Goal: Task Accomplishment & Management: Manage account settings

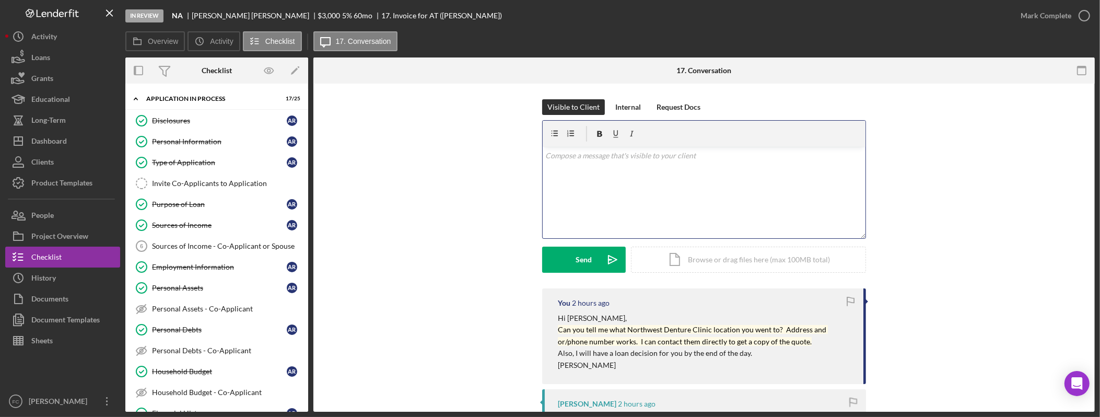
scroll to position [315, 0]
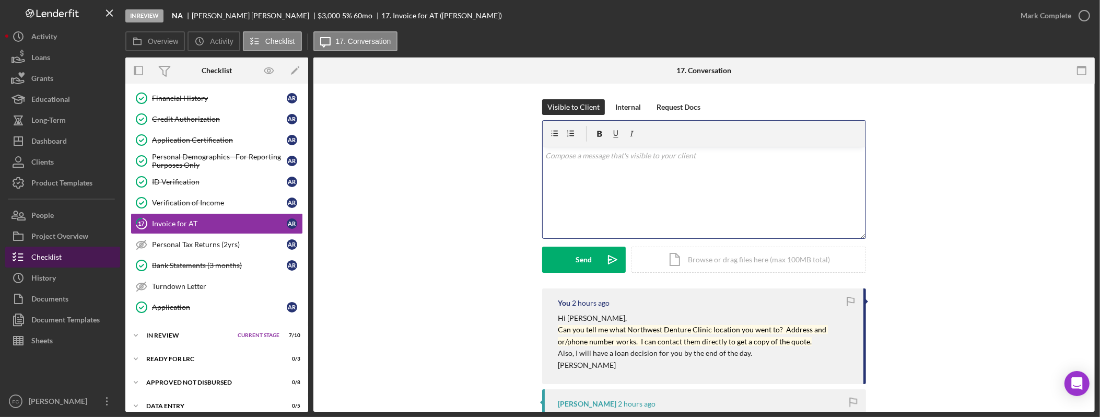
click at [89, 258] on button "Checklist" at bounding box center [62, 257] width 115 height 21
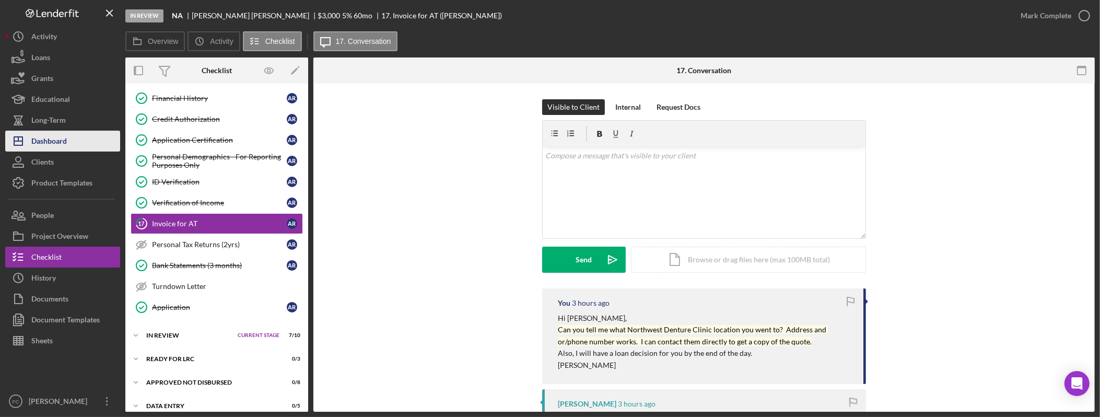
click at [74, 139] on button "Icon/Dashboard Dashboard" at bounding box center [62, 141] width 115 height 21
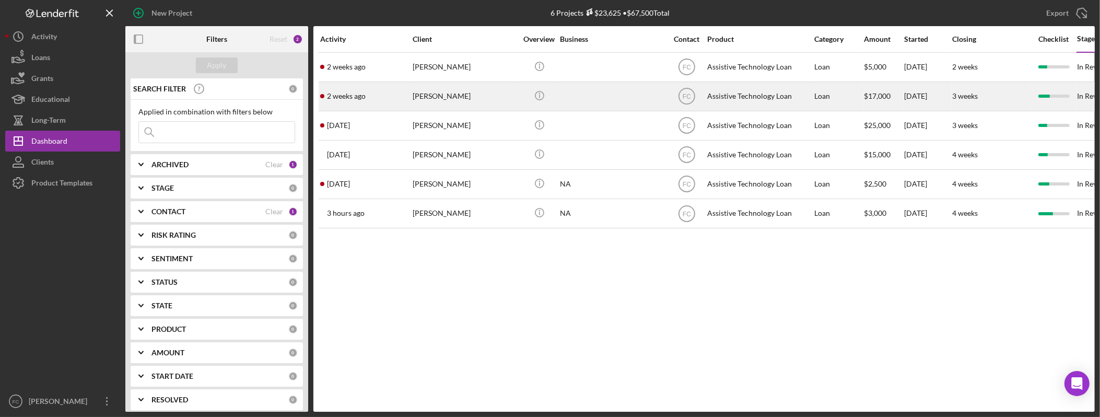
click at [445, 95] on div "joshuah golliher" at bounding box center [465, 97] width 105 height 28
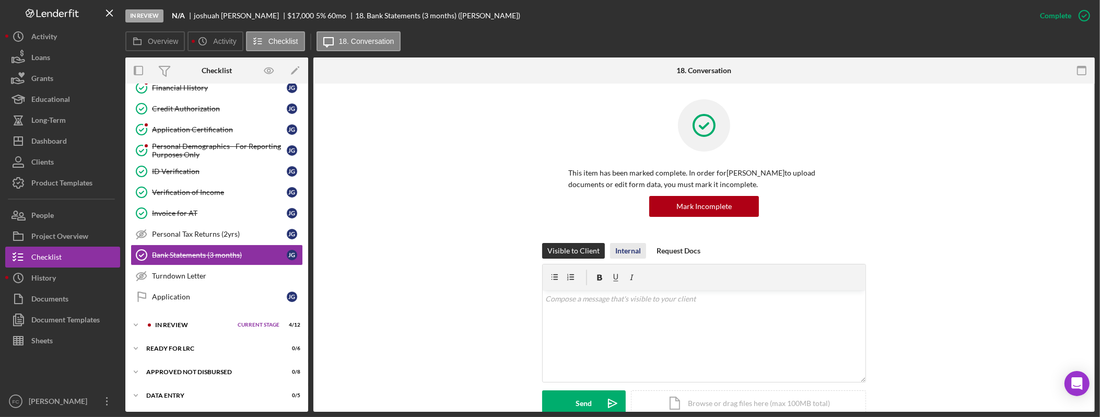
click at [633, 248] on div "Internal" at bounding box center [629, 251] width 26 height 16
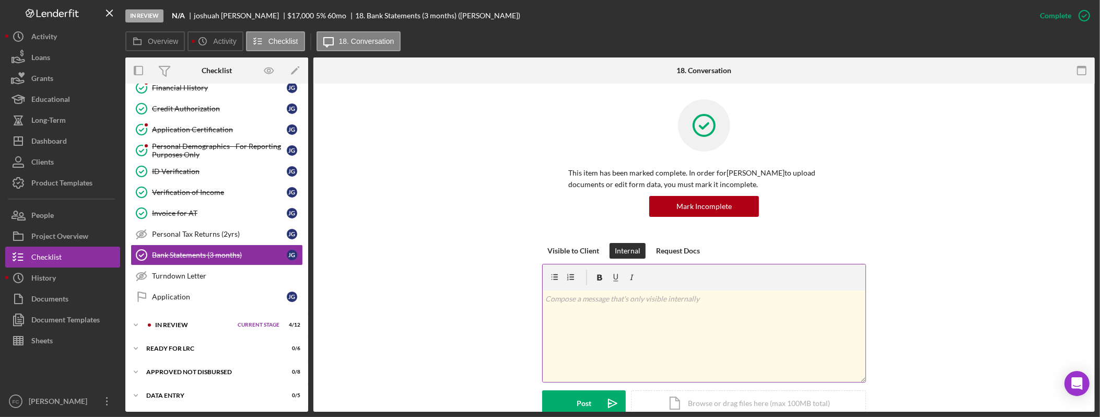
click at [636, 324] on div "v Color teal Color pink Remove color Add row above Add row below Add column bef…" at bounding box center [704, 336] width 323 height 91
click at [672, 330] on div "v Color teal Color pink Remove color Add row above Add row below Add column bef…" at bounding box center [704, 336] width 323 height 91
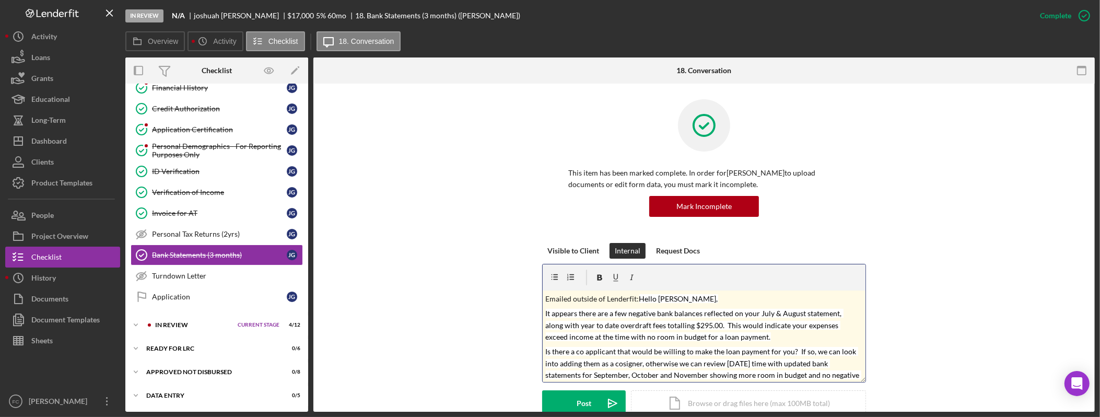
click at [640, 300] on mark "Hello Josh," at bounding box center [679, 298] width 79 height 9
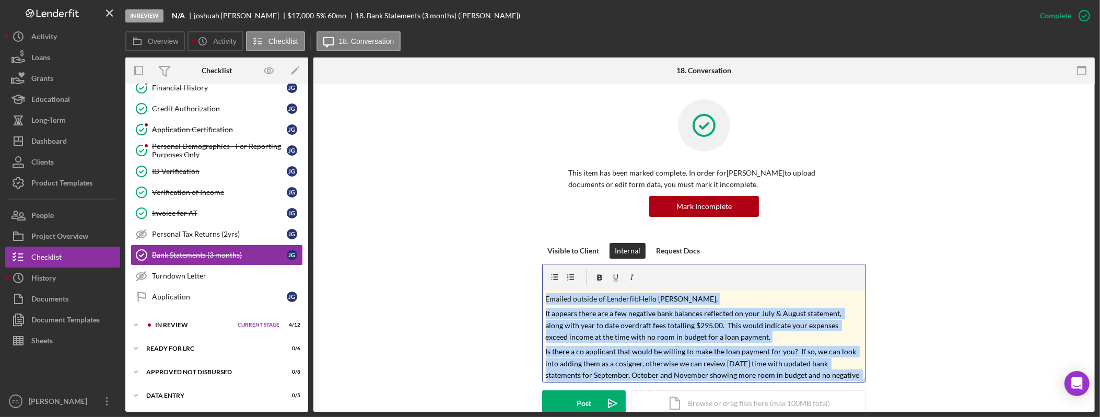
drag, startPoint x: 663, startPoint y: 374, endPoint x: 450, endPoint y: 245, distance: 248.8
click at [450, 245] on div "Visible to Client Internal Request Docs v Color teal Color pink Remove color Ad…" at bounding box center [704, 337] width 750 height 189
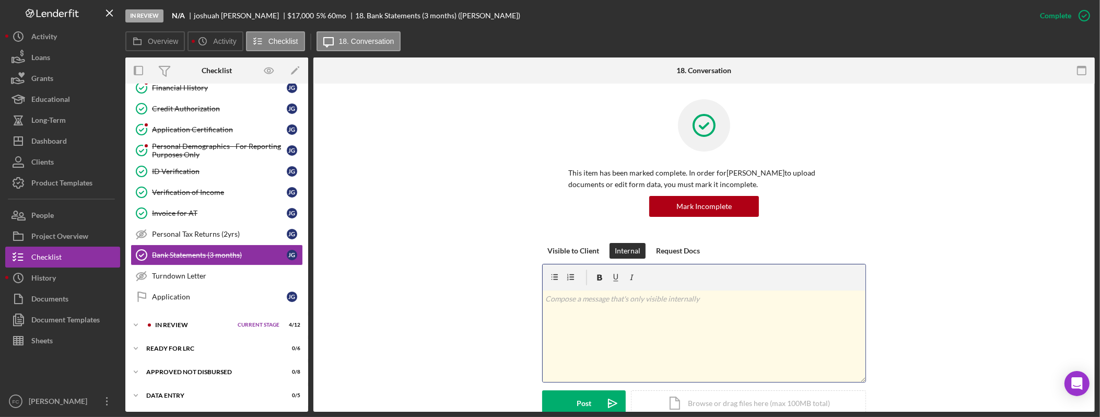
click at [941, 203] on div "This item has been marked complete. In order for joshuah golliher to upload doc…" at bounding box center [704, 171] width 750 height 144
click at [670, 320] on div "v Color teal Color pink Remove color Add row above Add row below Add column bef…" at bounding box center [704, 336] width 323 height 91
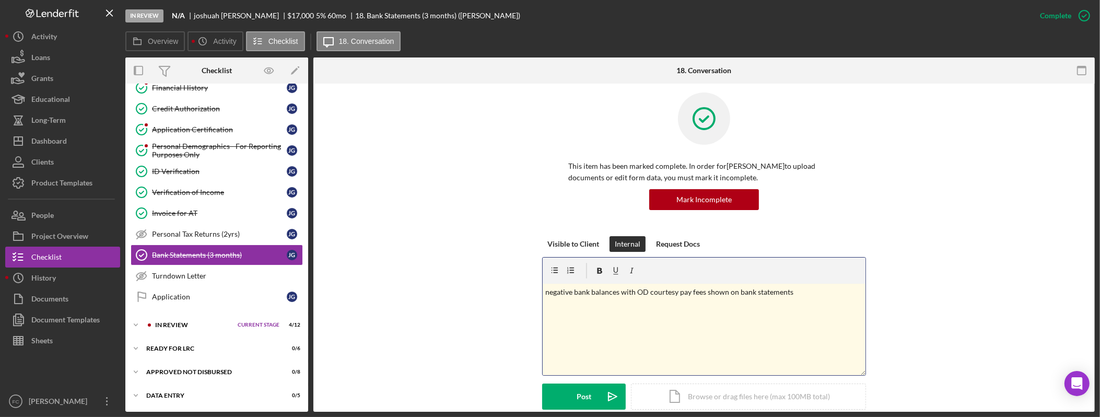
scroll to position [10, 0]
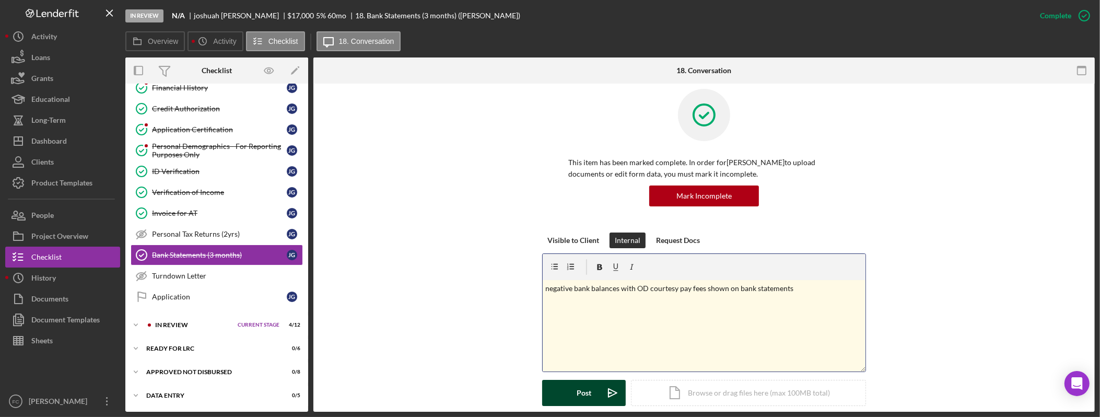
click at [557, 391] on button "Post Icon/icon-invite-send" at bounding box center [584, 393] width 84 height 26
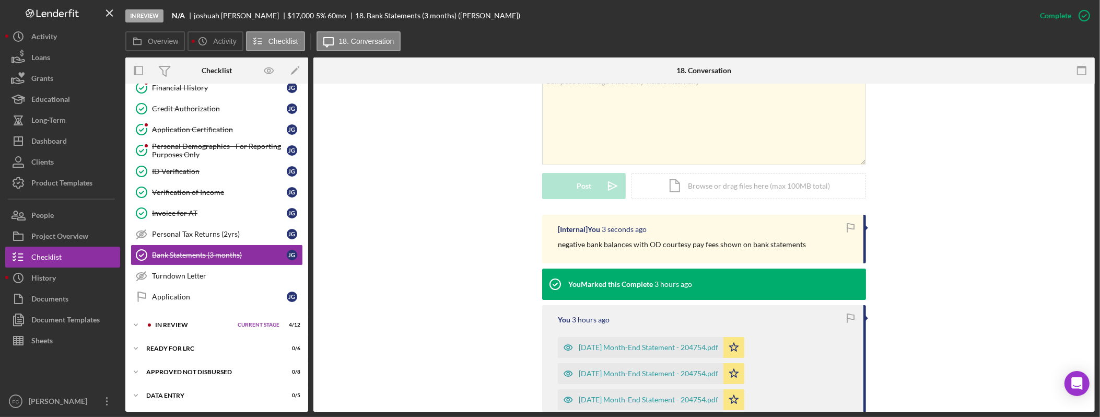
scroll to position [46, 0]
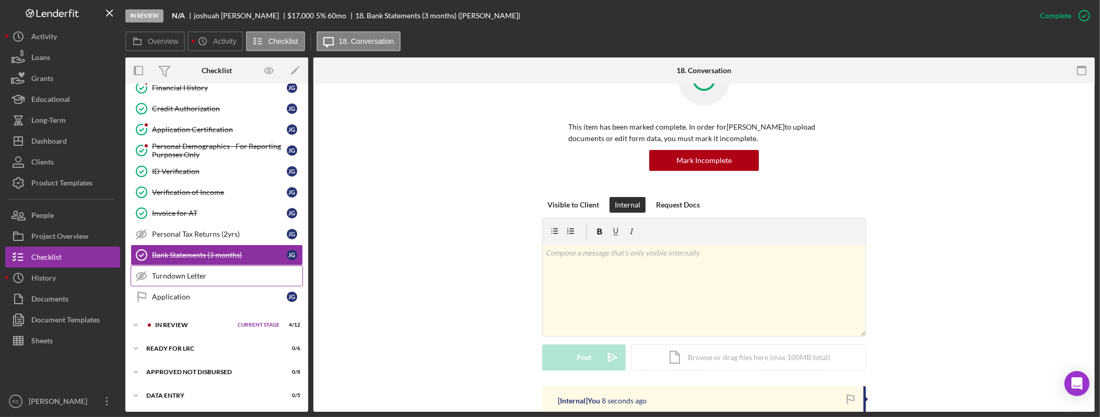
click at [219, 275] on div "Turndown Letter" at bounding box center [227, 276] width 150 height 8
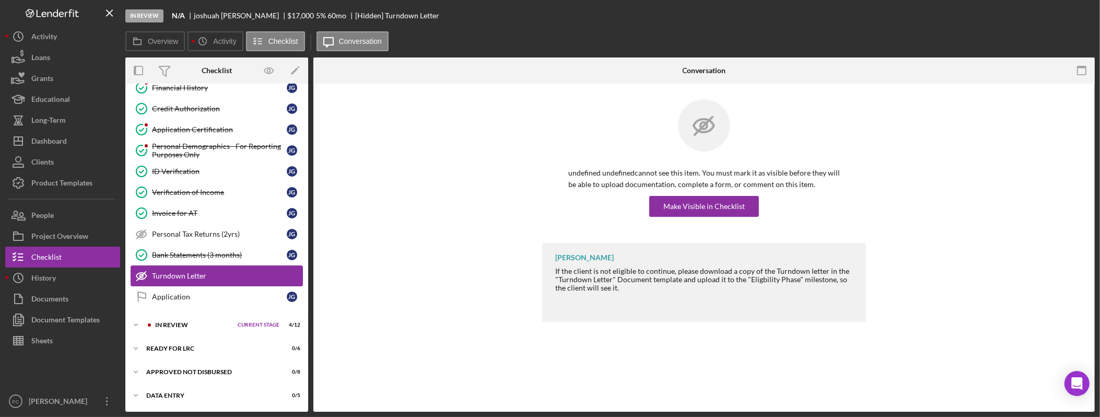
scroll to position [332, 0]
click at [73, 301] on button "Documents" at bounding box center [62, 298] width 115 height 21
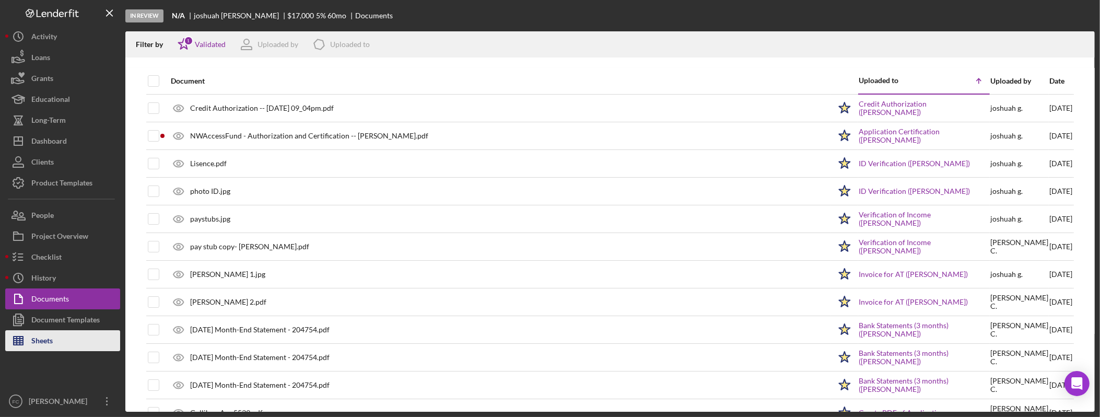
click at [61, 337] on button "Sheets" at bounding box center [62, 340] width 115 height 21
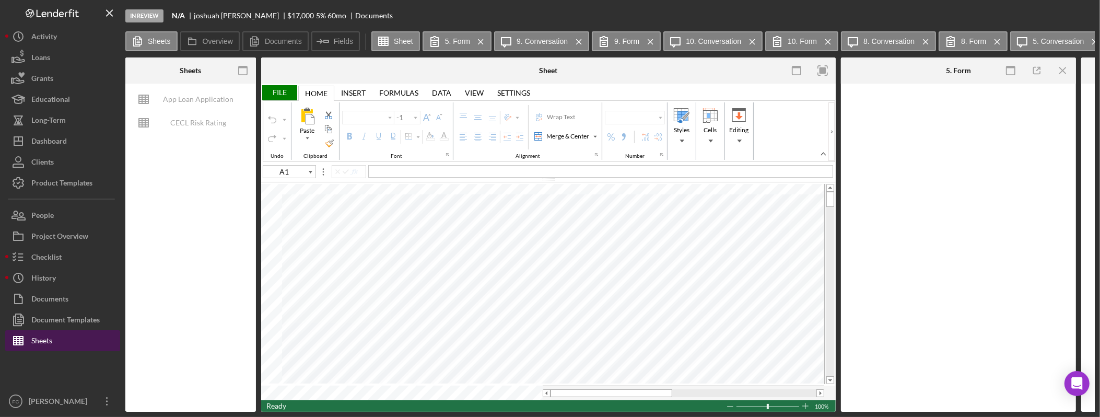
type input "Arial"
type input "10"
type input "A10"
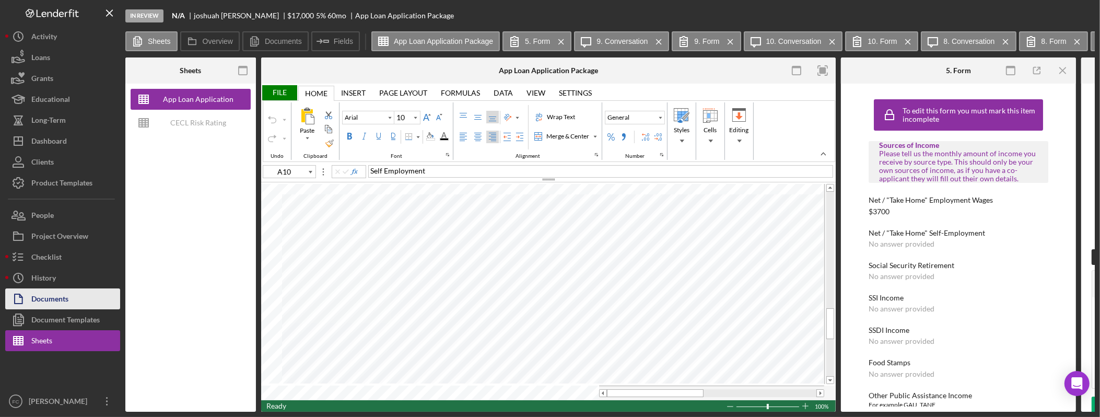
click at [57, 300] on div "Documents" at bounding box center [49, 300] width 37 height 24
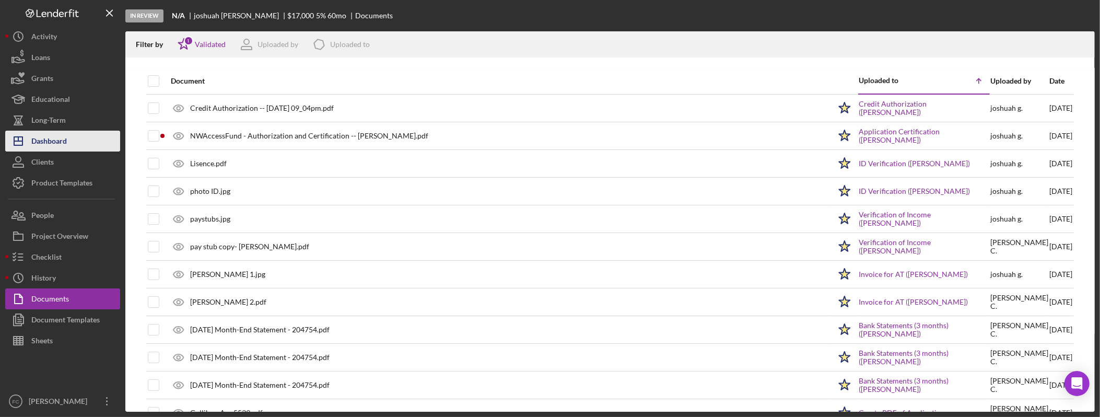
click at [71, 140] on button "Icon/Dashboard Dashboard" at bounding box center [62, 141] width 115 height 21
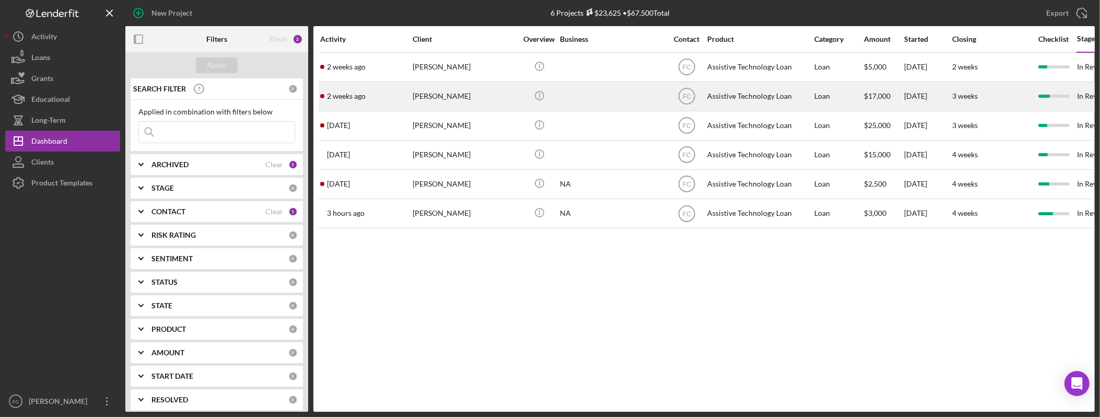
click at [439, 98] on div "joshuah golliher" at bounding box center [465, 97] width 105 height 28
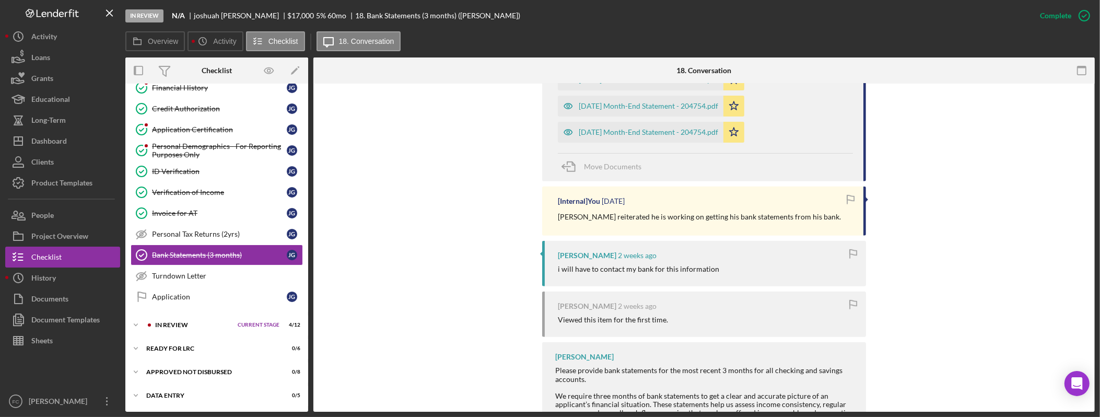
scroll to position [600, 0]
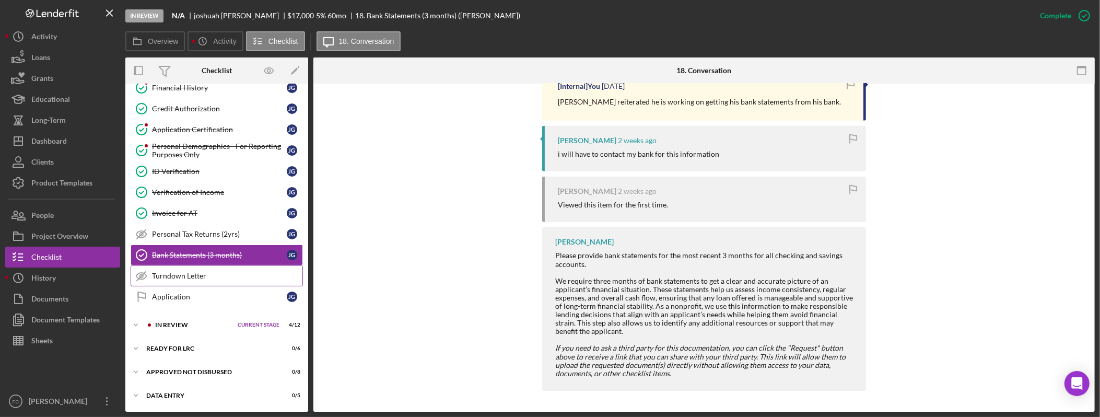
click at [216, 275] on div "Turndown Letter" at bounding box center [227, 276] width 150 height 8
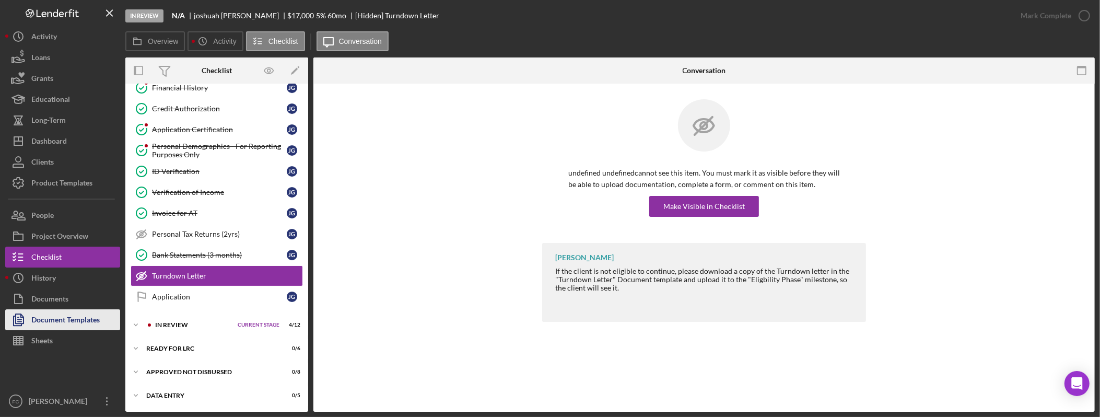
click at [76, 321] on div "Document Templates" at bounding box center [65, 321] width 68 height 24
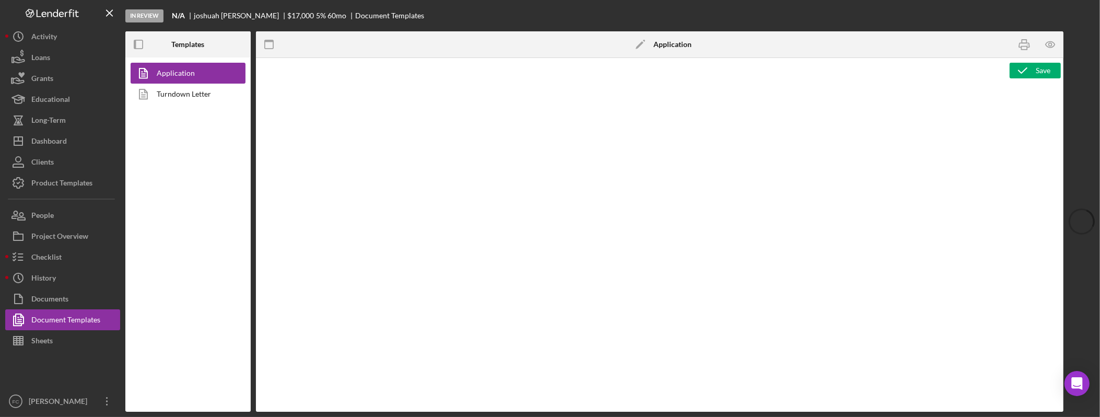
type textarea "<div class="WordSection1"> <p style="margin: 0in; font-size: 12pt; font-family:…"
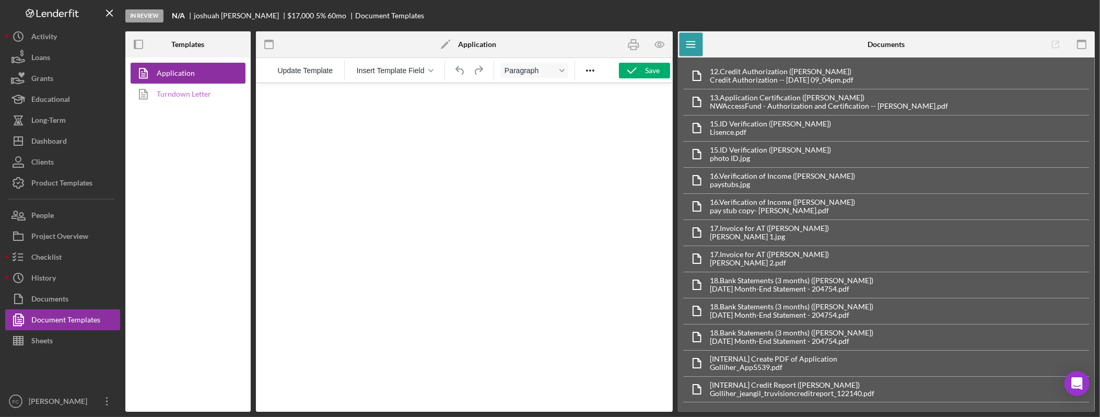
click at [172, 96] on link "Turndown Letter" at bounding box center [186, 94] width 110 height 21
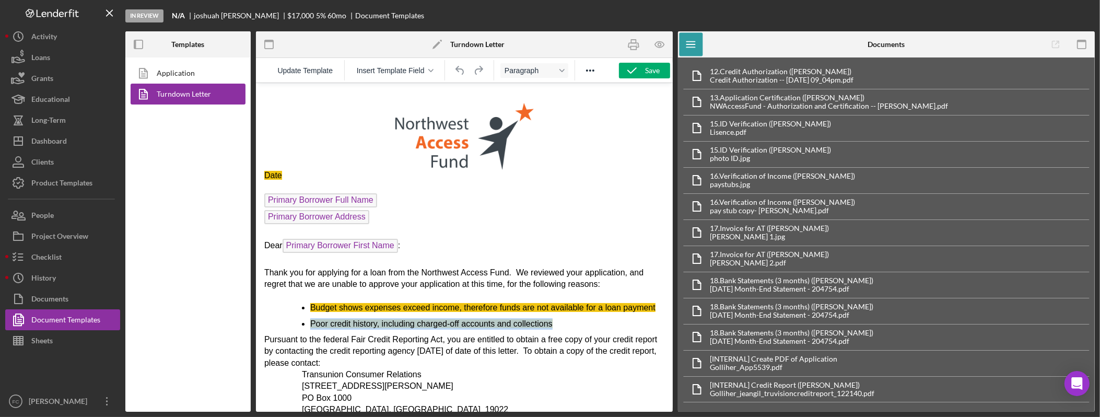
drag, startPoint x: 565, startPoint y: 334, endPoint x: 298, endPoint y: 330, distance: 267.0
click at [298, 329] on ul "Budget shows expenses exceed income, therefore funds are not available for a lo…" at bounding box center [464, 315] width 400 height 28
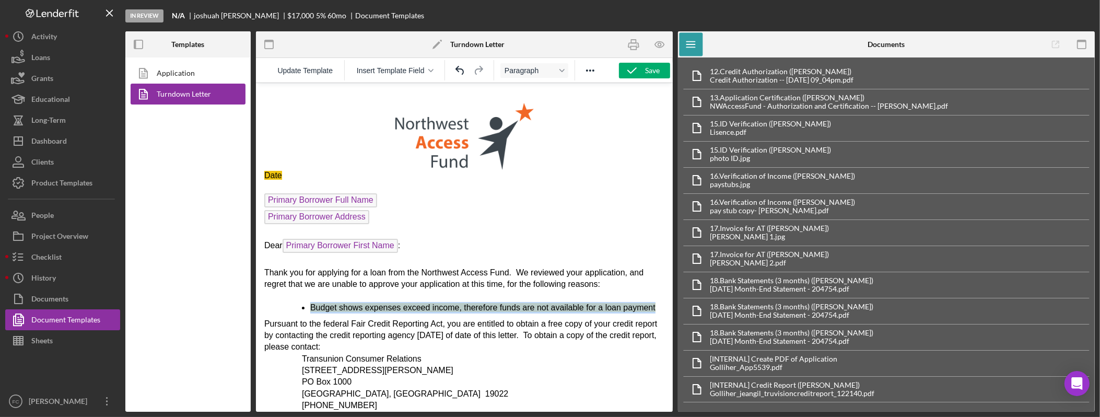
drag, startPoint x: 356, startPoint y: 318, endPoint x: 292, endPoint y: 307, distance: 65.3
click at [292, 307] on ul "Budget shows expenses exceed income, therefore funds are not available for a lo…" at bounding box center [464, 306] width 400 height 11
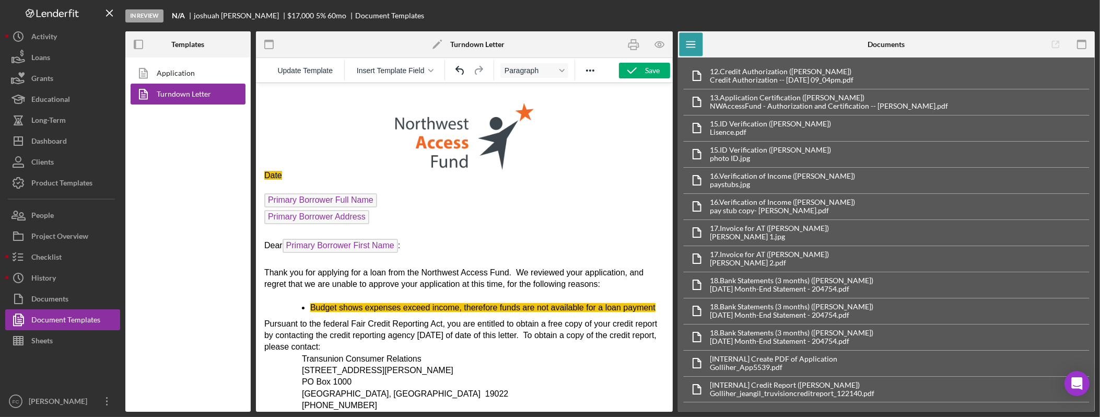
click at [360, 313] on li "Budget shows expenses exceed income, therefore funds are not available for a lo…" at bounding box center [487, 306] width 354 height 11
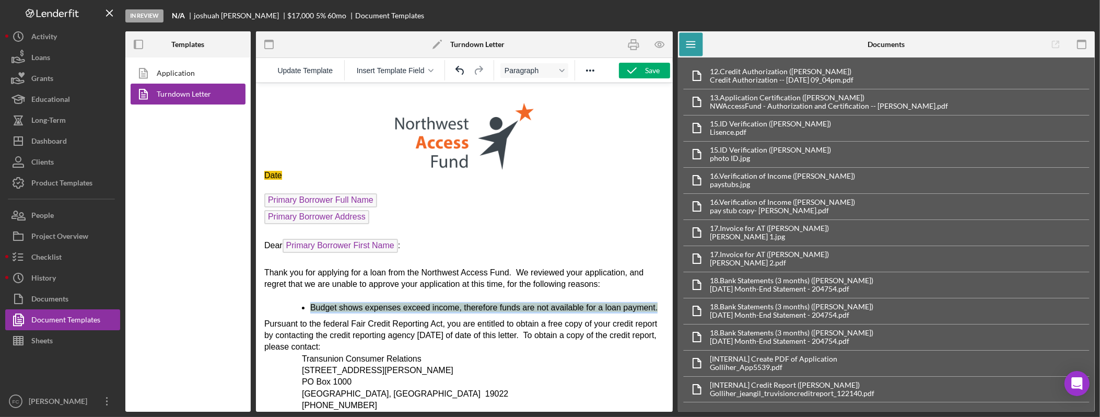
drag, startPoint x: 295, startPoint y: 315, endPoint x: 283, endPoint y: 303, distance: 16.6
click at [283, 303] on ul "Budget shows expenses exceed income, therefore funds are not available for a lo…" at bounding box center [464, 306] width 400 height 11
click at [586, 68] on icon "Reveal or hide additional toolbar items" at bounding box center [590, 70] width 13 height 13
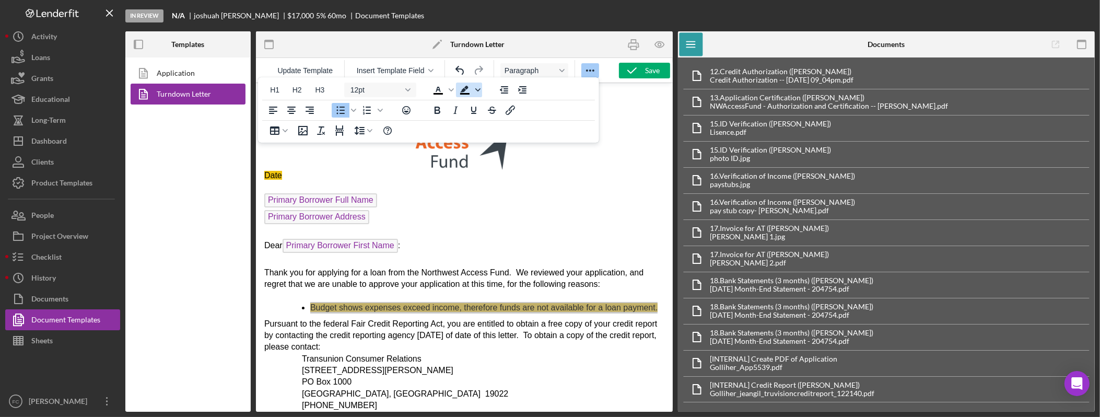
click at [479, 88] on icon "Background color Black" at bounding box center [478, 89] width 5 height 5
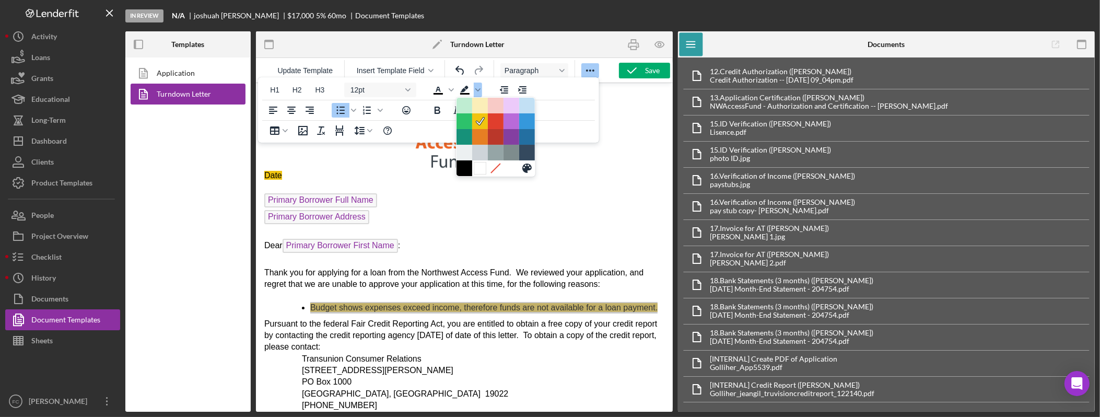
click at [484, 170] on div at bounding box center [480, 168] width 13 height 13
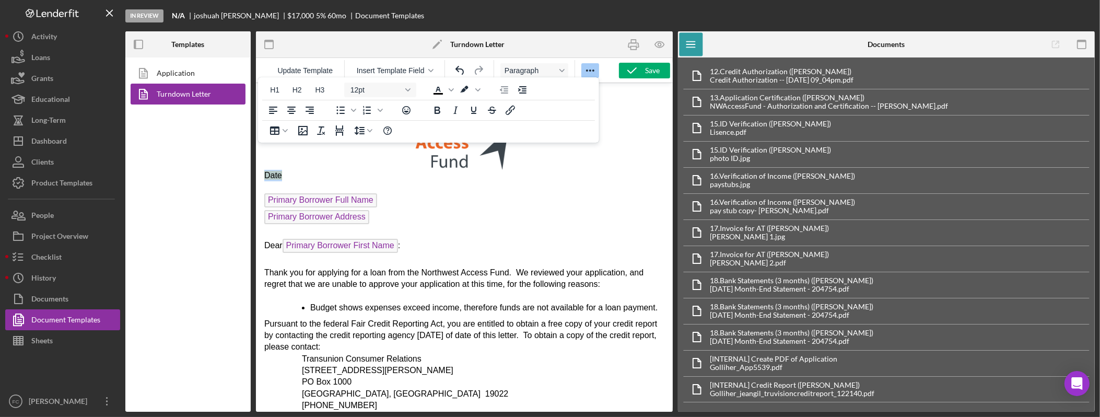
drag, startPoint x: 274, startPoint y: 177, endPoint x: 263, endPoint y: 176, distance: 11.0
drag, startPoint x: 352, startPoint y: 173, endPoint x: 260, endPoint y: 172, distance: 92.0
click at [468, 92] on icon "Background color White" at bounding box center [465, 90] width 13 height 13
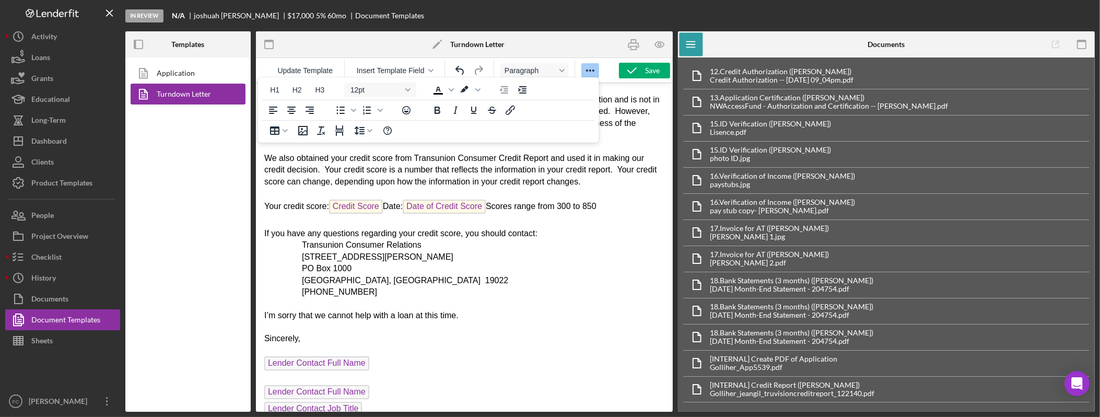
scroll to position [228, 0]
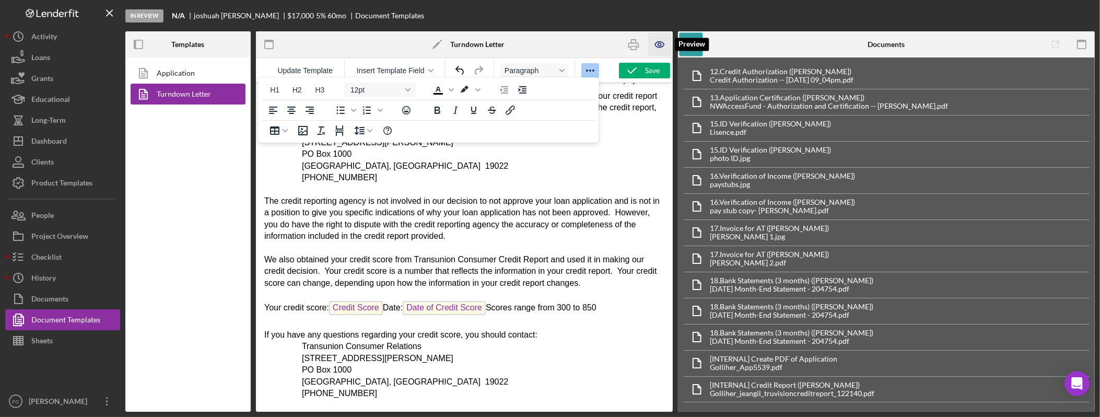
click at [654, 42] on icon "button" at bounding box center [660, 45] width 24 height 24
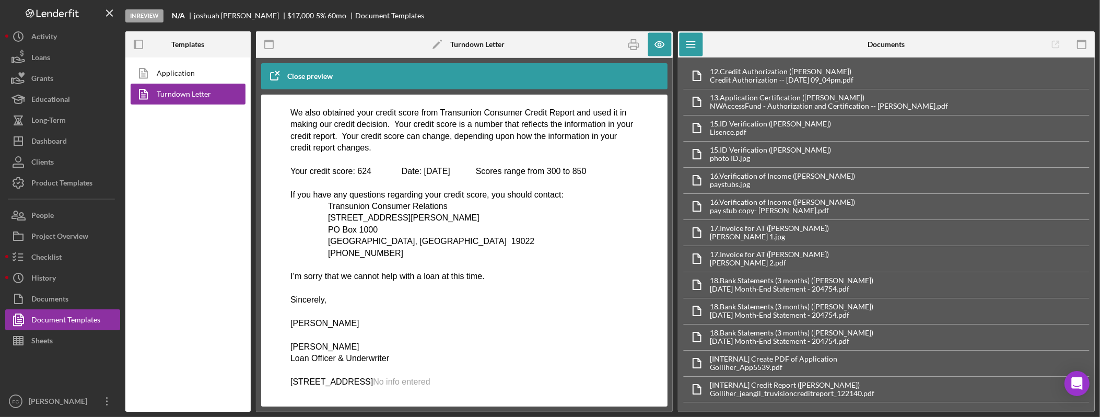
scroll to position [416, 0]
click at [631, 43] on icon "button" at bounding box center [634, 45] width 10 height 4
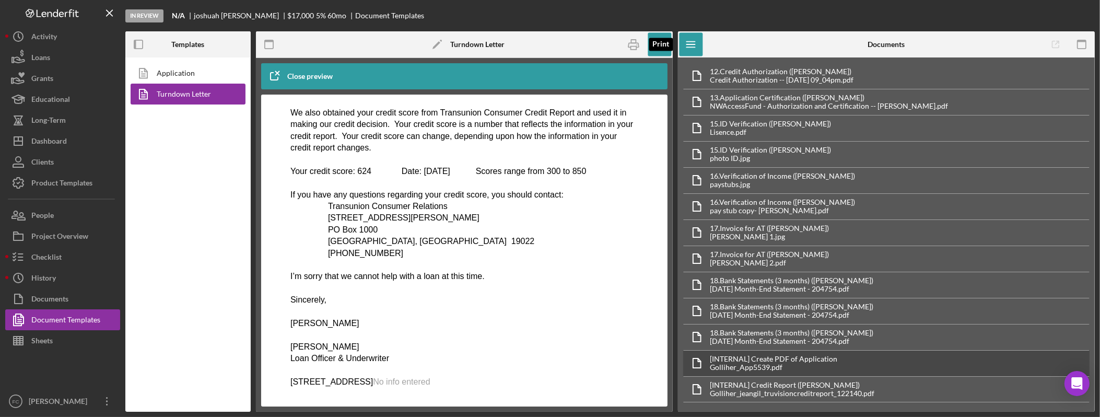
scroll to position [405, 0]
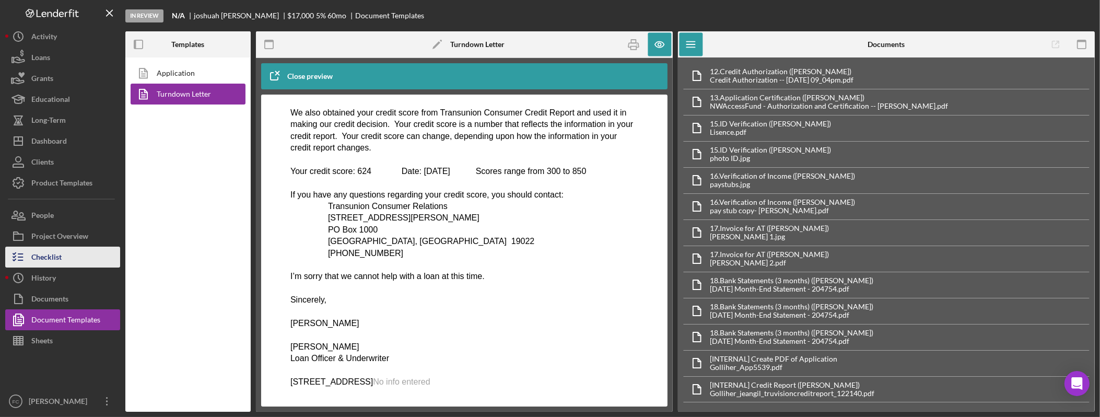
click at [71, 254] on button "Checklist" at bounding box center [62, 257] width 115 height 21
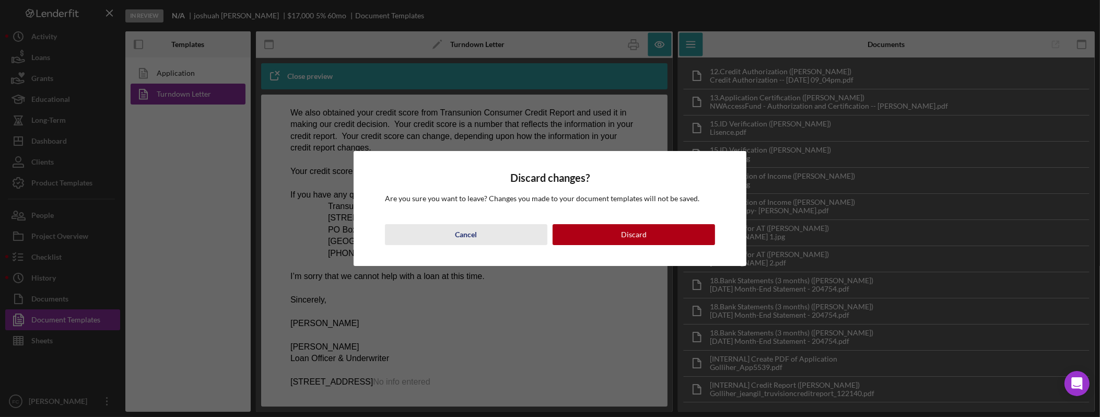
drag, startPoint x: 473, startPoint y: 237, endPoint x: 249, endPoint y: 132, distance: 247.3
click at [473, 237] on div "Cancel" at bounding box center [467, 234] width 22 height 21
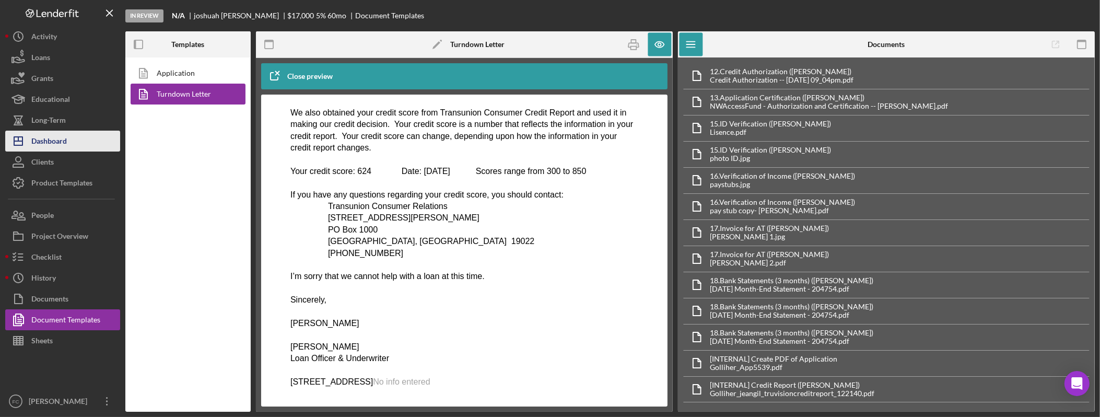
click at [56, 143] on div "Dashboard" at bounding box center [49, 143] width 36 height 24
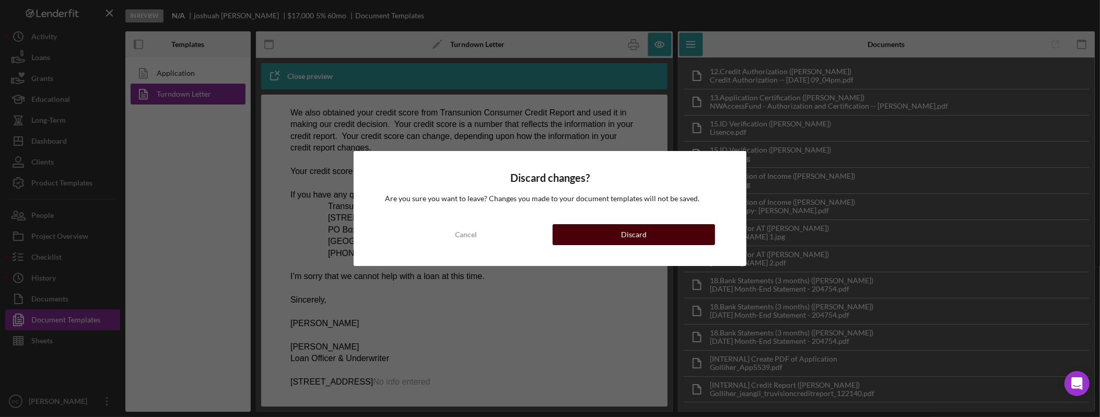
click at [624, 233] on div "Discard" at bounding box center [634, 234] width 26 height 21
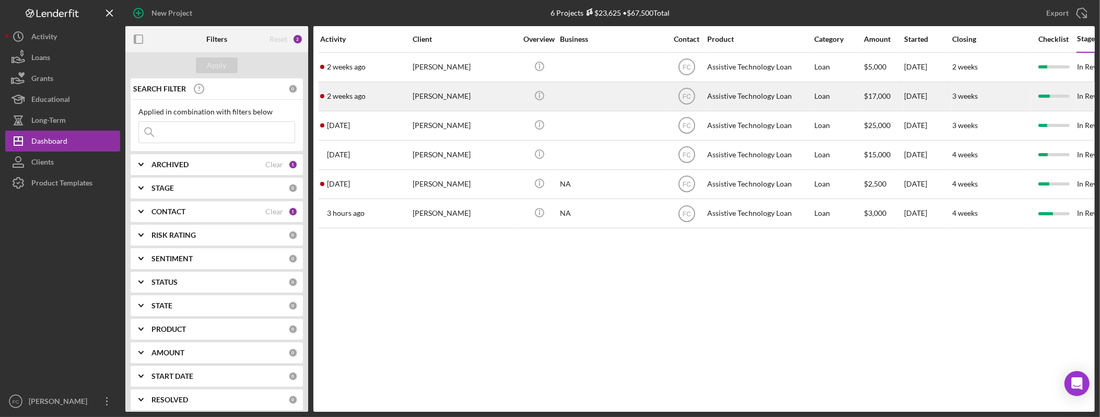
click at [458, 91] on div "joshuah golliher" at bounding box center [465, 97] width 105 height 28
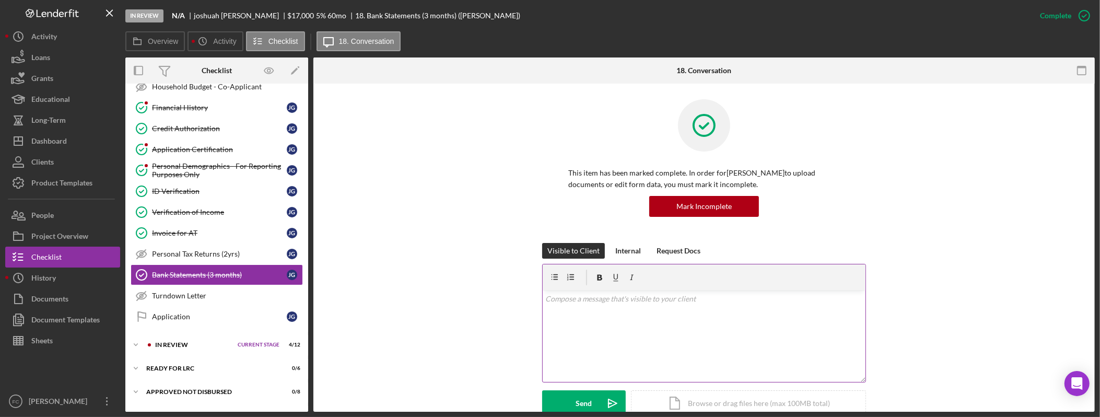
scroll to position [330, 0]
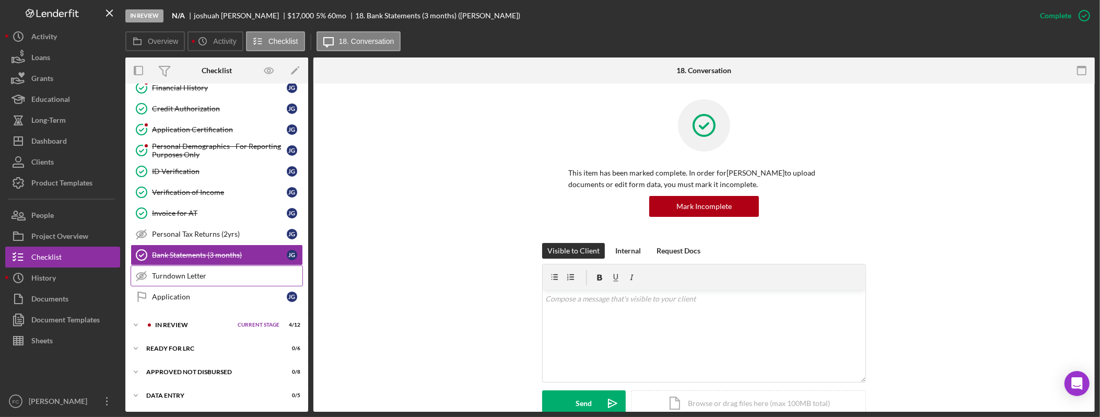
click at [183, 279] on div "Turndown Letter" at bounding box center [227, 276] width 150 height 8
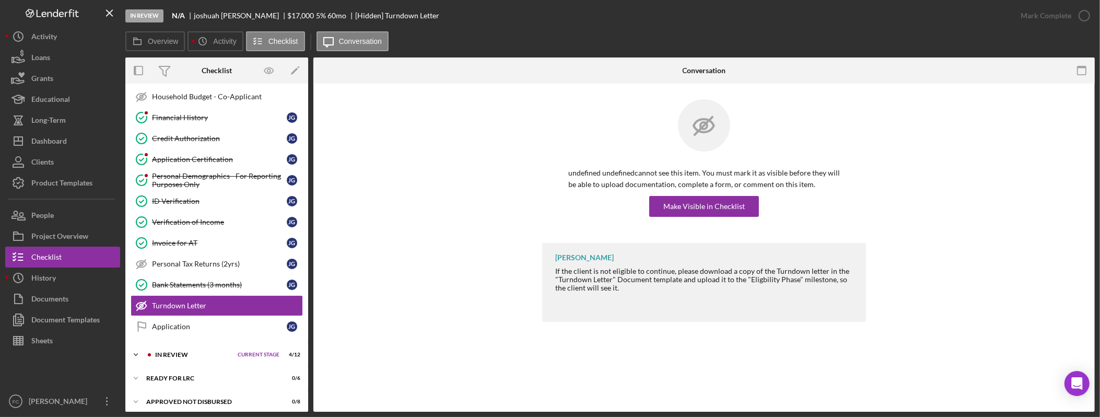
scroll to position [332, 0]
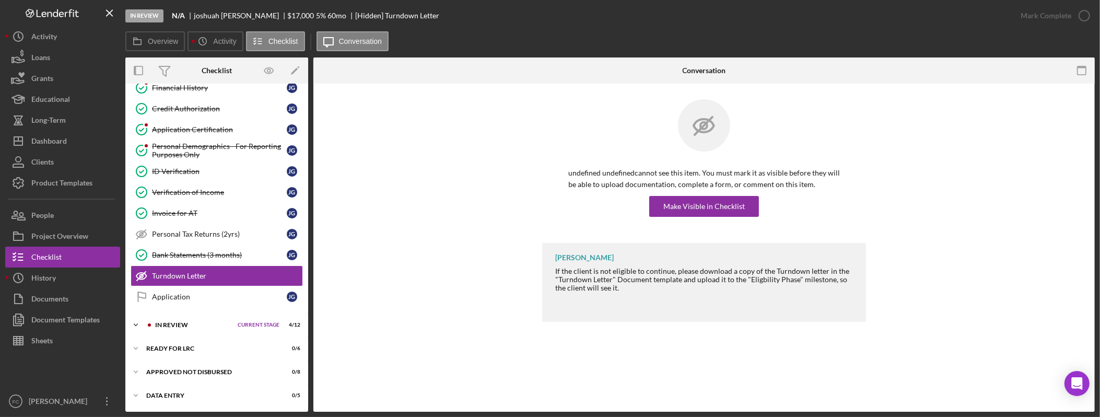
click at [179, 322] on div "In Review" at bounding box center [193, 325] width 77 height 6
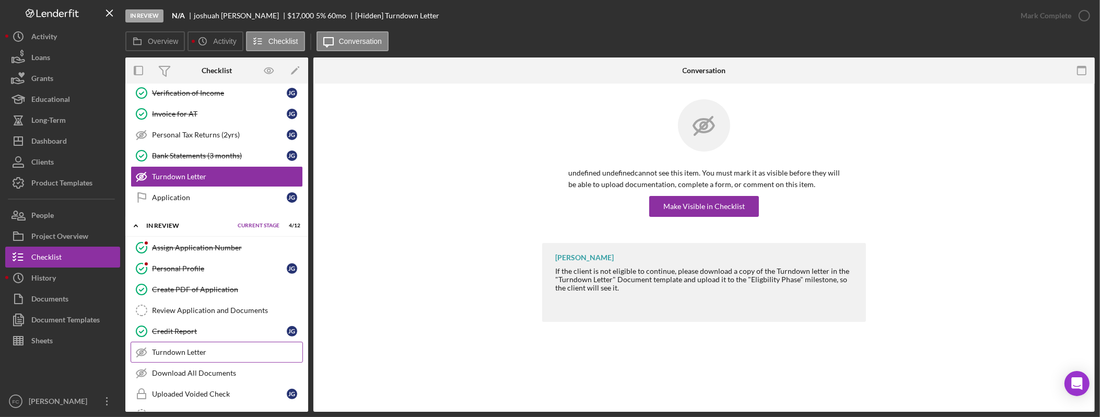
scroll to position [444, 0]
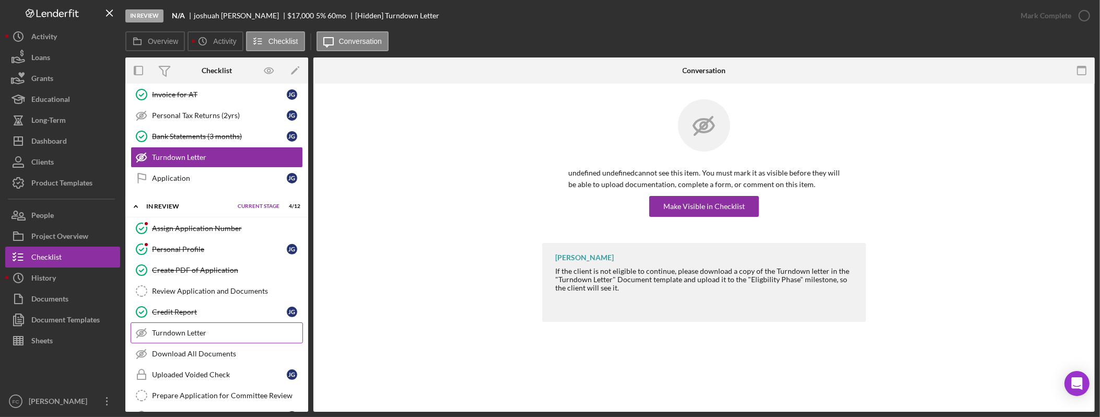
click at [182, 337] on div "Turndown Letter" at bounding box center [227, 333] width 150 height 8
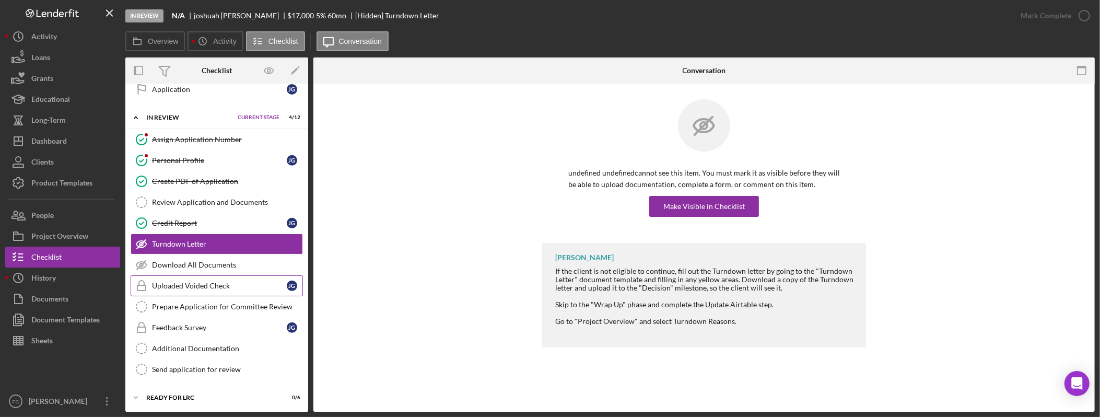
scroll to position [575, 0]
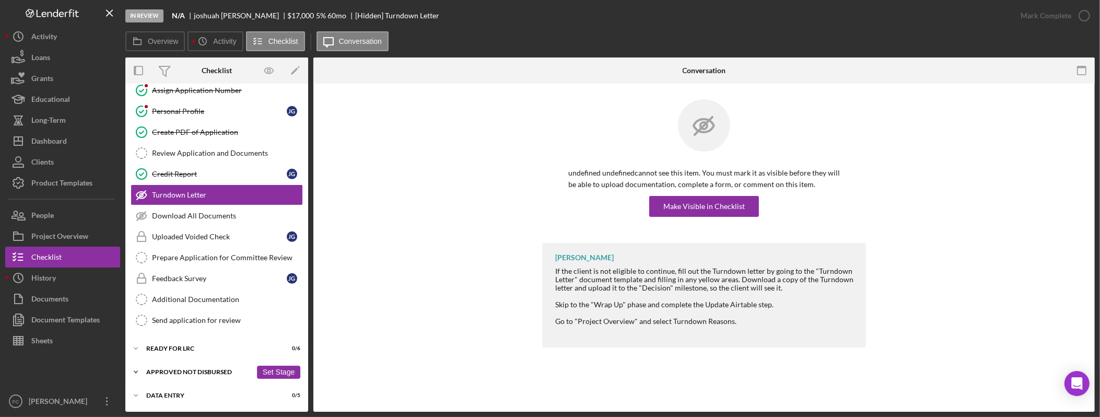
click at [203, 372] on div "Approved Not Disbursed" at bounding box center [199, 372] width 106 height 6
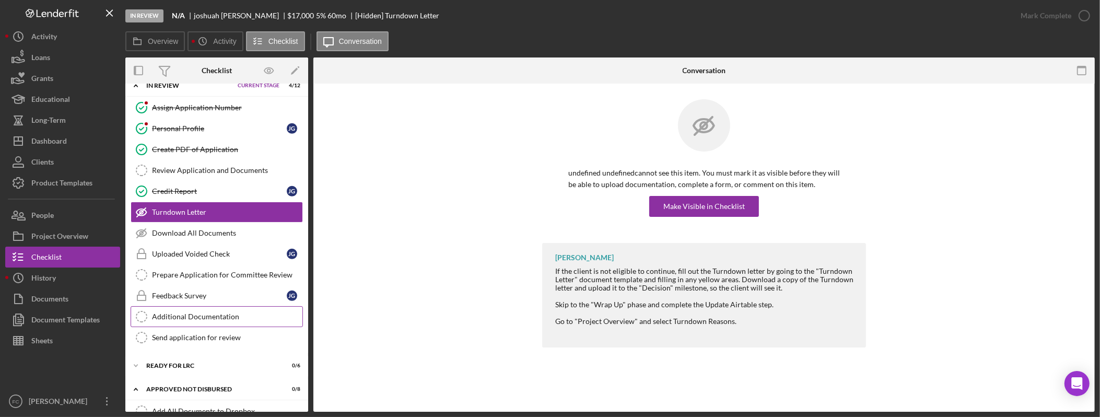
scroll to position [583, 0]
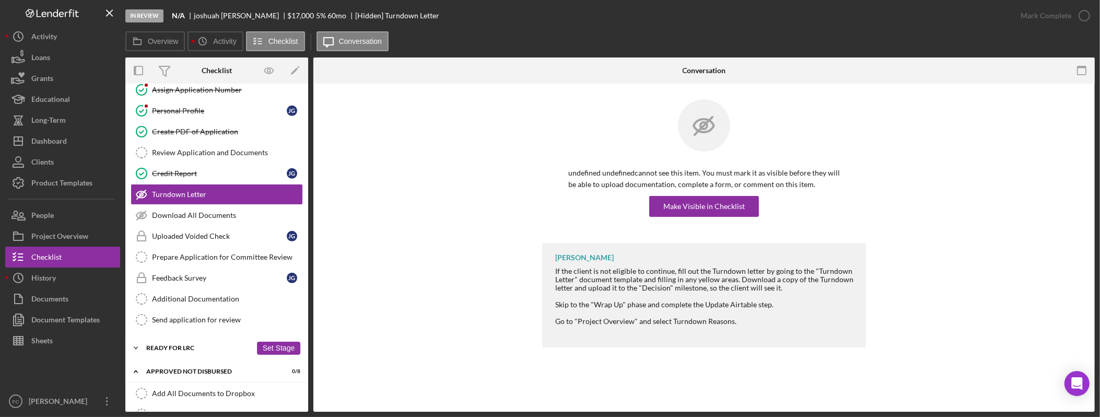
click at [182, 351] on div "Ready for LRC" at bounding box center [199, 348] width 106 height 6
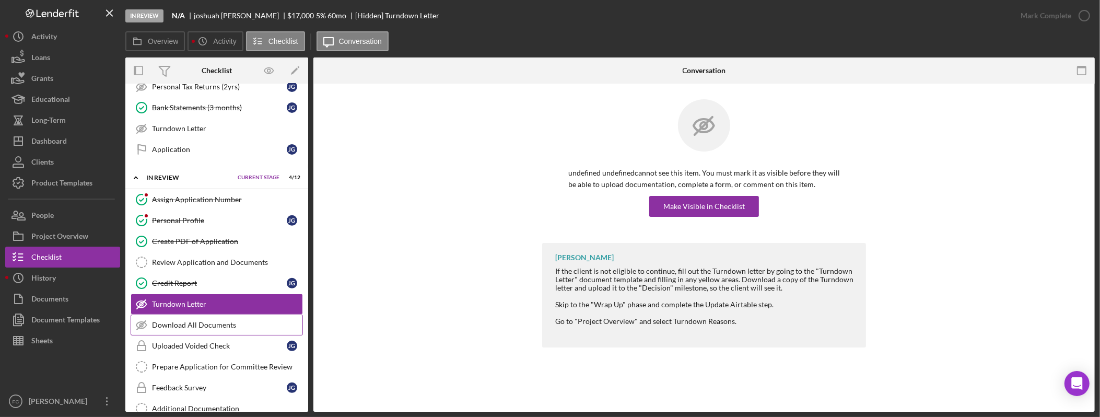
scroll to position [834, 0]
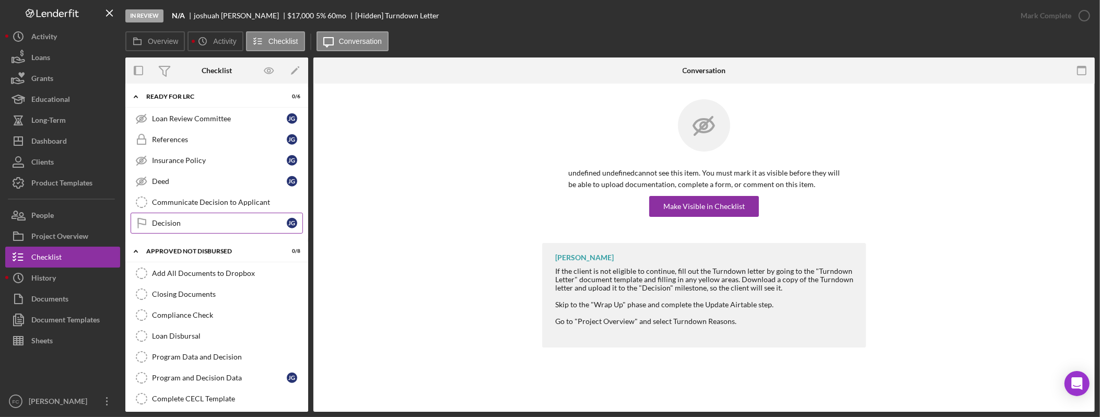
click at [209, 228] on link "Decision Decision j g" at bounding box center [217, 223] width 172 height 21
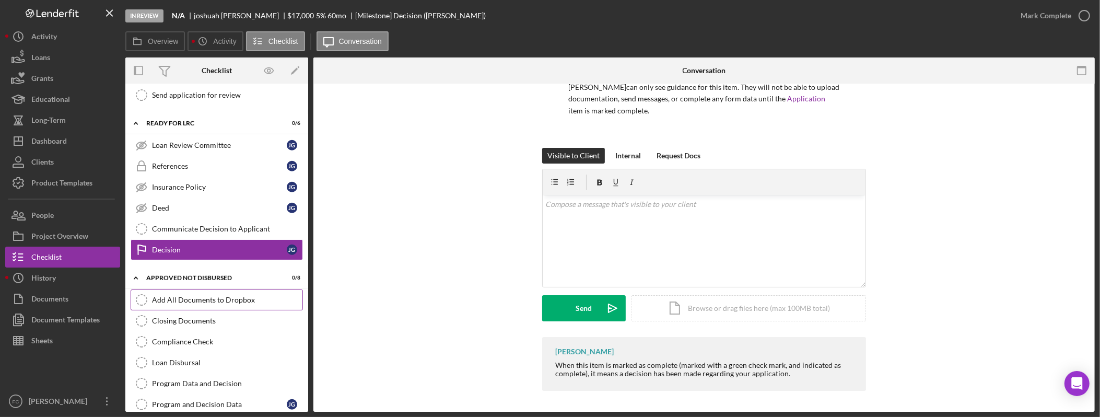
scroll to position [652, 0]
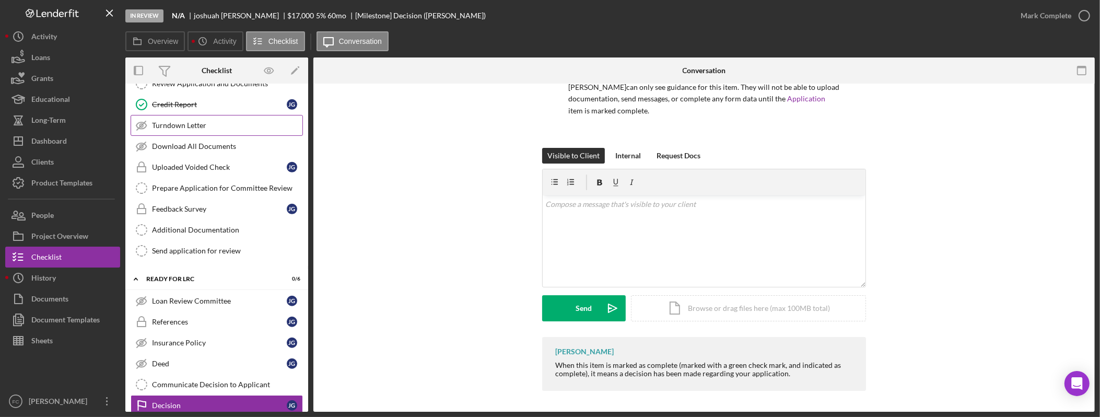
click at [201, 130] on div "Turndown Letter" at bounding box center [227, 125] width 150 height 8
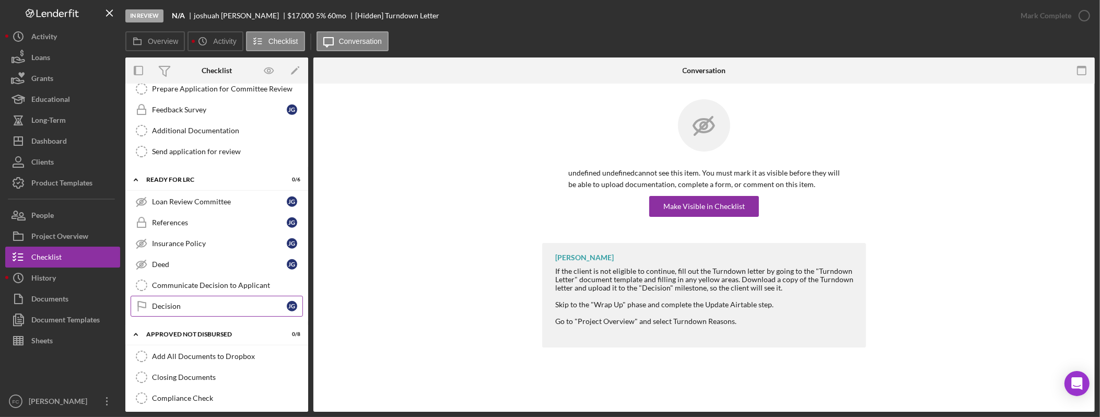
scroll to position [774, 0]
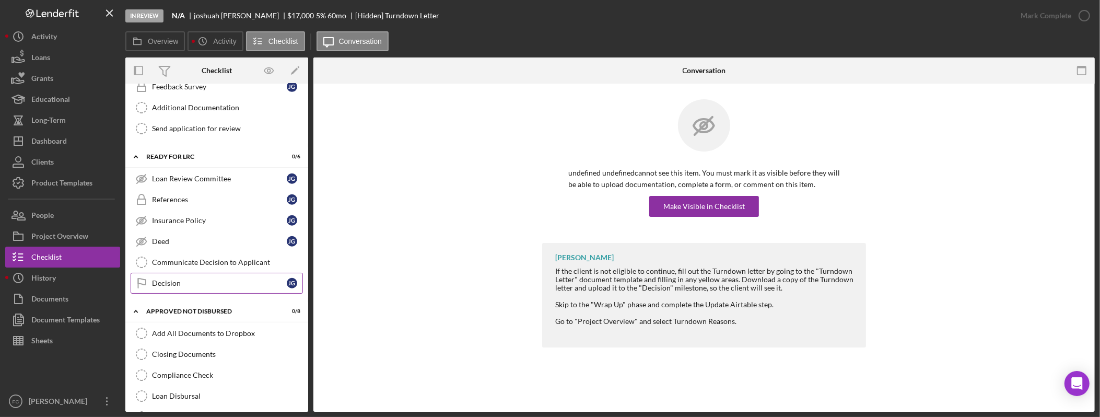
click at [217, 287] on div "Decision" at bounding box center [219, 283] width 135 height 8
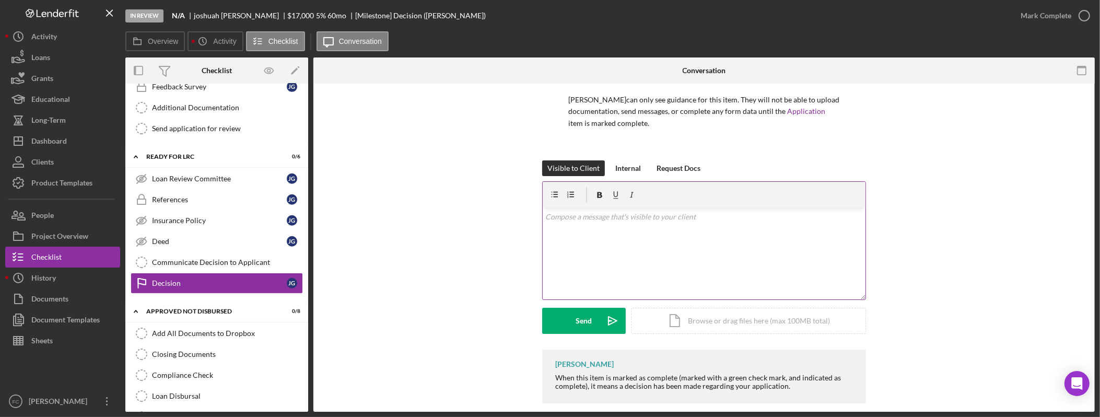
scroll to position [86, 0]
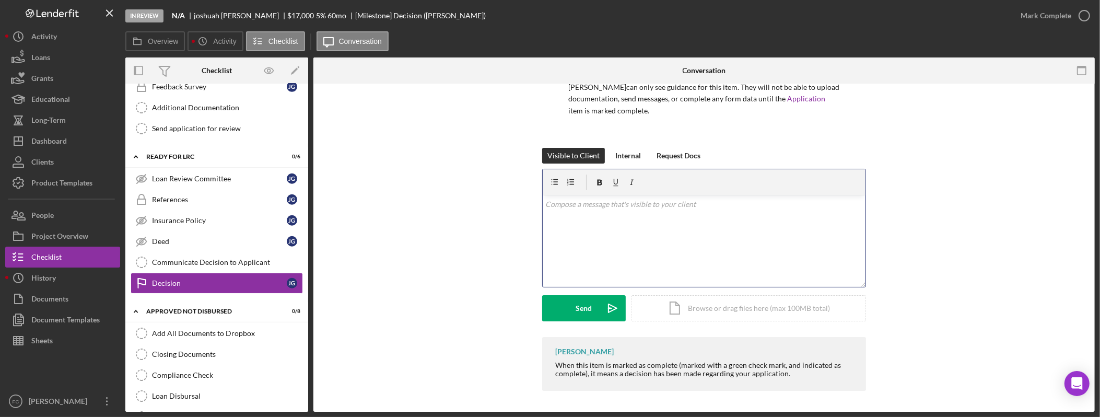
click at [759, 247] on div "v Color teal Color pink Remove color Add row above Add row below Add column bef…" at bounding box center [704, 240] width 323 height 91
click at [625, 269] on div "v Color teal Color pink Remove color Add row above Add row below Add column bef…" at bounding box center [704, 240] width 323 height 91
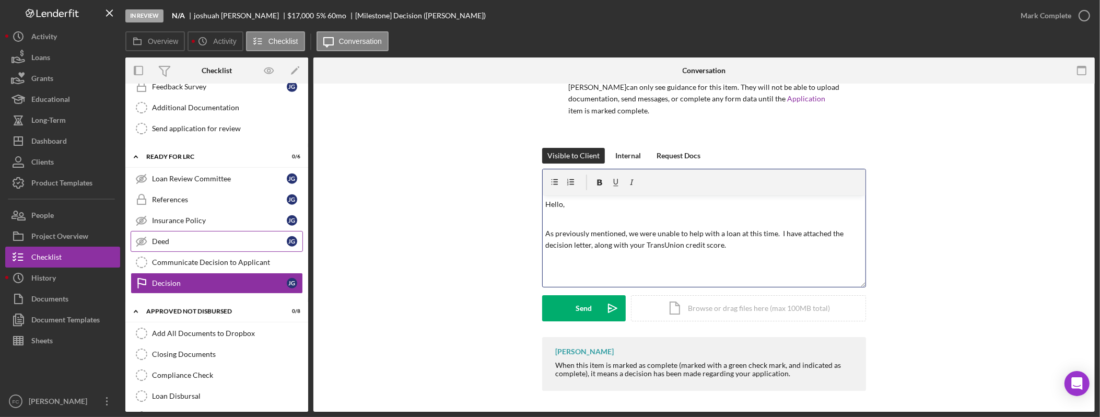
scroll to position [756, 0]
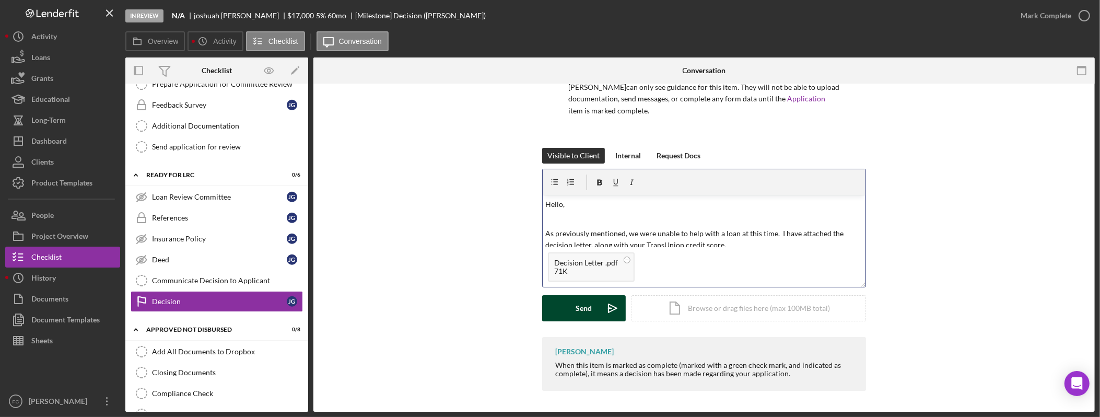
click at [585, 303] on div "Send" at bounding box center [584, 308] width 16 height 26
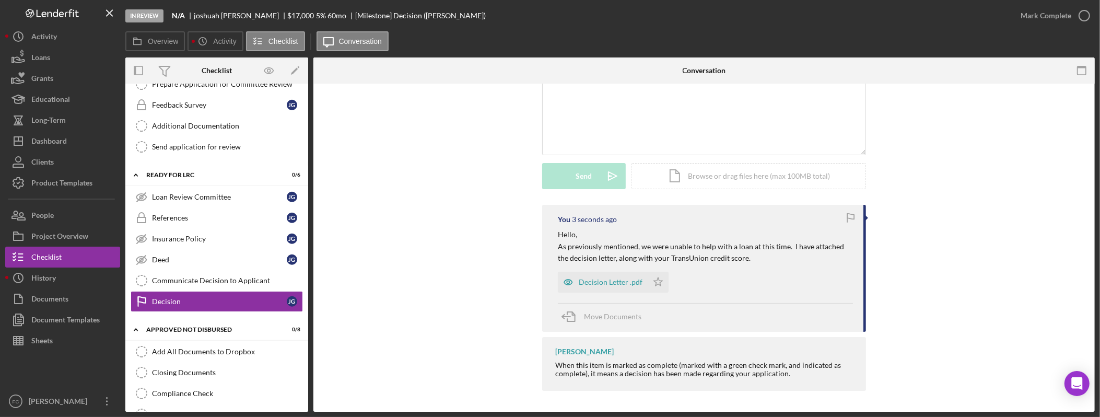
scroll to position [215, 0]
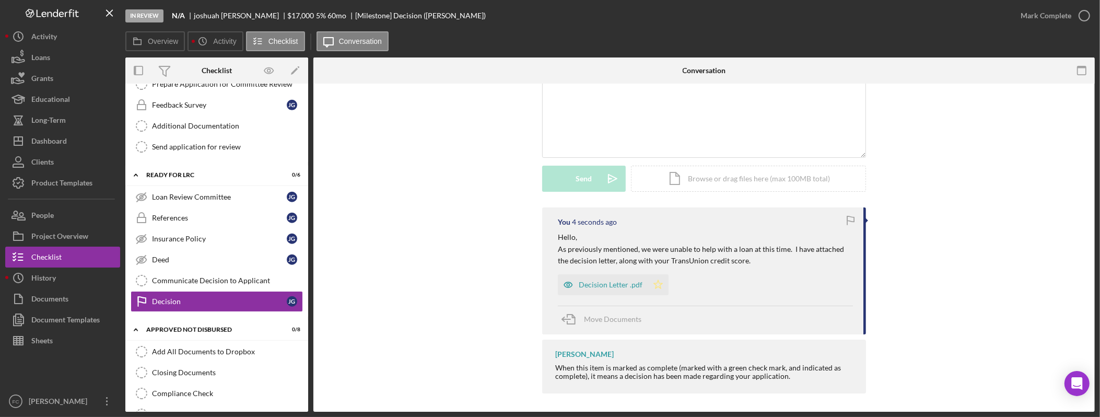
click at [651, 285] on icon "Icon/Star" at bounding box center [658, 284] width 21 height 21
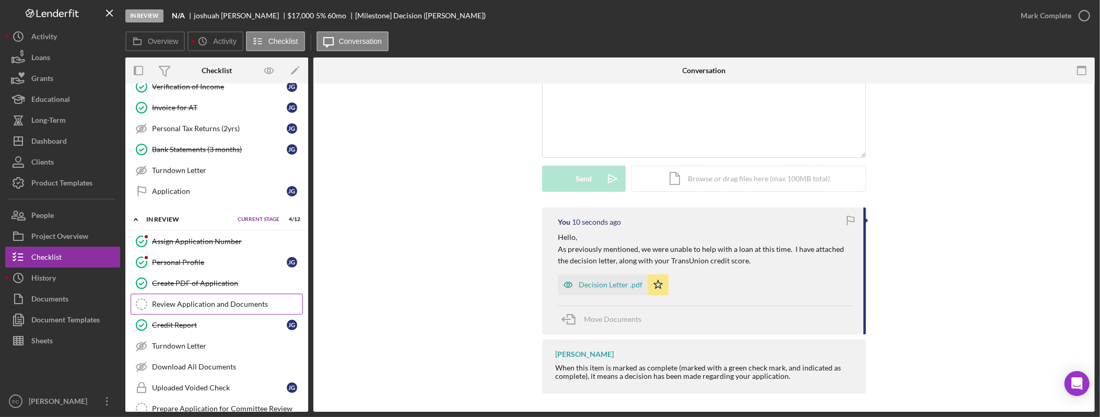
scroll to position [434, 0]
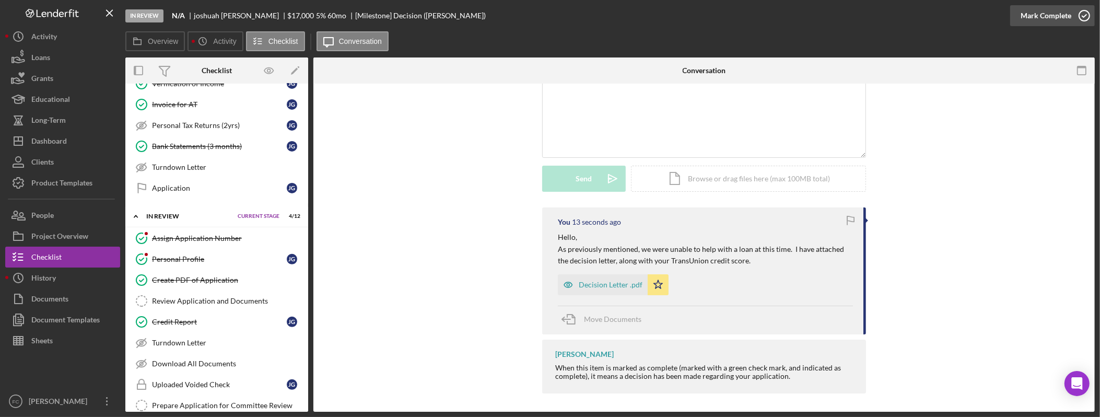
click at [1064, 19] on div "Mark Complete" at bounding box center [1046, 15] width 51 height 21
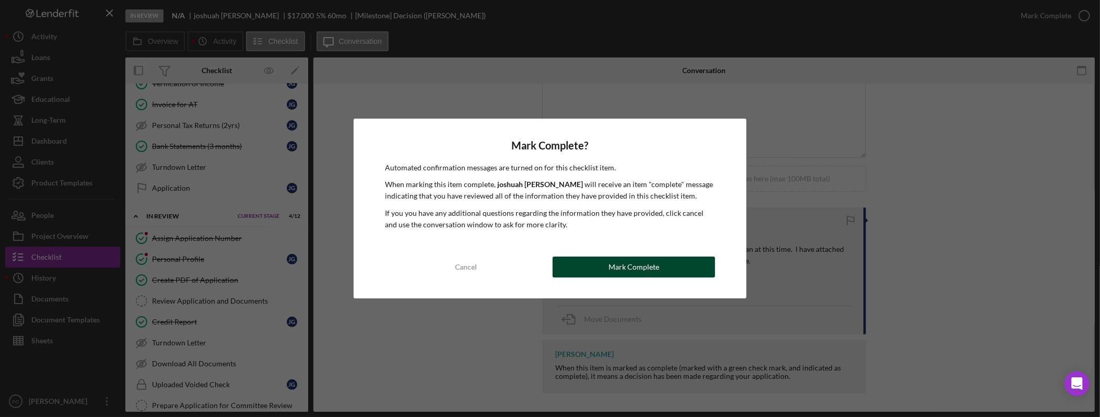
click at [667, 261] on button "Mark Complete" at bounding box center [634, 267] width 163 height 21
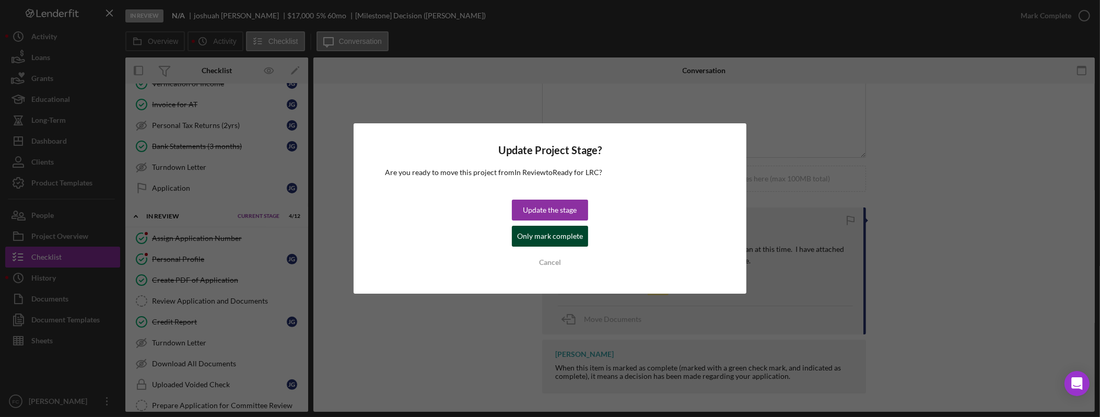
click at [563, 236] on div "Only mark complete" at bounding box center [550, 236] width 66 height 21
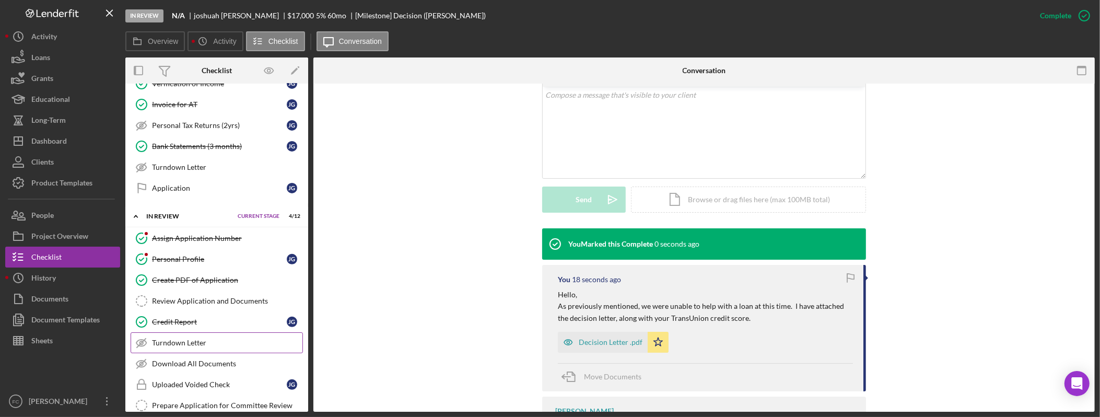
scroll to position [225, 0]
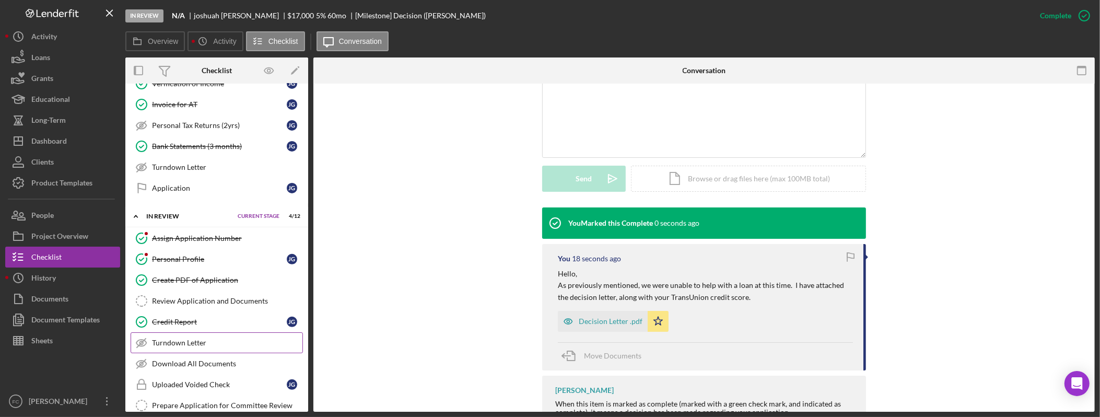
click at [224, 347] on div "Turndown Letter" at bounding box center [227, 343] width 150 height 8
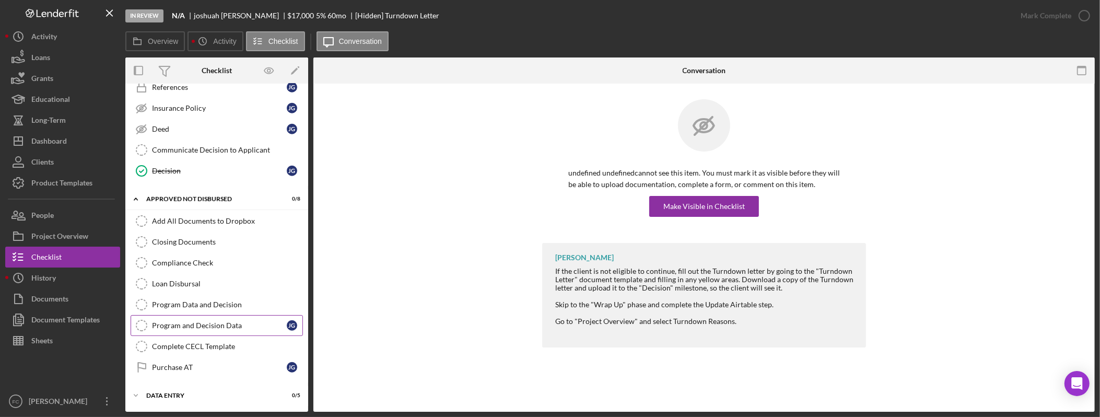
scroll to position [899, 0]
click at [171, 391] on div "Icon/Expander Data Entry 0 / 5 Set Stage" at bounding box center [216, 395] width 183 height 21
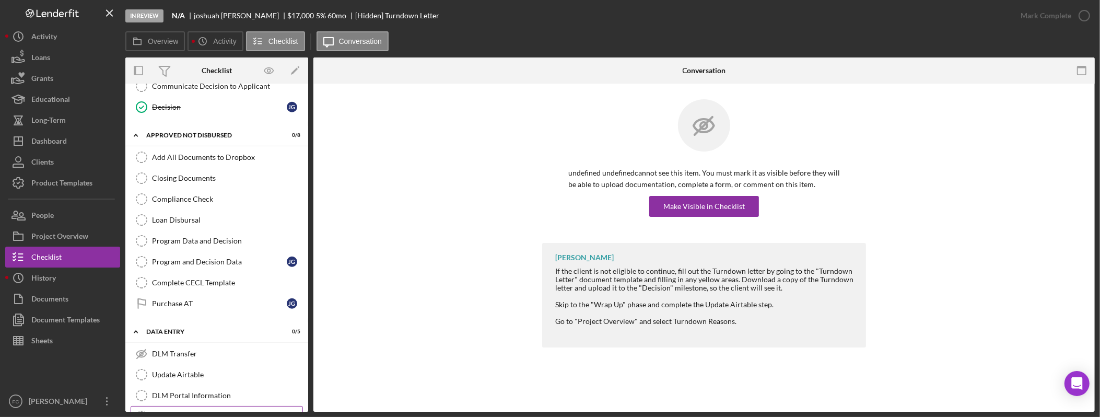
scroll to position [1011, 0]
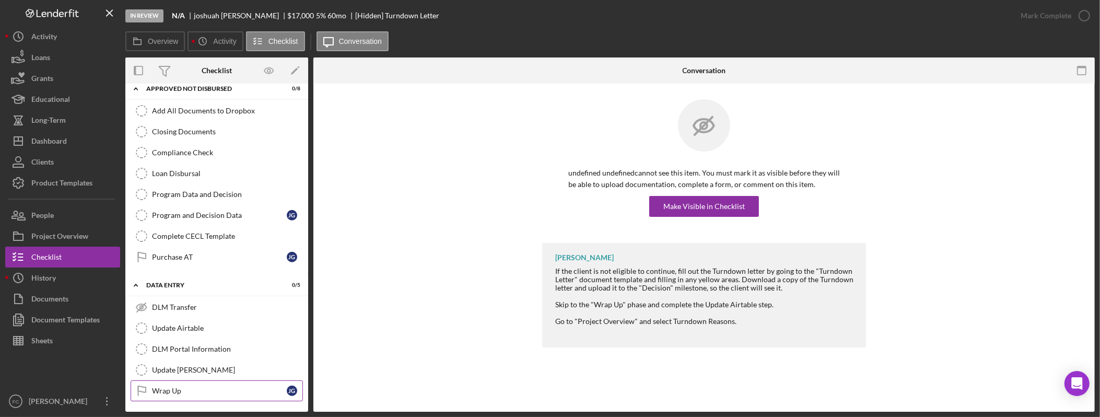
click at [195, 387] on div "Wrap Up" at bounding box center [219, 391] width 135 height 8
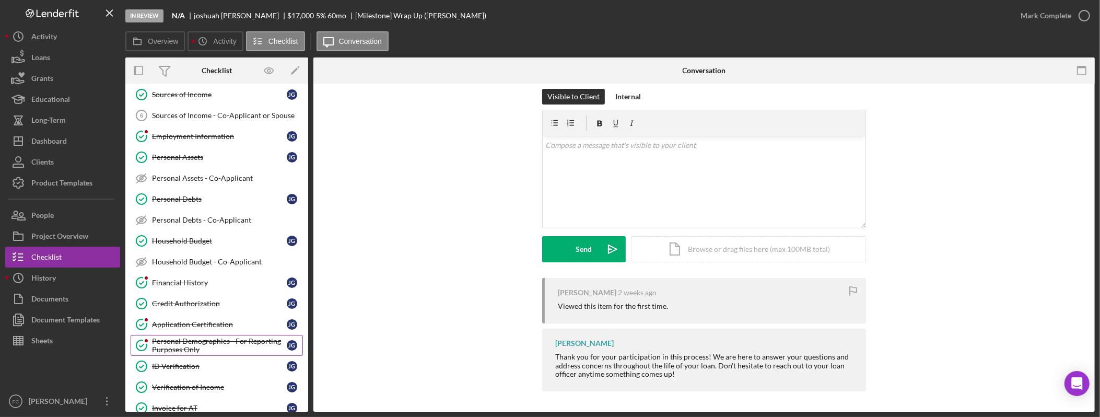
scroll to position [516, 0]
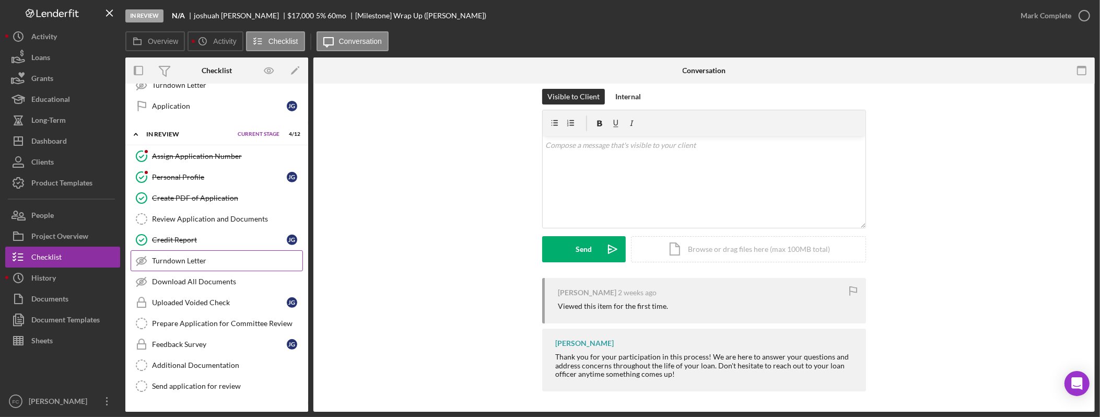
click at [229, 265] on div "Turndown Letter" at bounding box center [227, 261] width 150 height 8
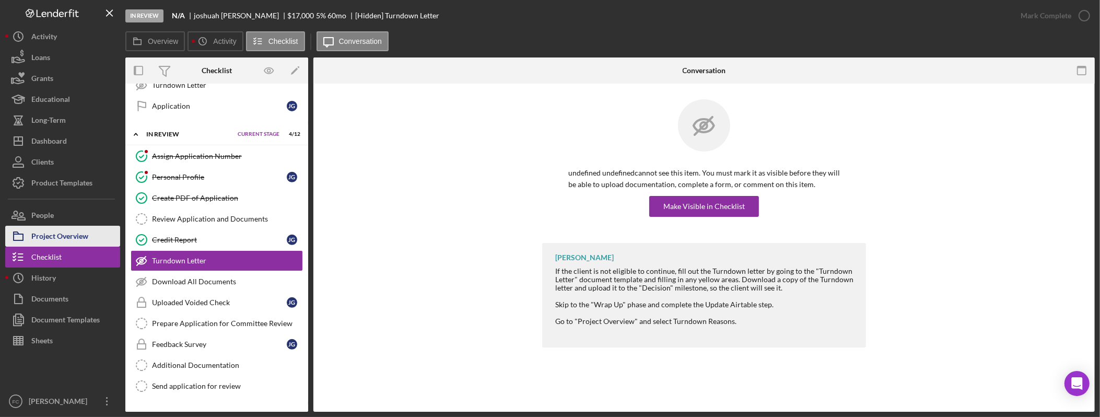
click at [82, 241] on div "Project Overview" at bounding box center [59, 238] width 57 height 24
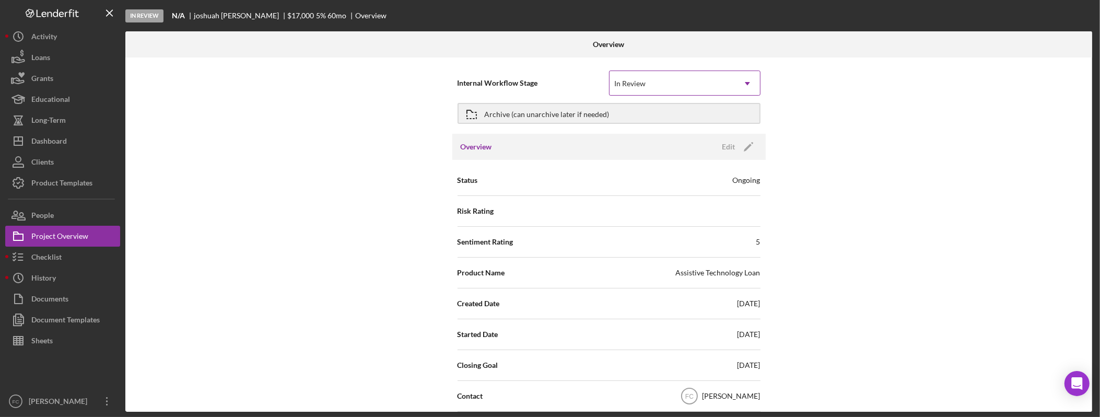
click at [708, 83] on div "In Review" at bounding box center [672, 84] width 125 height 24
click at [845, 99] on div "Internal Workflow Stage In Review Icon/Dropdown Arrow Archive (can unarchive la…" at bounding box center [608, 234] width 967 height 354
click at [703, 88] on div "In Review" at bounding box center [672, 84] width 125 height 24
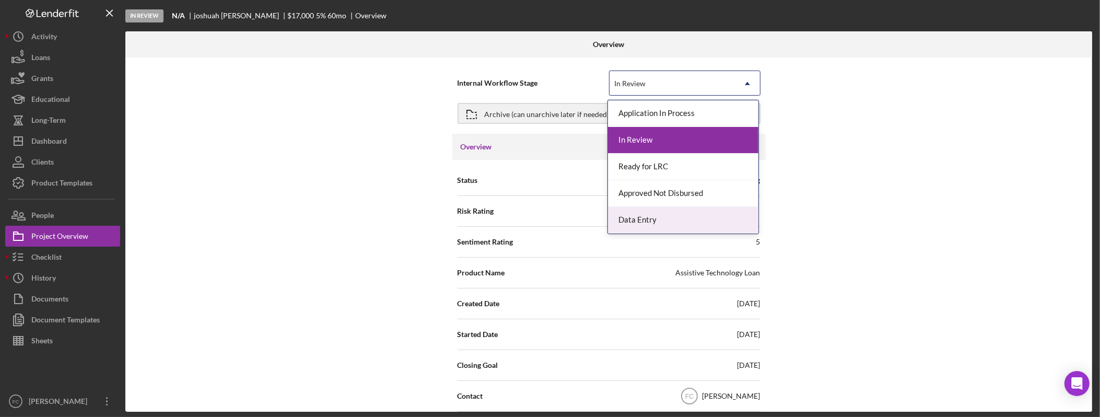
click at [701, 223] on div "Data Entry" at bounding box center [683, 220] width 150 height 27
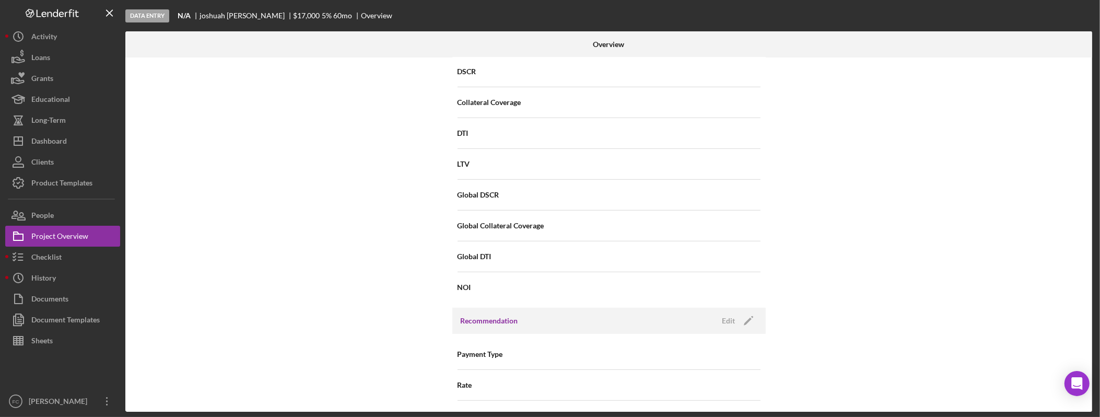
scroll to position [1181, 0]
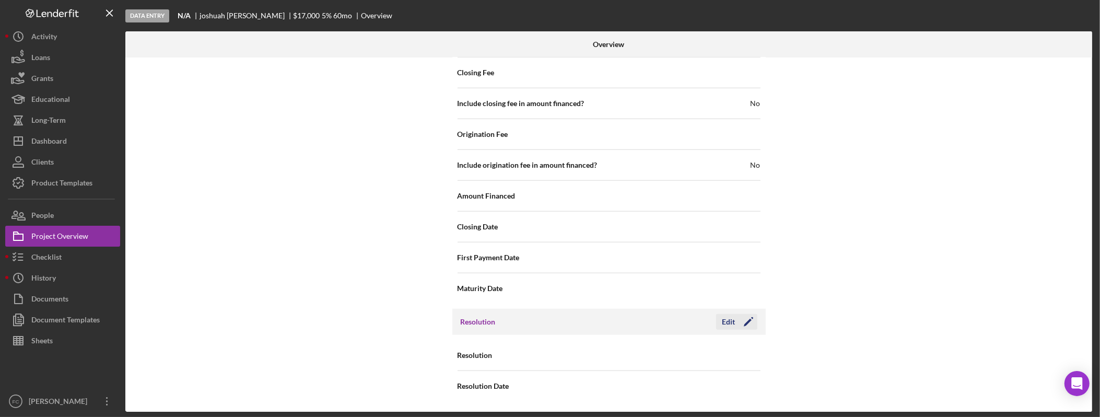
click at [728, 323] on div "Edit" at bounding box center [729, 322] width 13 height 16
click at [711, 355] on div "Select..." at bounding box center [672, 356] width 125 height 24
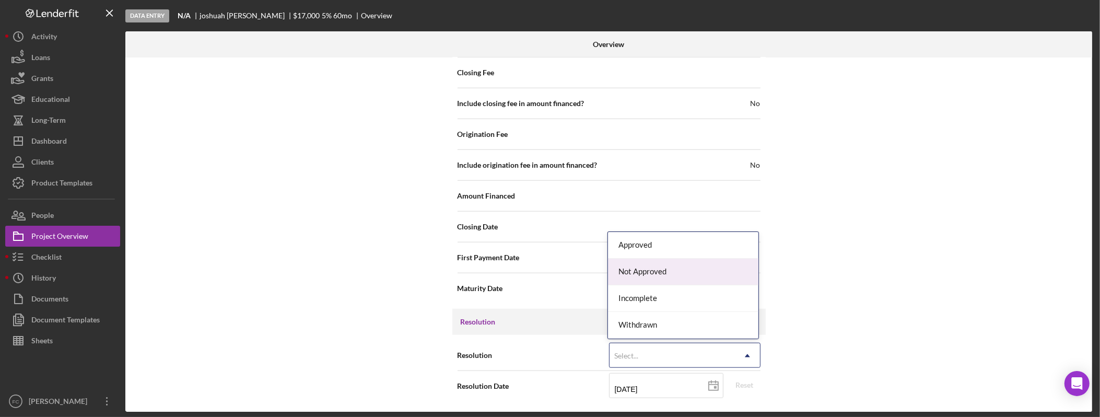
click at [699, 271] on div "Not Approved" at bounding box center [683, 272] width 150 height 27
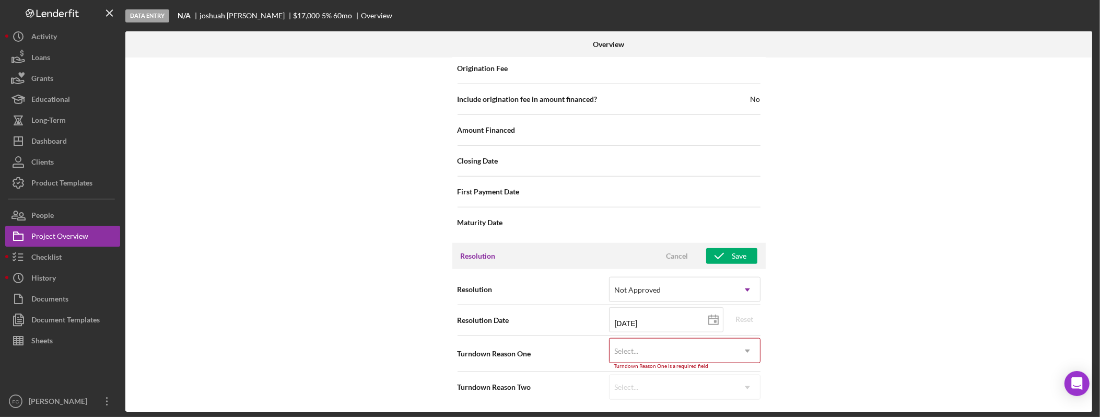
scroll to position [1249, 0]
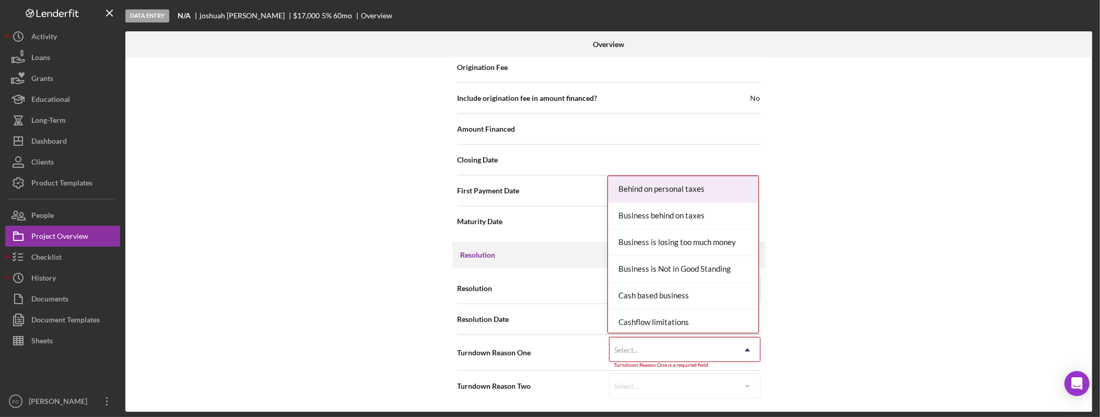
click at [682, 350] on div "Select..." at bounding box center [672, 350] width 125 height 24
type input "ex"
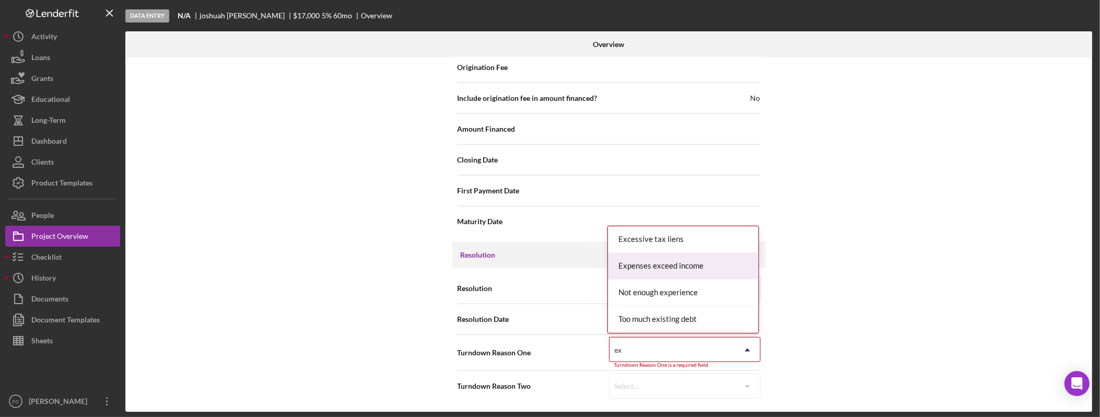
click at [701, 260] on div "Expenses exceed income" at bounding box center [683, 266] width 150 height 27
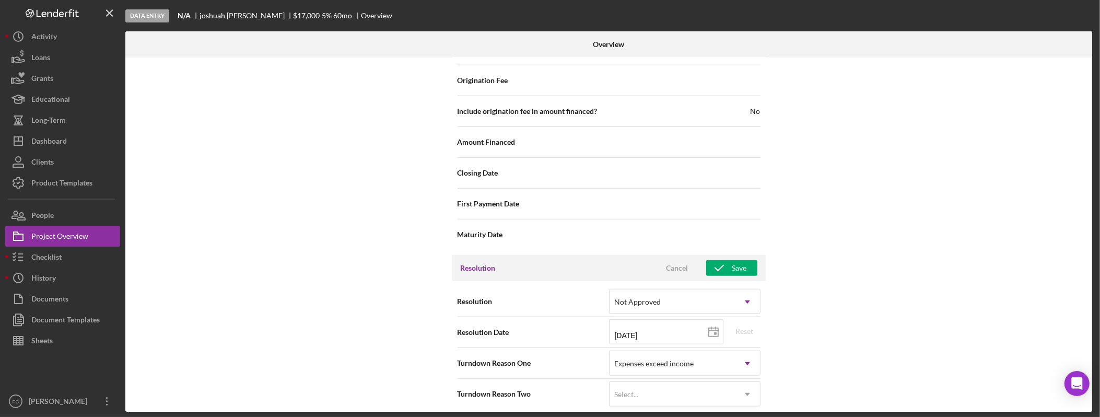
scroll to position [1244, 0]
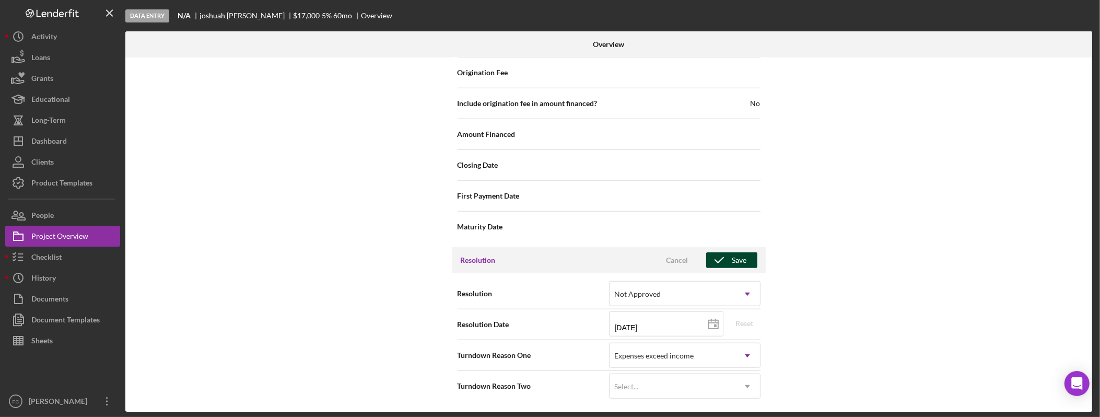
click at [733, 259] on div "Save" at bounding box center [740, 260] width 15 height 16
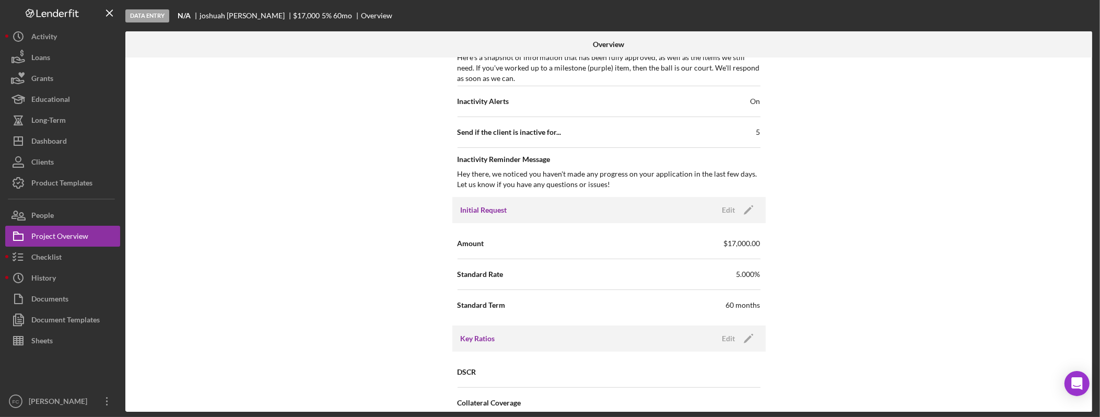
scroll to position [223, 0]
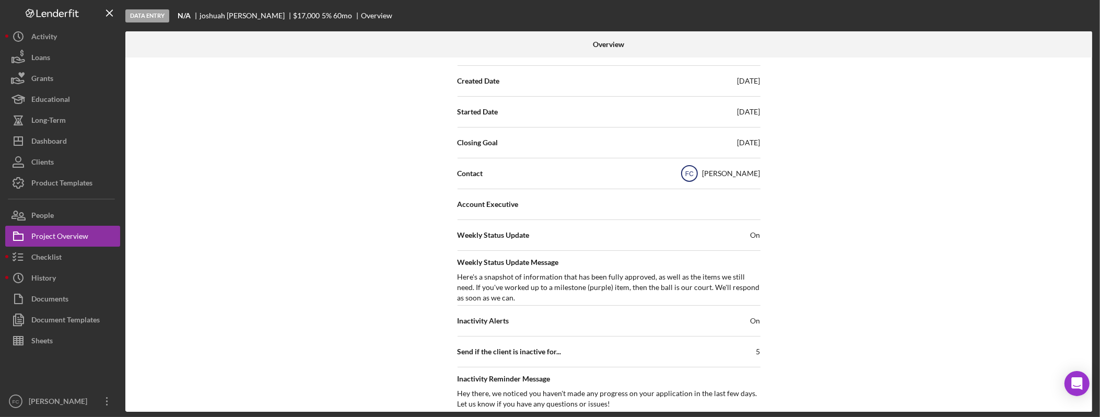
click at [698, 176] on icon "FC" at bounding box center [690, 173] width 26 height 26
click at [693, 174] on text "FC" at bounding box center [690, 173] width 8 height 7
click at [689, 173] on text "FC" at bounding box center [690, 173] width 8 height 7
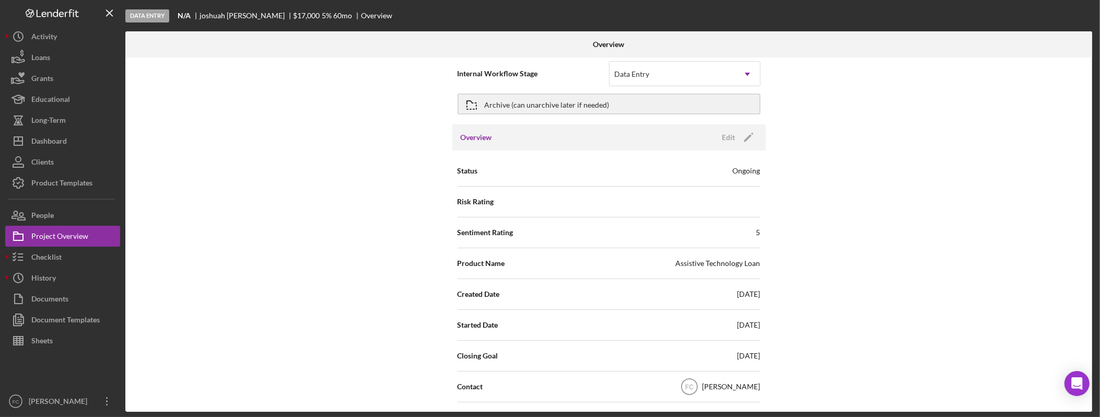
scroll to position [0, 0]
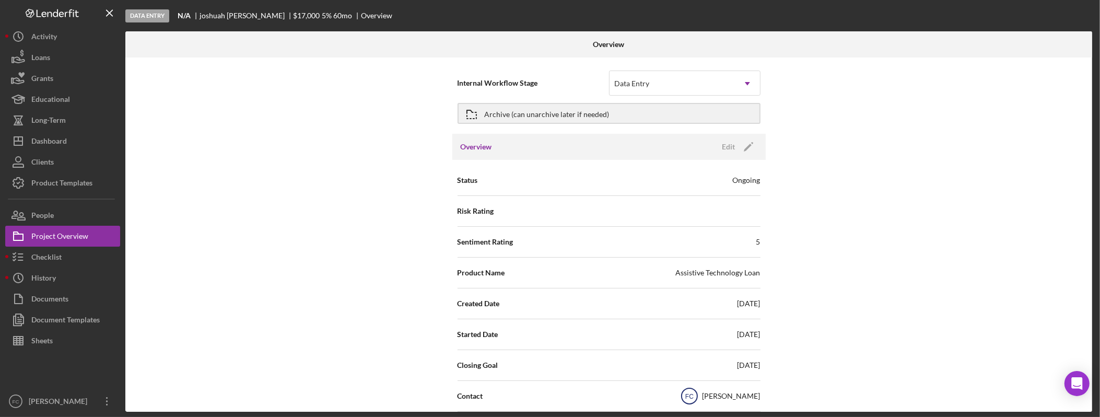
click at [692, 395] on text "FC" at bounding box center [690, 396] width 8 height 7
click at [730, 395] on div "[PERSON_NAME]" at bounding box center [732, 396] width 58 height 10
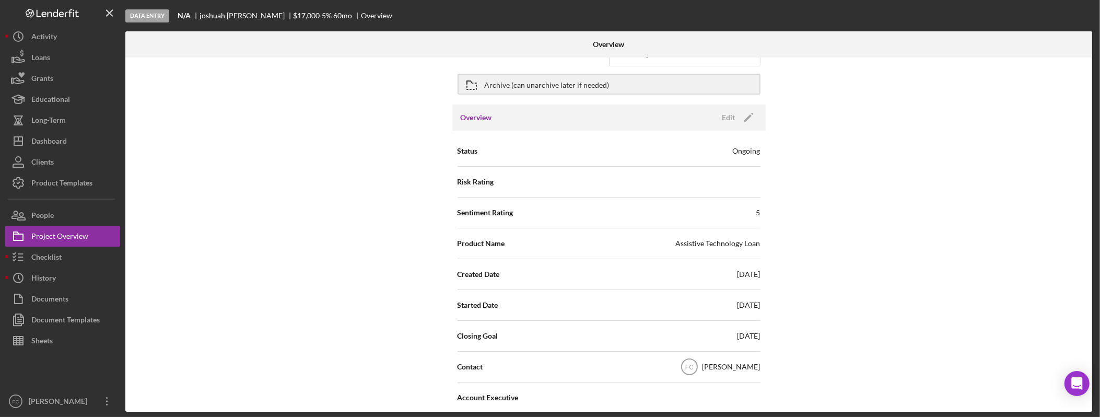
click at [502, 362] on div "Contact FC Felicia Cardenas" at bounding box center [609, 367] width 303 height 26
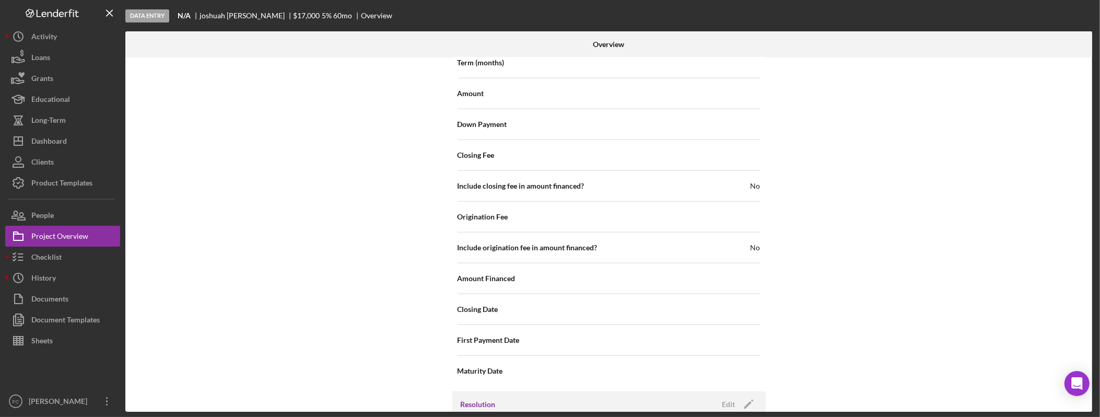
scroll to position [1244, 0]
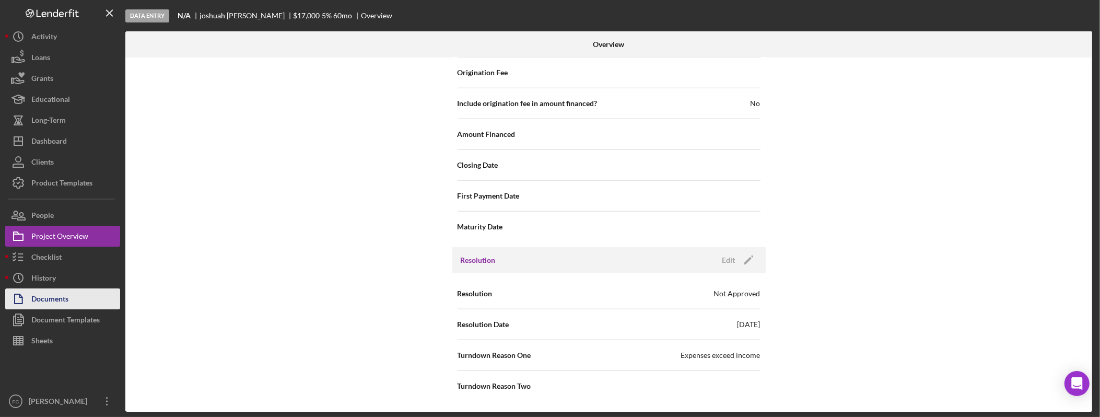
click at [79, 299] on button "Documents" at bounding box center [62, 298] width 115 height 21
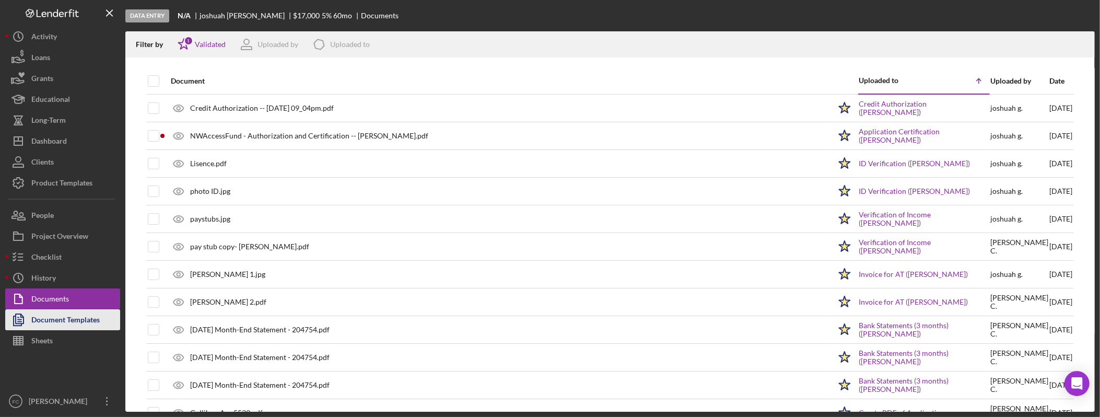
click at [69, 324] on div "Document Templates" at bounding box center [65, 321] width 68 height 24
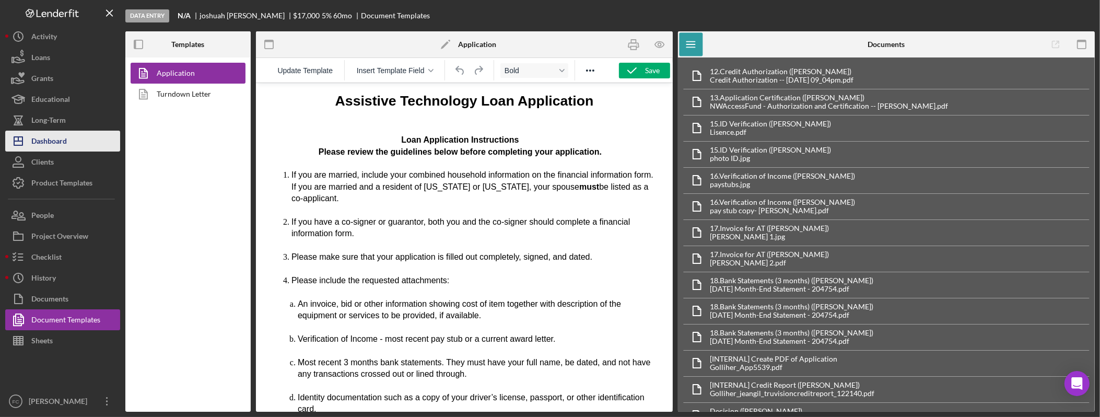
click at [66, 135] on div "Dashboard" at bounding box center [49, 143] width 36 height 24
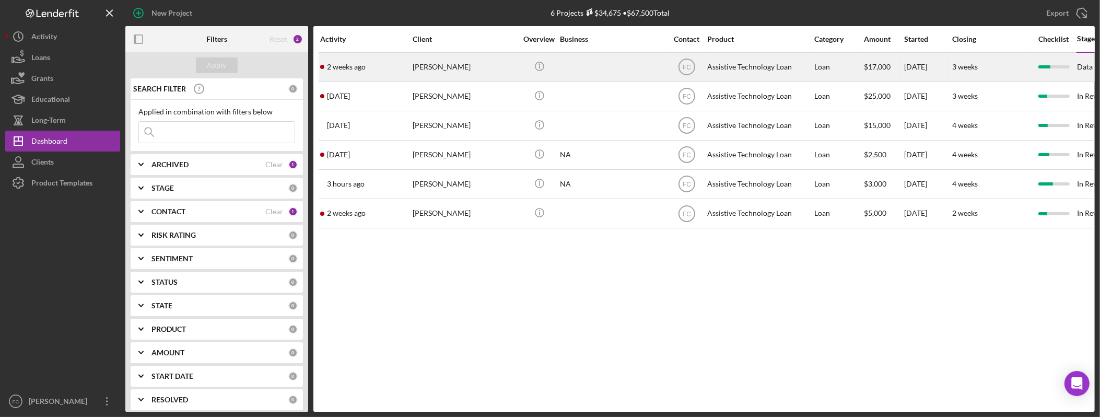
click at [441, 68] on div "joshuah golliher" at bounding box center [465, 67] width 105 height 28
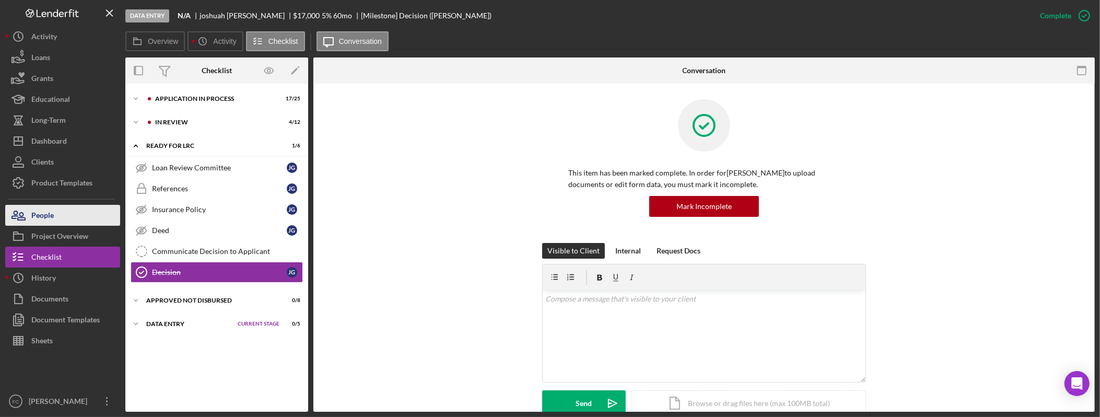
click at [66, 215] on button "People" at bounding box center [62, 215] width 115 height 21
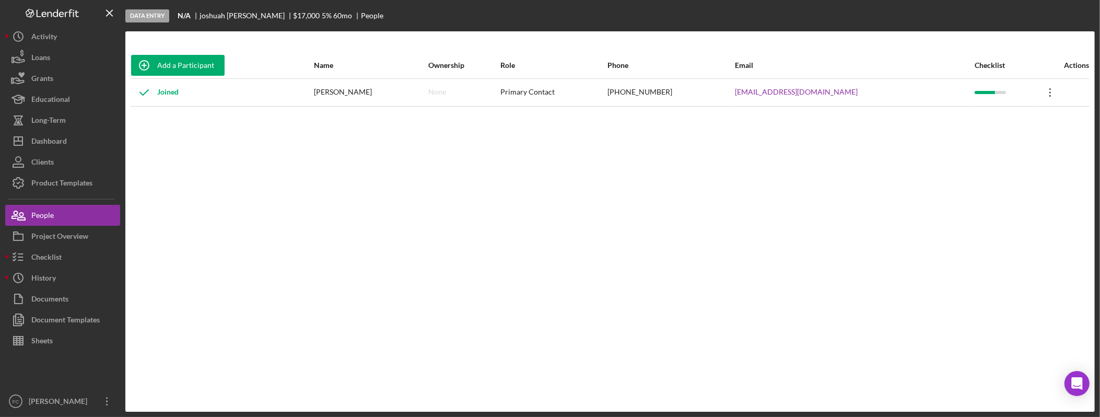
click at [1041, 91] on icon "Icon/Overflow" at bounding box center [1051, 92] width 26 height 26
click at [931, 238] on div "Add a Participant Name Ownership Role Phone Email Checklist Actions Joined josh…" at bounding box center [610, 221] width 970 height 339
click at [52, 145] on div "Dashboard" at bounding box center [49, 143] width 36 height 24
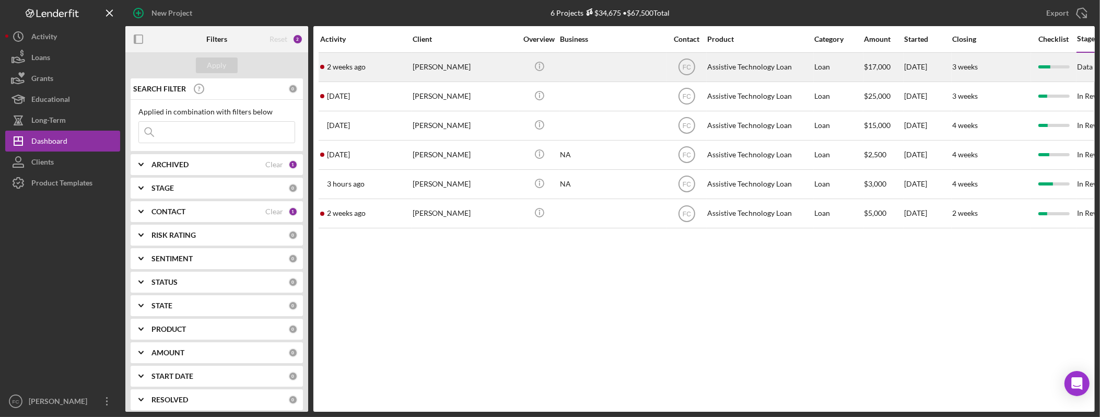
click at [450, 65] on div "joshuah golliher" at bounding box center [465, 67] width 105 height 28
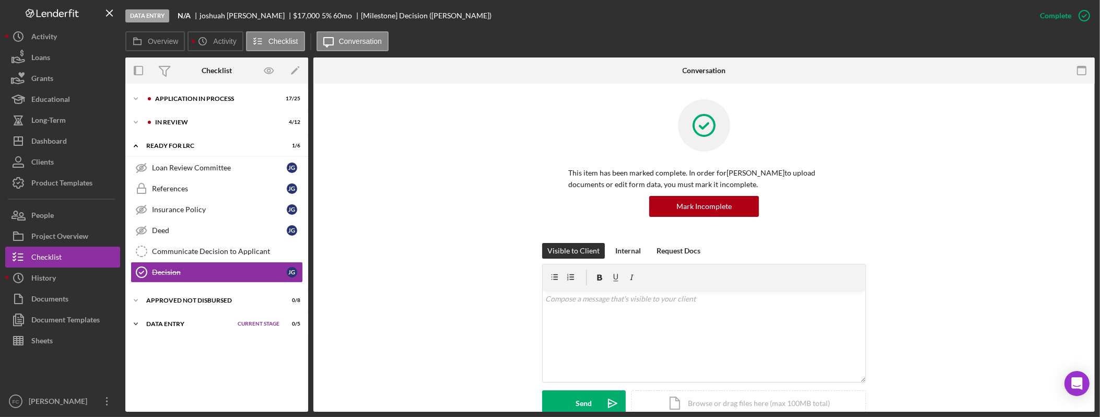
click at [175, 326] on div "Data Entry" at bounding box center [189, 324] width 86 height 6
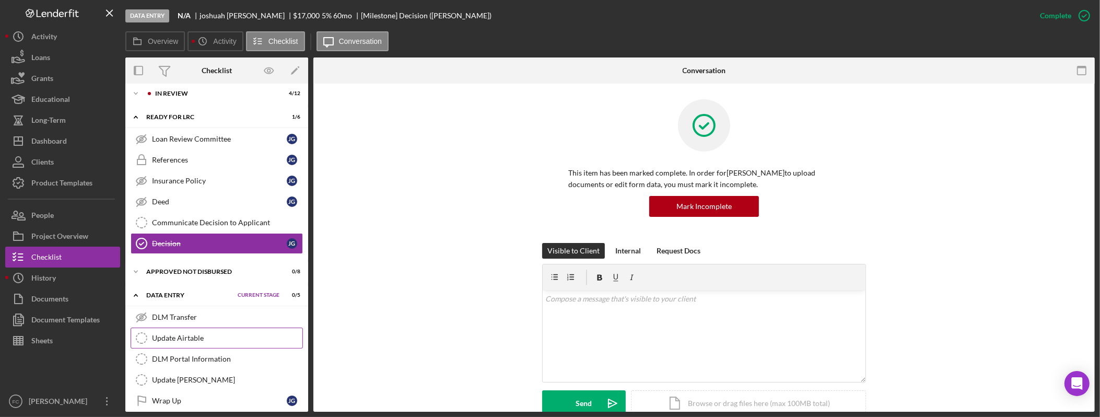
scroll to position [29, 0]
click at [199, 221] on div "Communicate Decision to Applicant" at bounding box center [227, 222] width 150 height 8
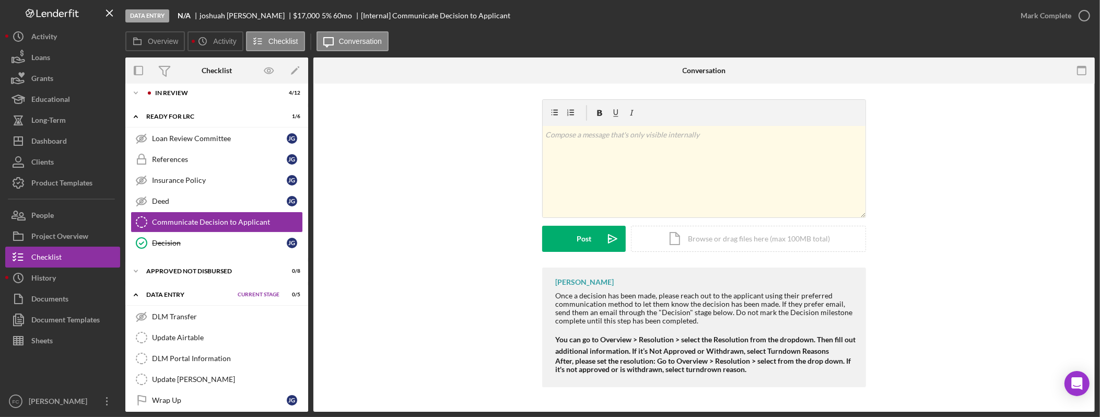
drag, startPoint x: 1066, startPoint y: 17, endPoint x: 1065, endPoint y: 32, distance: 15.2
click at [1066, 17] on div "Mark Complete" at bounding box center [1046, 15] width 51 height 21
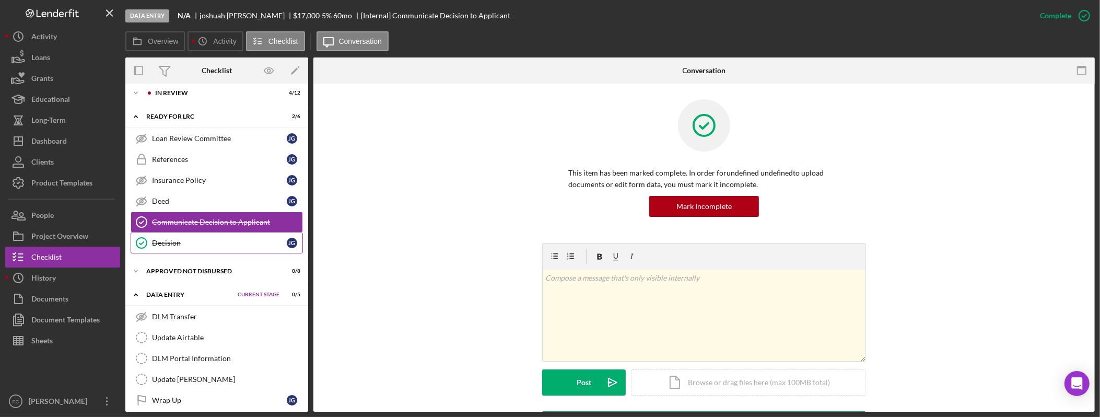
click at [233, 249] on link "Decision Decision j g" at bounding box center [217, 243] width 172 height 21
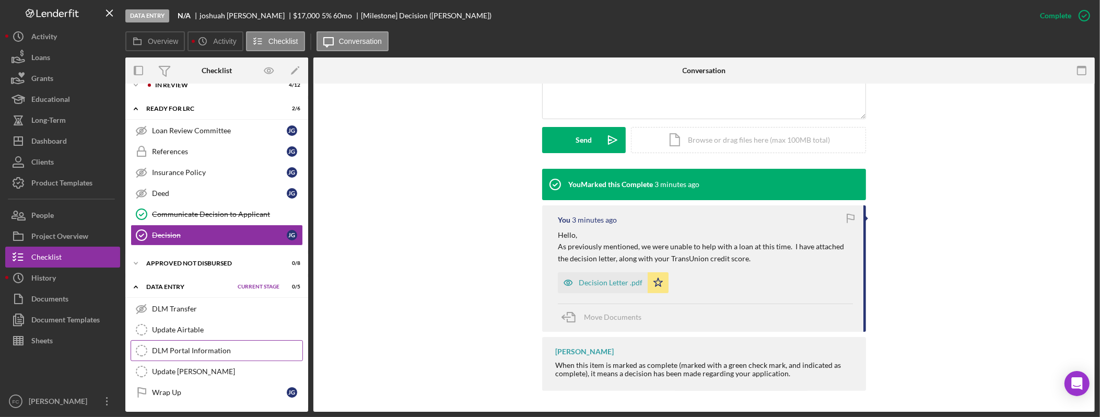
scroll to position [41, 0]
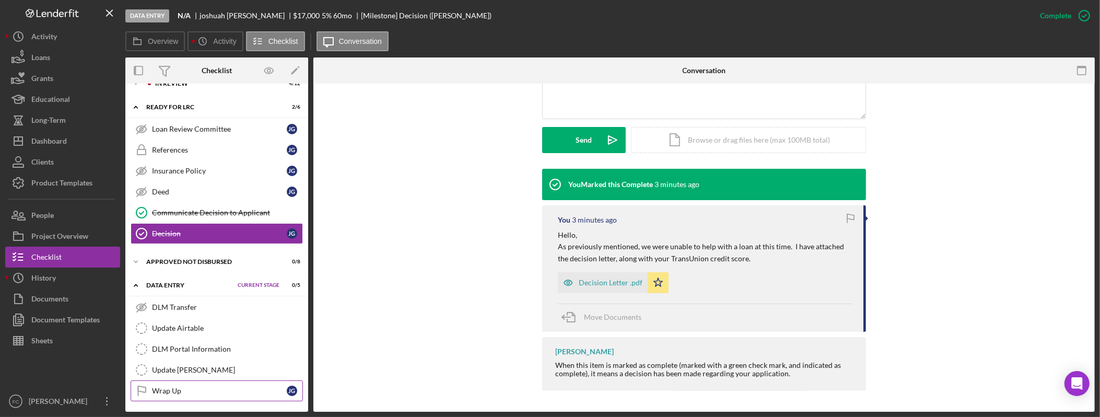
click at [224, 389] on div "Wrap Up" at bounding box center [219, 391] width 135 height 8
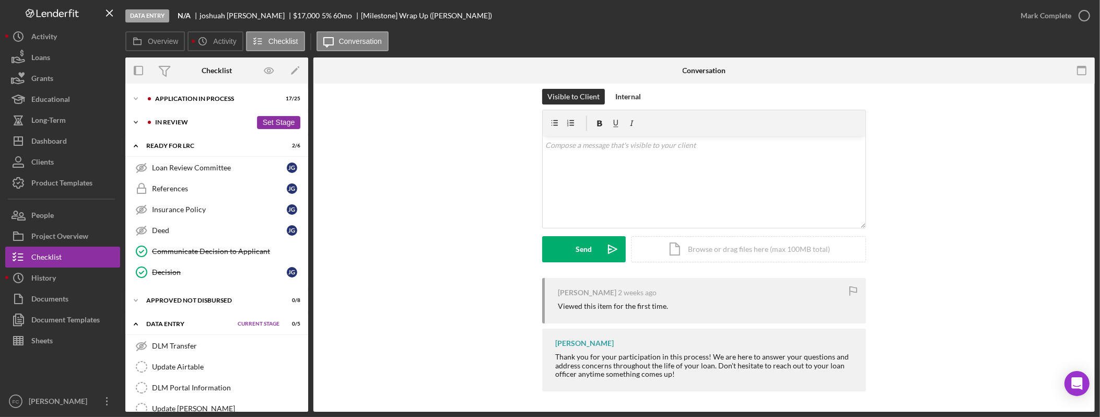
click at [145, 121] on icon "Icon/Expander" at bounding box center [135, 122] width 21 height 21
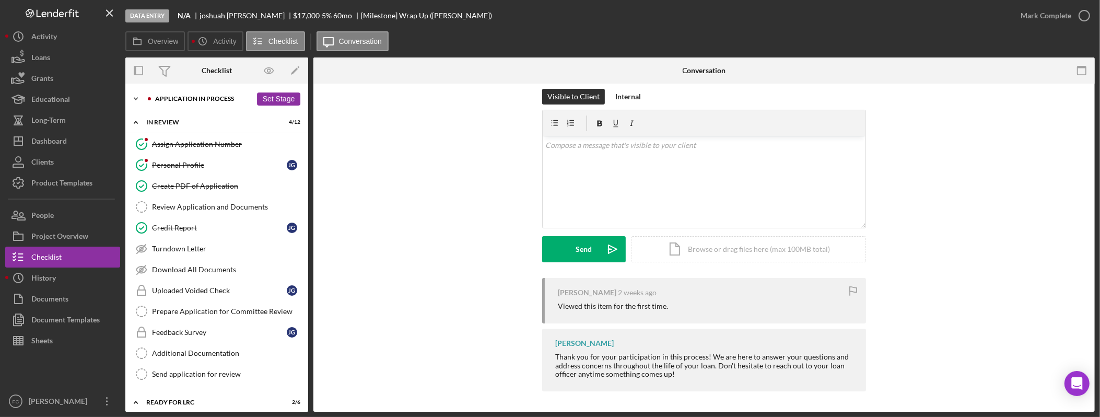
click at [132, 100] on icon "Icon/Expander" at bounding box center [135, 98] width 21 height 21
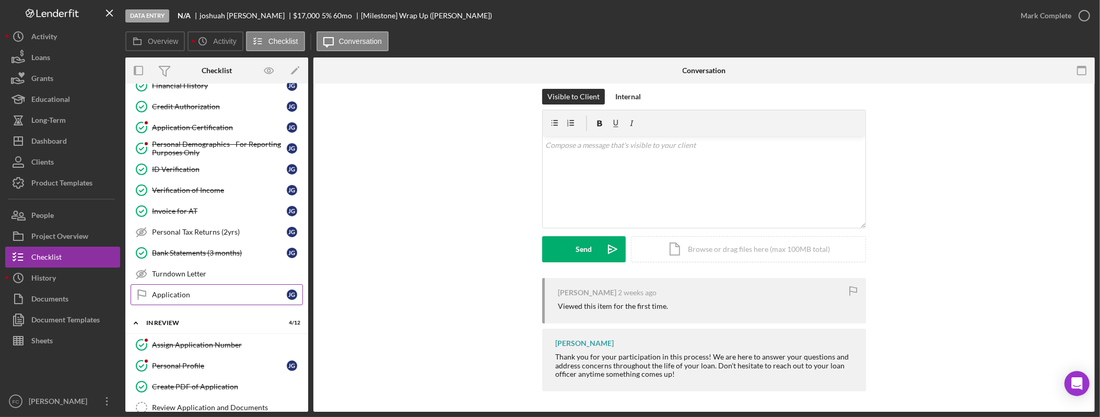
scroll to position [442, 0]
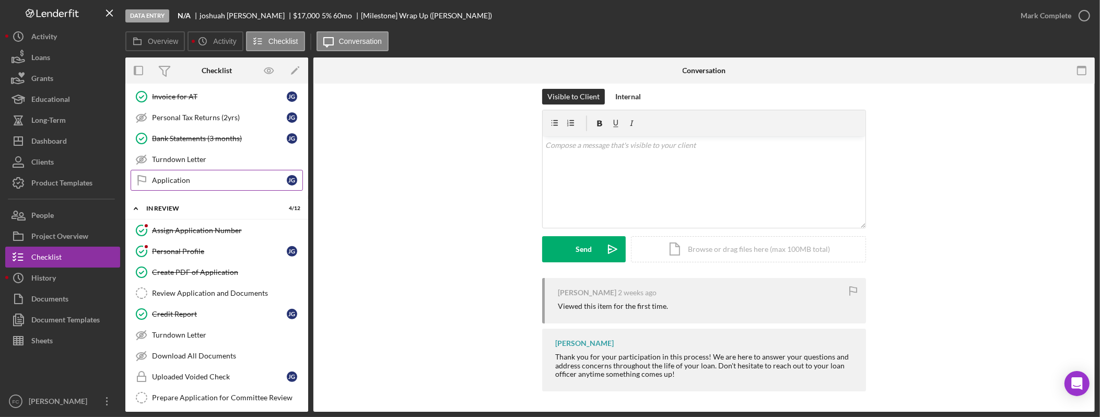
click at [211, 184] on div "Application" at bounding box center [219, 180] width 135 height 8
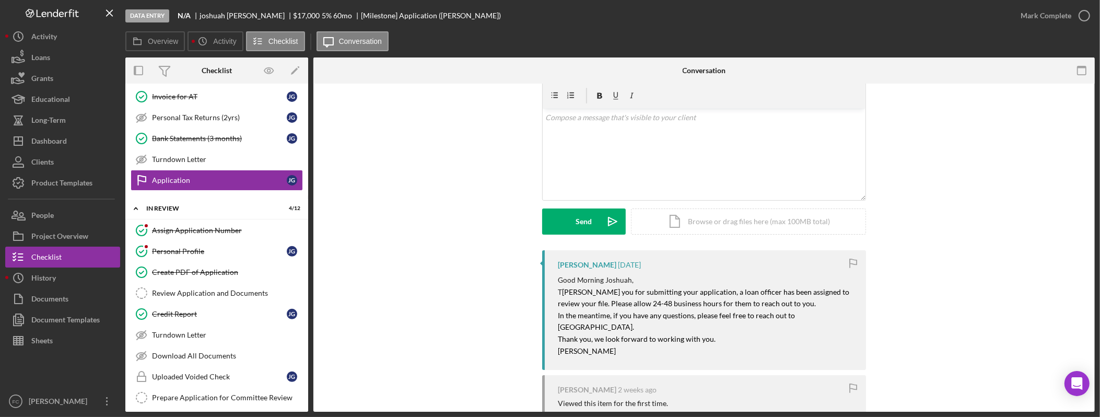
scroll to position [115, 0]
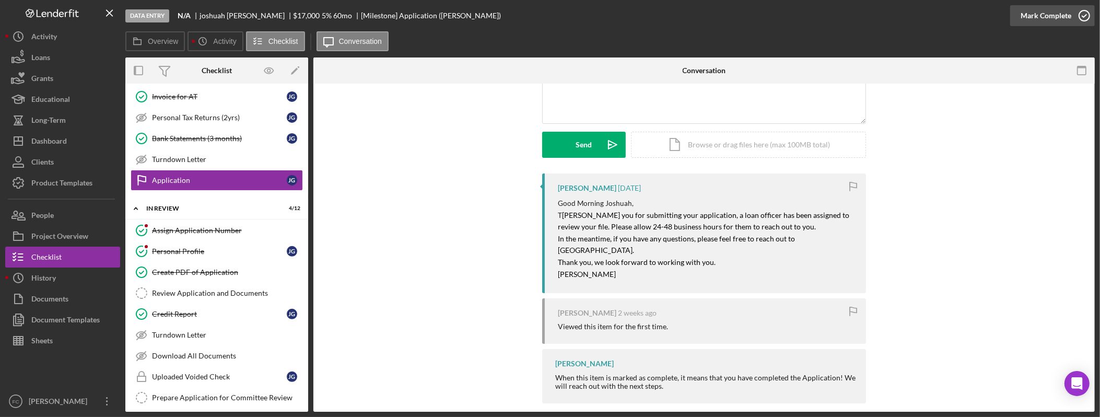
click at [1036, 14] on div "Mark Complete" at bounding box center [1046, 15] width 51 height 21
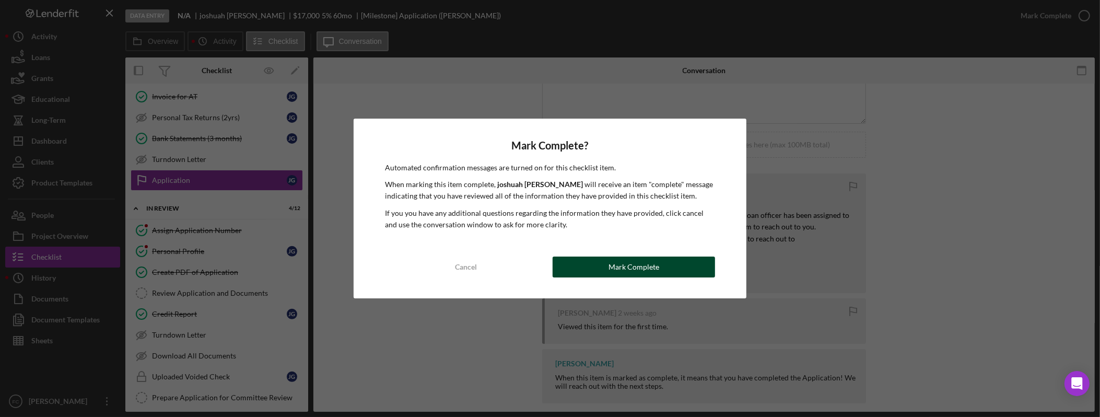
click at [641, 265] on div "Mark Complete" at bounding box center [634, 267] width 51 height 21
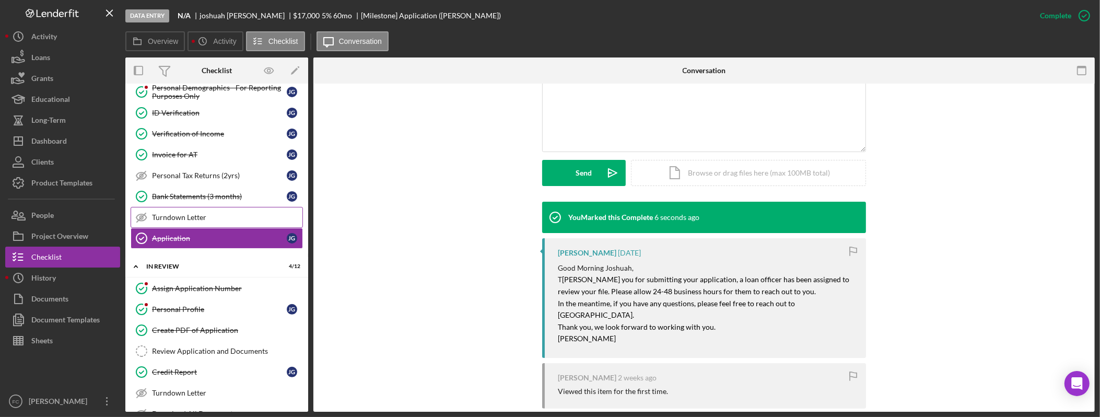
scroll to position [450, 0]
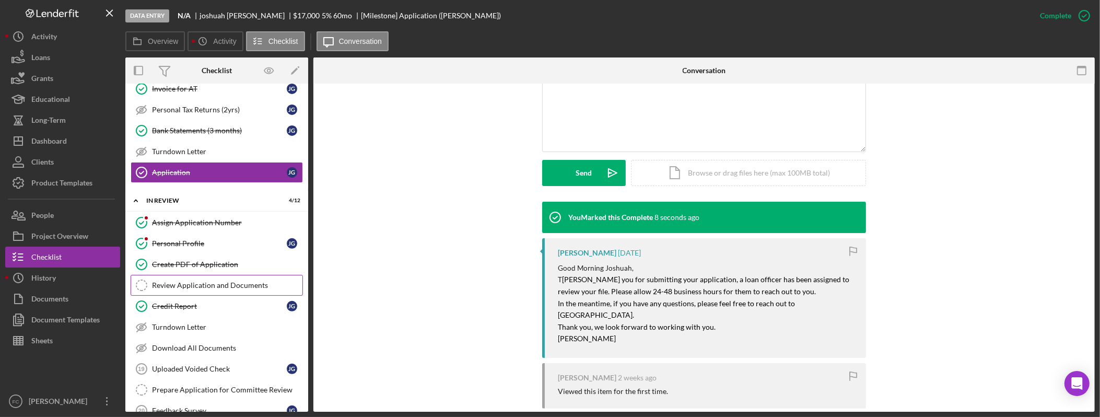
click at [227, 296] on link "Review Application and Documents Review Application and Documents" at bounding box center [217, 285] width 172 height 21
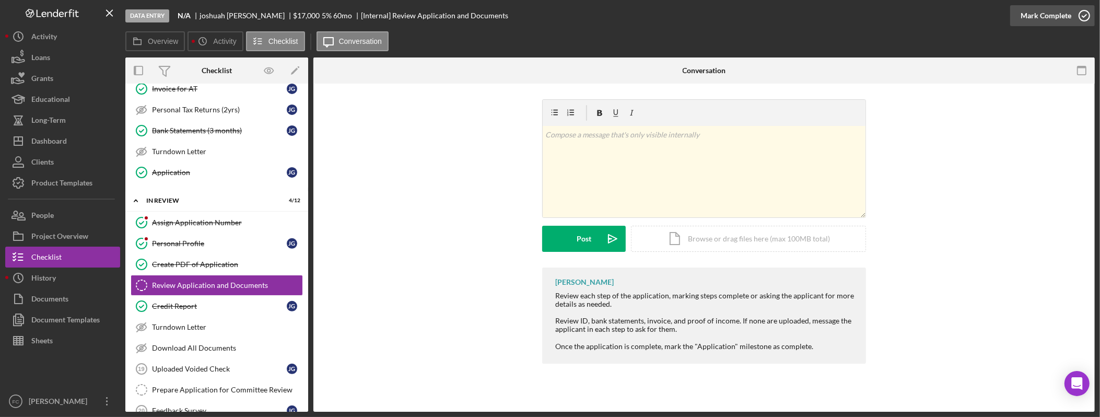
click at [1066, 17] on div "Mark Complete" at bounding box center [1046, 15] width 51 height 21
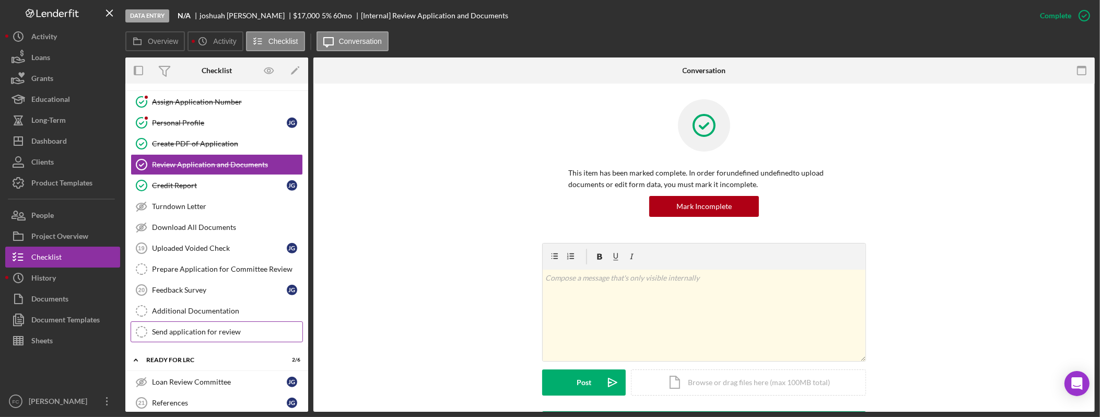
scroll to position [571, 0]
click at [252, 315] on div "Additional Documentation" at bounding box center [227, 310] width 150 height 8
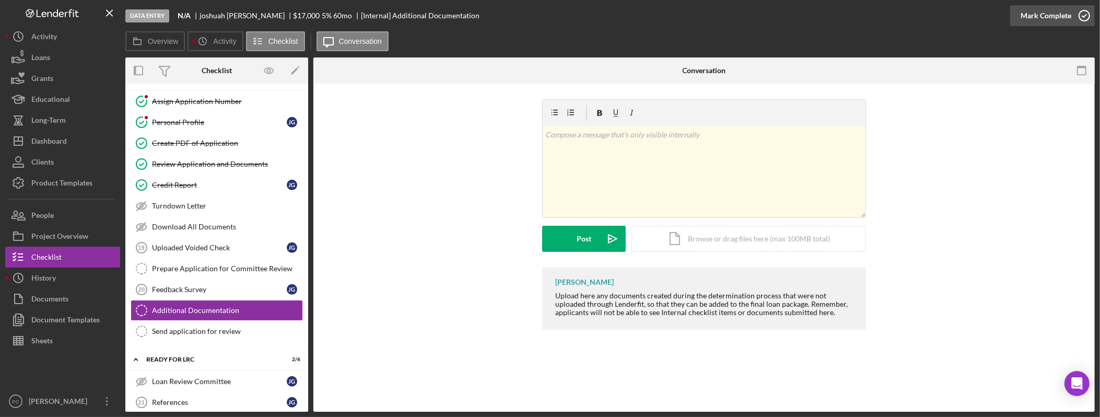
click at [1045, 13] on div "Mark Complete" at bounding box center [1046, 15] width 51 height 21
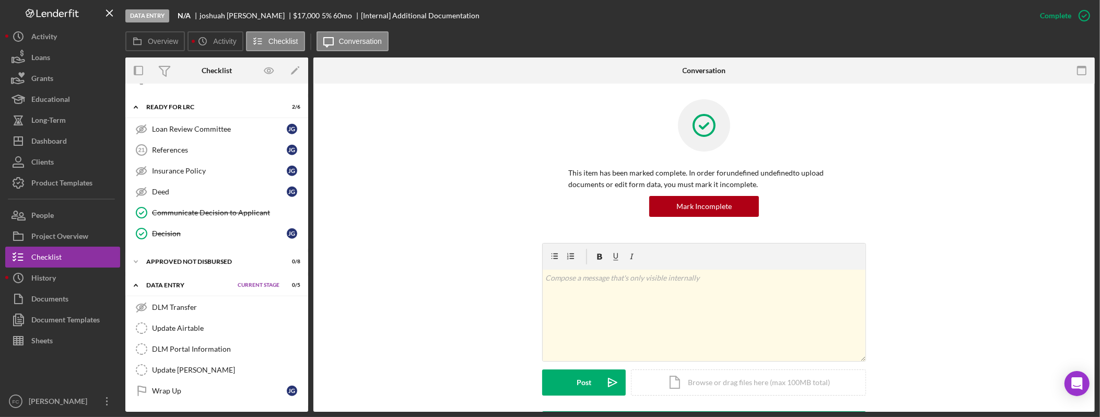
scroll to position [836, 0]
click at [206, 234] on div "Decision" at bounding box center [219, 233] width 135 height 8
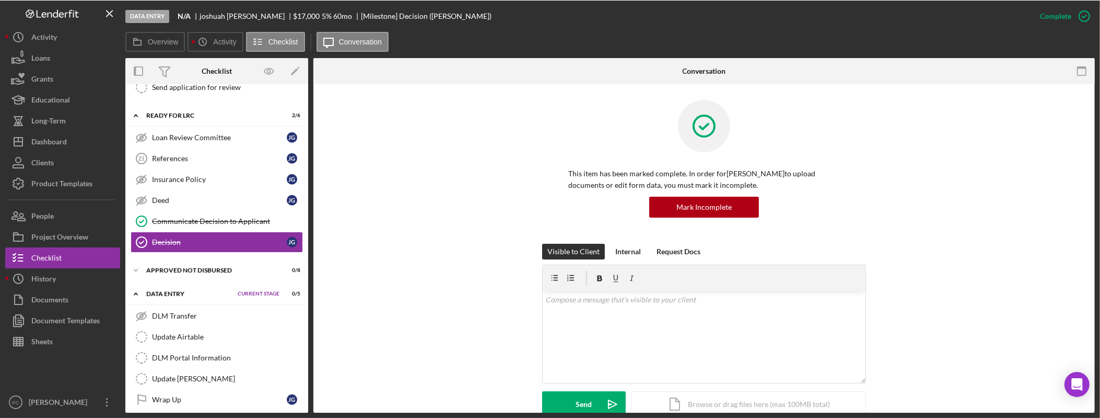
scroll to position [818, 0]
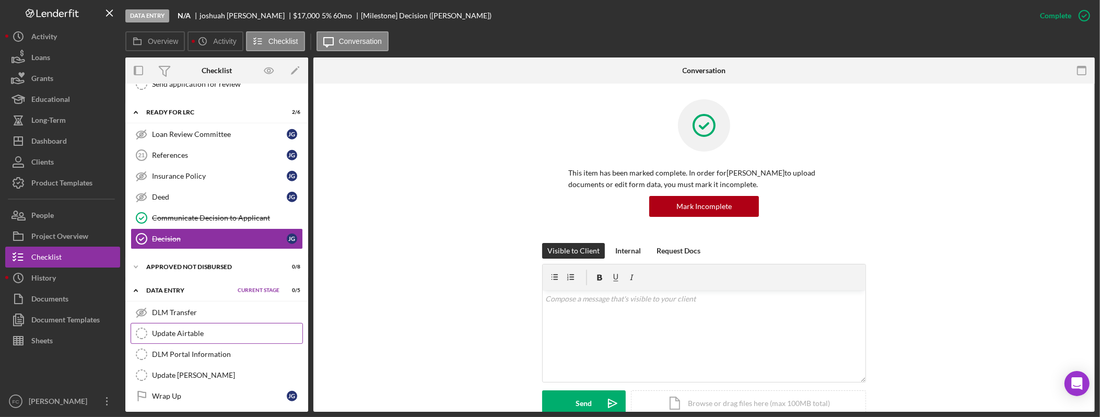
click at [216, 338] on div "Update Airtable" at bounding box center [227, 333] width 150 height 8
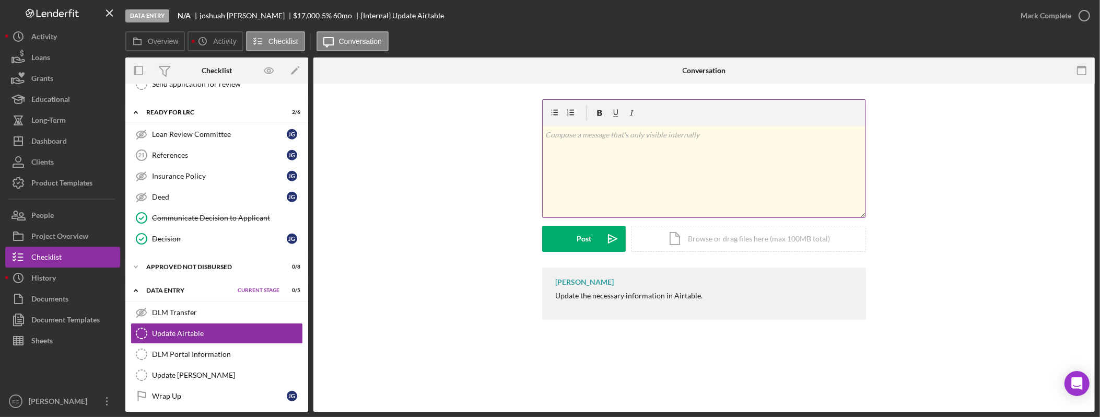
click at [648, 172] on div "v Color teal Color pink Remove color Add row above Add row below Add column bef…" at bounding box center [704, 171] width 323 height 91
drag, startPoint x: 622, startPoint y: 138, endPoint x: 493, endPoint y: 129, distance: 129.4
click at [495, 130] on div "v Color teal Color pink Remove color Add row above Add row below Add column bef…" at bounding box center [704, 183] width 750 height 168
click at [601, 132] on mark "Client_AppXXXX has been turned down and ready for Data Entry" at bounding box center [651, 135] width 210 height 9
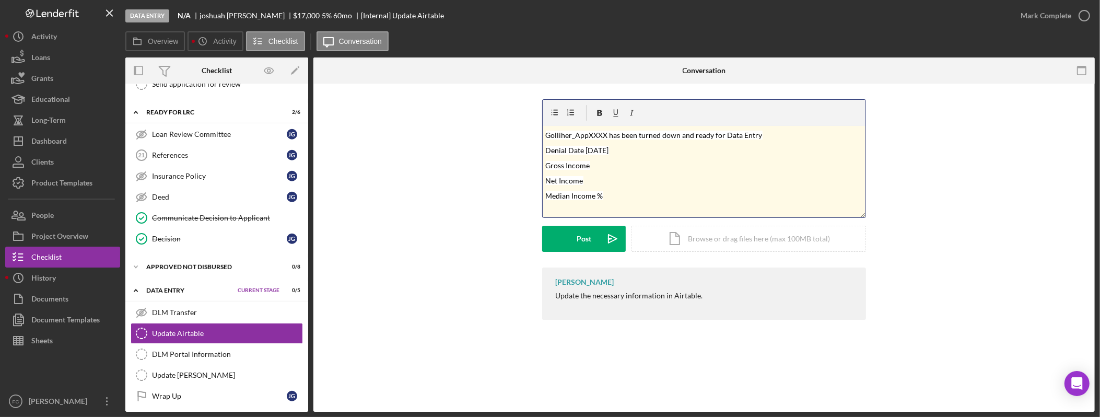
click at [604, 133] on mark "Golliher_AppXXXX has been turned down and ready for Data Entry" at bounding box center [654, 135] width 217 height 9
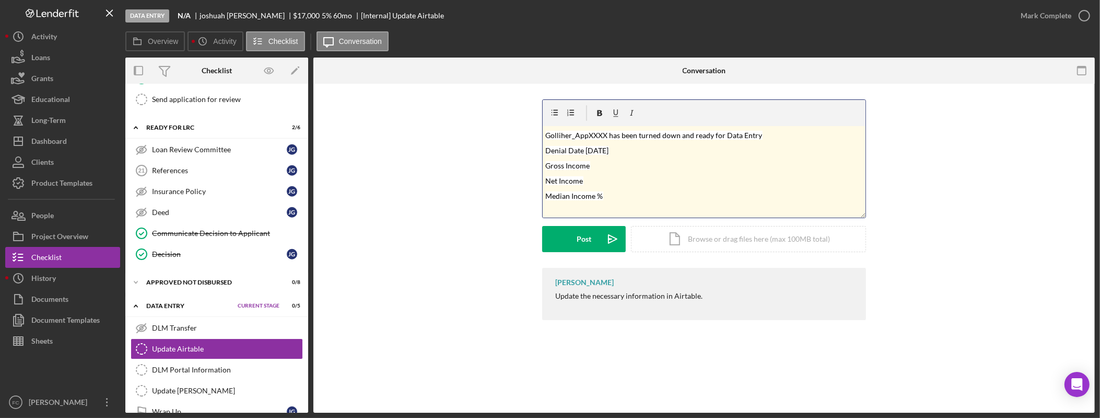
click at [606, 138] on mark "Golliher_AppXXXX has been turned down and ready for Data Entry" at bounding box center [654, 135] width 217 height 9
click at [679, 135] on mark "Golliher_App5539 has been turned down and ready for Data Entry" at bounding box center [654, 135] width 216 height 9
click at [605, 151] on mark "Denial Date 09/15/2025" at bounding box center [577, 150] width 63 height 9
click at [606, 170] on p "Gross Income" at bounding box center [704, 165] width 317 height 12
click at [604, 177] on p "Net Income" at bounding box center [704, 181] width 317 height 12
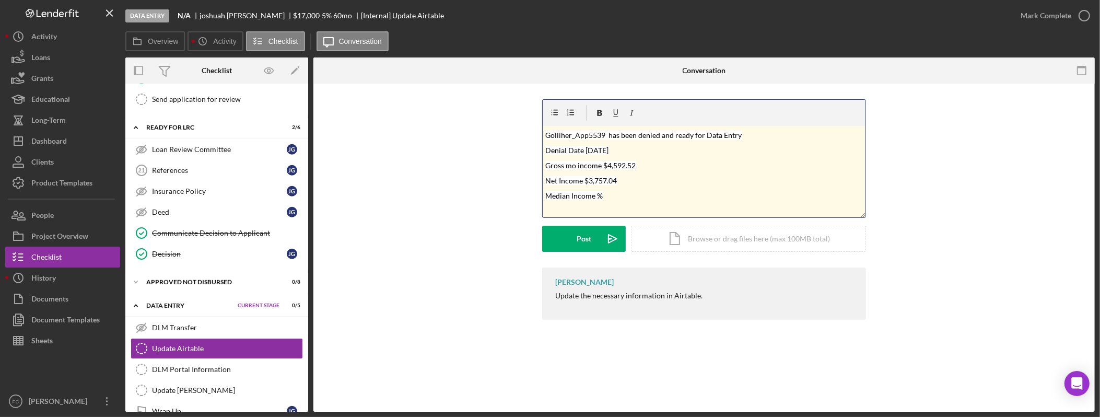
click at [563, 179] on mark "Net Income $3,757.04" at bounding box center [582, 180] width 72 height 9
click at [622, 198] on p "Median Income %" at bounding box center [704, 196] width 317 height 12
click at [596, 196] on mark "Median Income % 3HH" at bounding box center [583, 195] width 75 height 9
click at [754, 190] on p "Median Income: Whatcom County 3HH 50%-80% % 3HH" at bounding box center [704, 196] width 317 height 12
drag, startPoint x: 599, startPoint y: 194, endPoint x: 529, endPoint y: 194, distance: 69.5
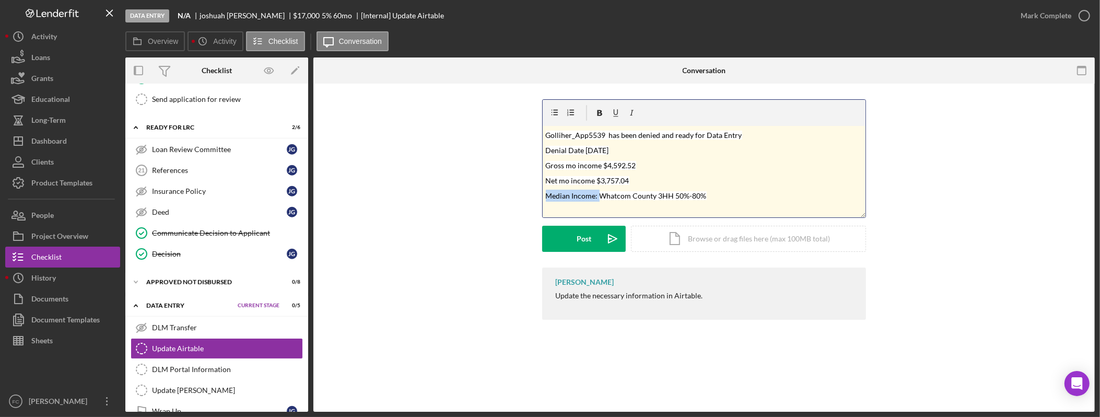
click at [529, 194] on div "v Color teal Color pink Remove color Add row above Add row below Add column bef…" at bounding box center [704, 183] width 750 height 168
click at [610, 195] on mark "Whatcom County 3HH 50%-80%" at bounding box center [599, 195] width 107 height 9
click at [571, 236] on button "Post Icon/icon-invite-send" at bounding box center [584, 239] width 84 height 26
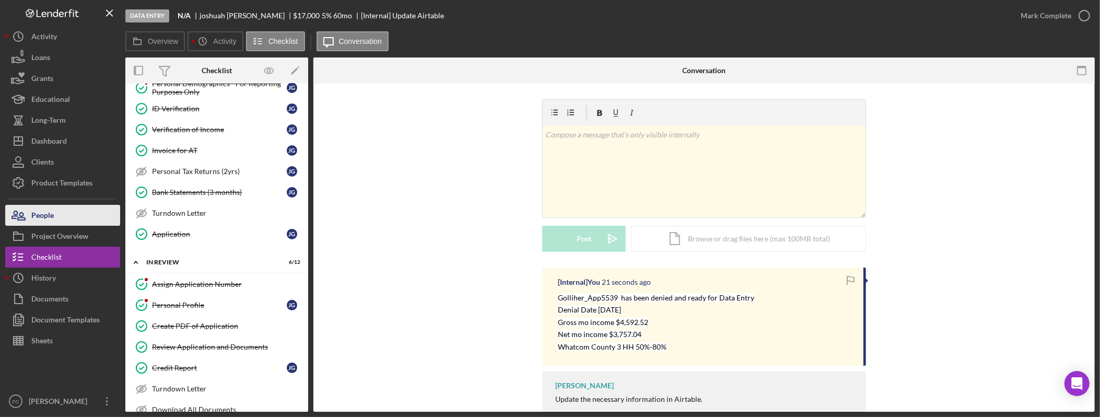
scroll to position [171, 0]
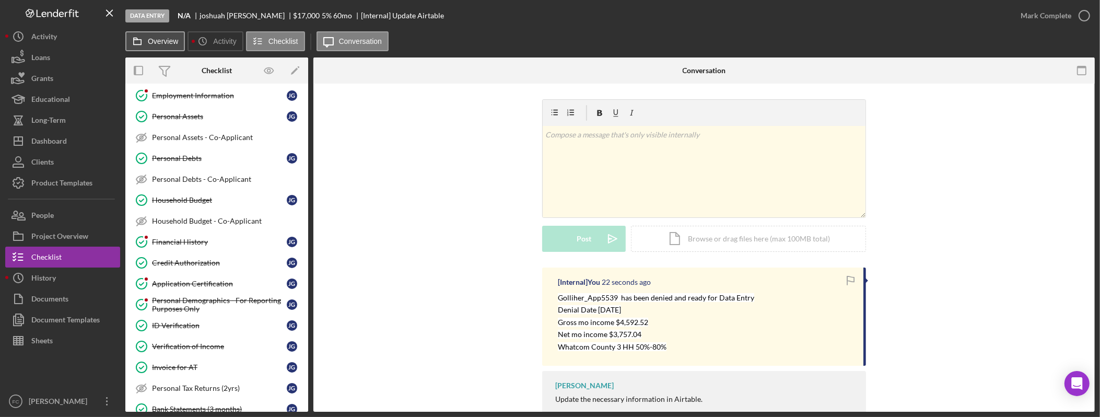
click at [172, 39] on label "Overview" at bounding box center [163, 41] width 30 height 8
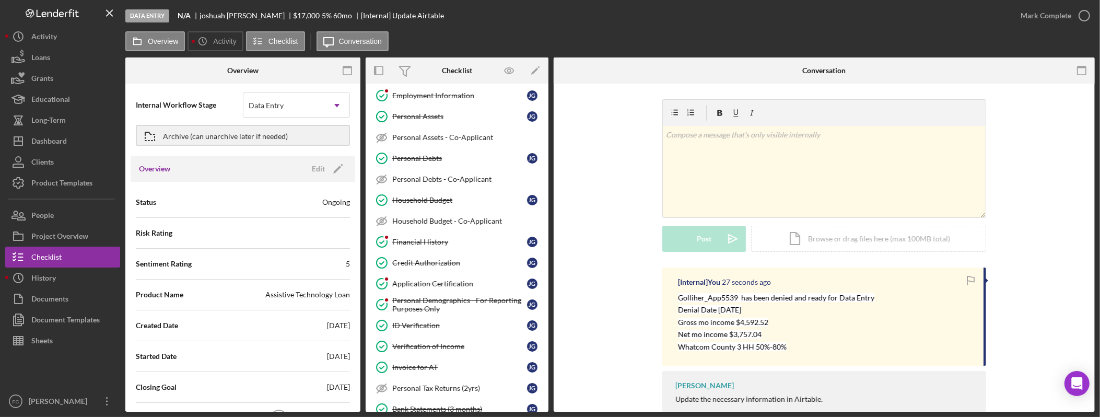
scroll to position [0, 0]
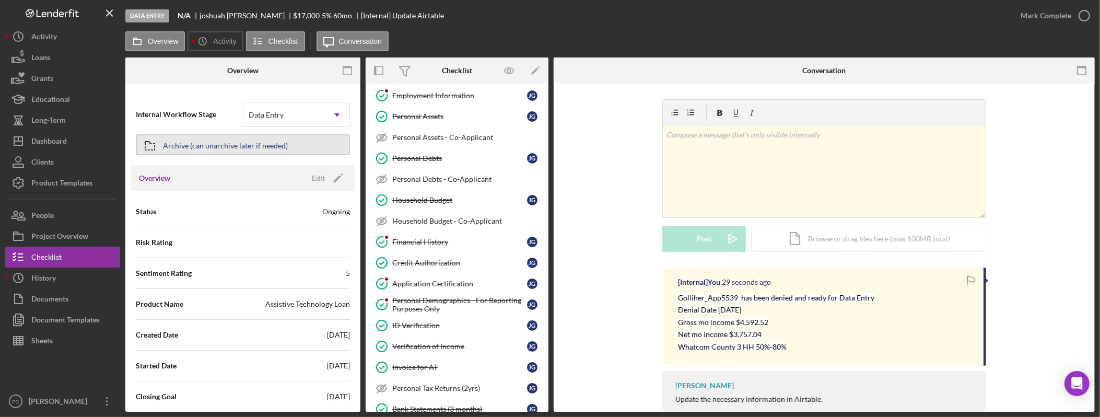
click at [173, 148] on div "Archive (can unarchive later if needed)" at bounding box center [225, 144] width 125 height 19
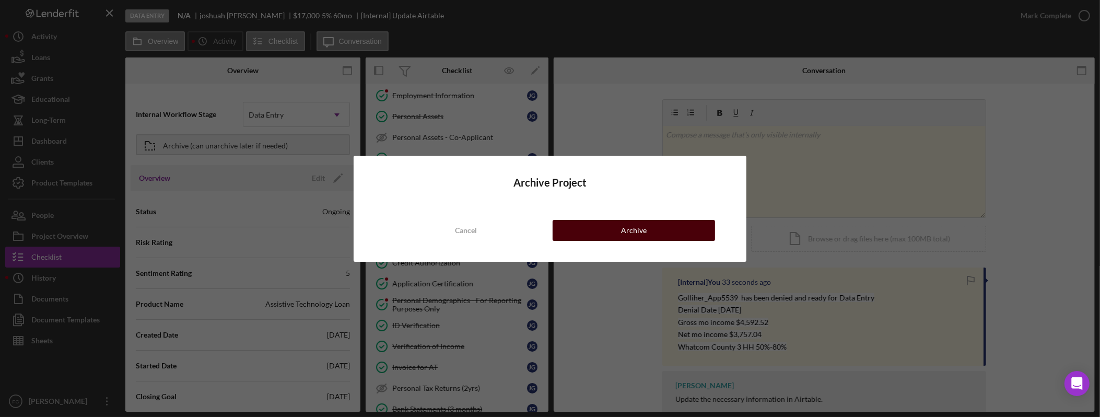
click at [675, 227] on button "Archive" at bounding box center [634, 230] width 163 height 21
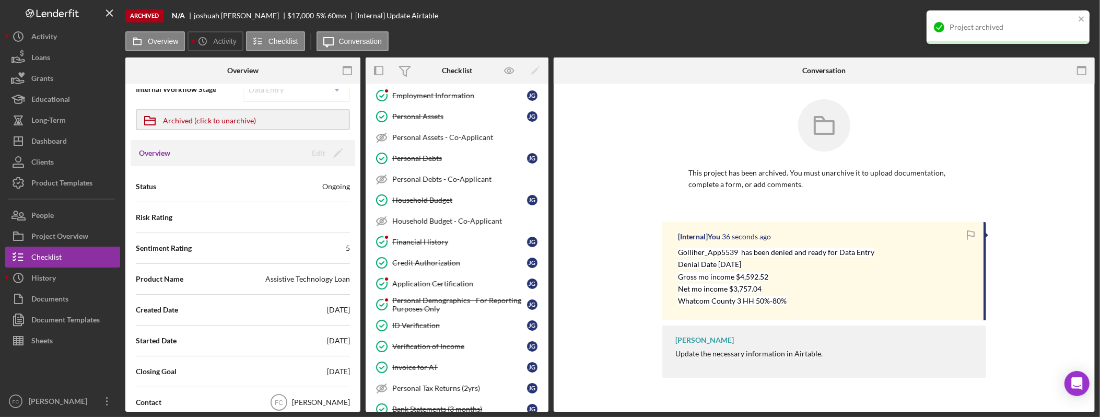
scroll to position [150, 0]
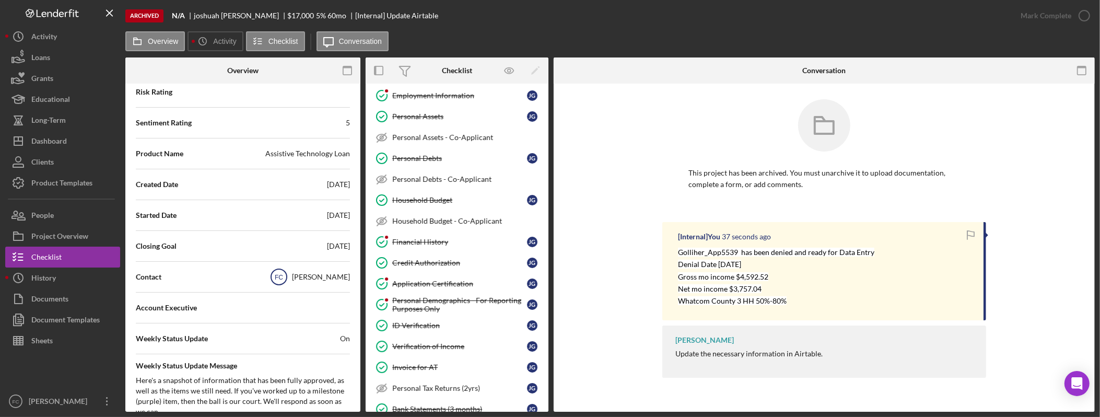
click at [279, 277] on text "FC" at bounding box center [279, 277] width 8 height 7
click at [300, 279] on div "[PERSON_NAME]" at bounding box center [321, 277] width 58 height 10
click at [282, 276] on text "FC" at bounding box center [279, 277] width 8 height 7
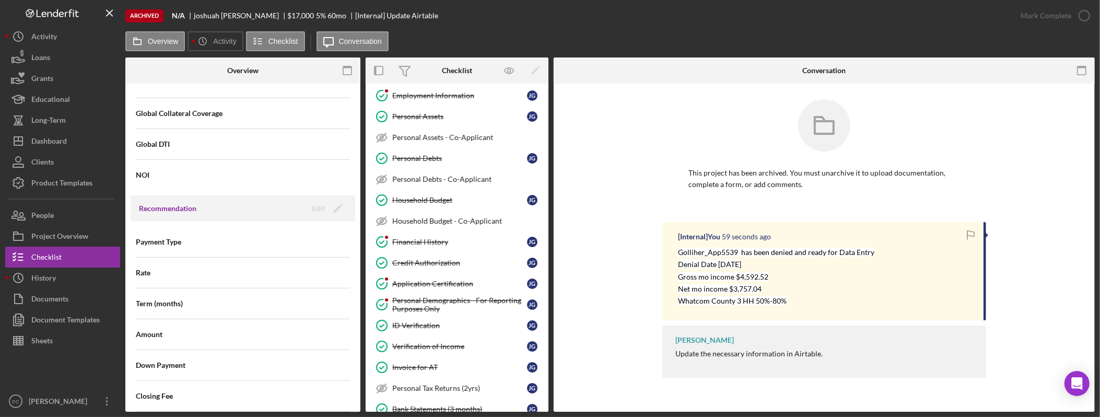
scroll to position [669, 0]
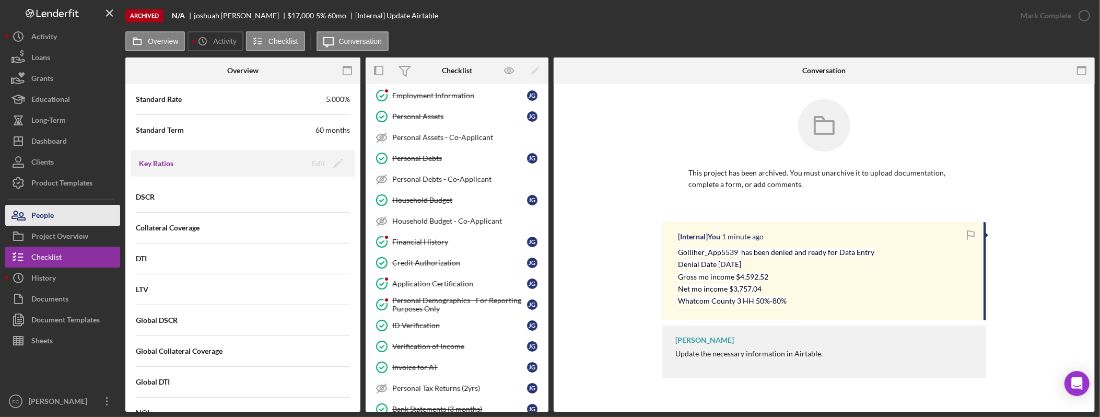
click at [73, 213] on button "People" at bounding box center [62, 215] width 115 height 21
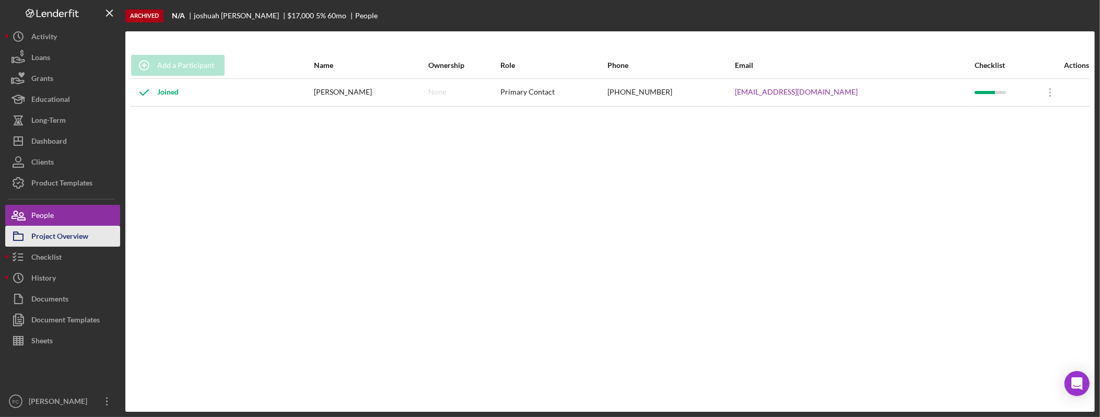
click at [67, 235] on div "Project Overview" at bounding box center [59, 238] width 57 height 24
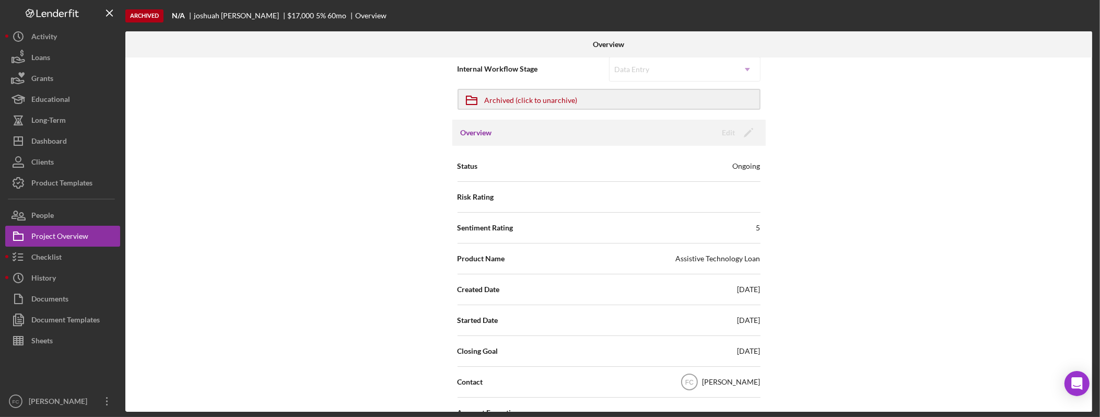
scroll to position [30, 0]
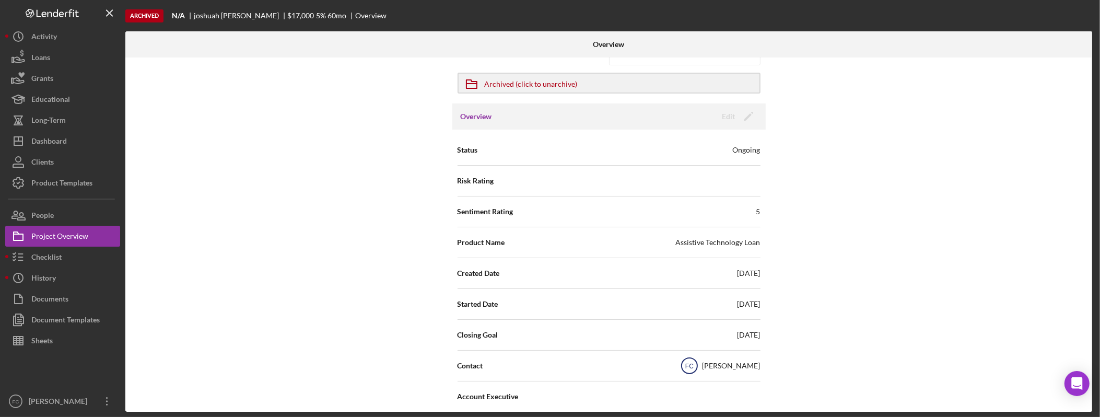
click at [693, 359] on icon "FC" at bounding box center [690, 366] width 26 height 26
click at [693, 364] on text "FC" at bounding box center [690, 366] width 8 height 7
click at [725, 366] on div "[PERSON_NAME]" at bounding box center [732, 366] width 58 height 10
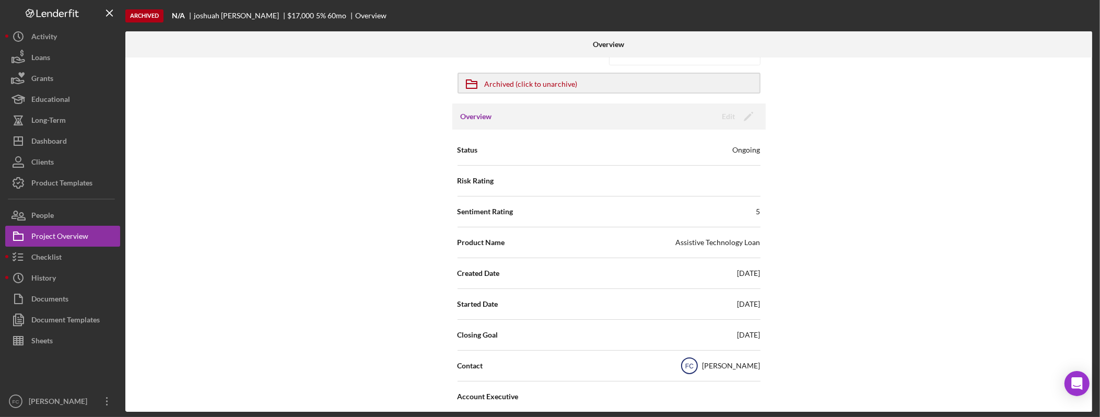
click at [693, 366] on text "FC" at bounding box center [690, 366] width 8 height 7
click at [739, 366] on div "[PERSON_NAME]" at bounding box center [732, 366] width 58 height 10
click at [706, 364] on div "FC Felicia Cardenas" at bounding box center [719, 366] width 84 height 26
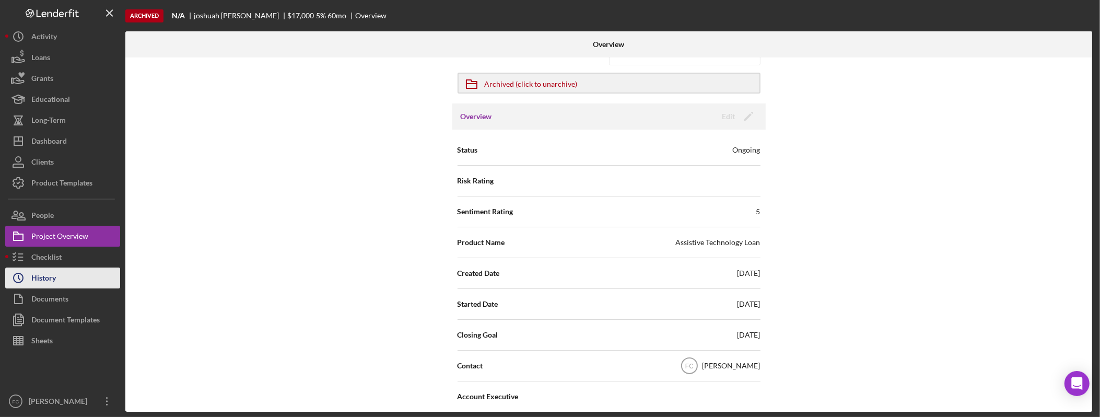
click at [69, 276] on button "Icon/History History" at bounding box center [62, 278] width 115 height 21
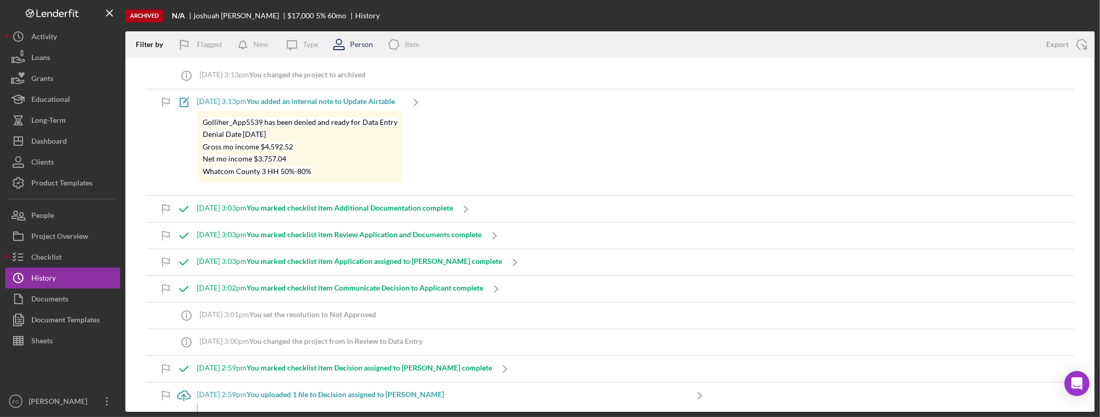
click at [356, 45] on div "Person" at bounding box center [361, 44] width 23 height 8
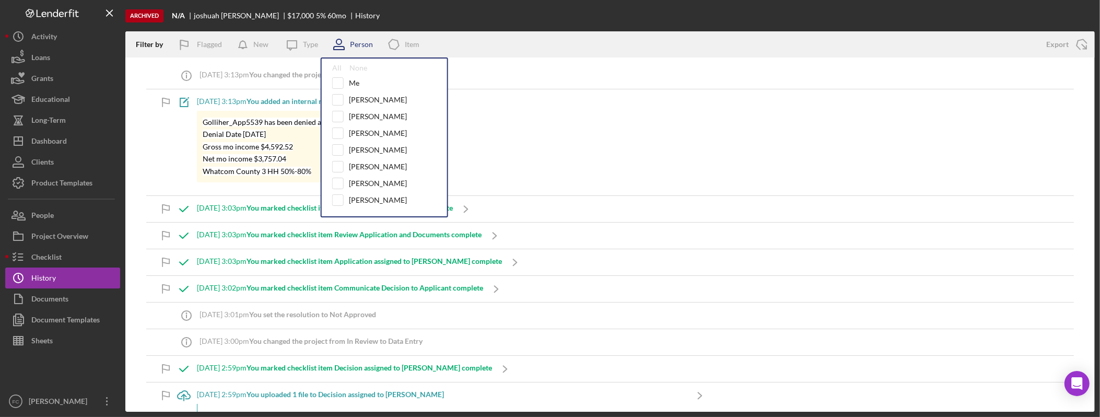
click at [356, 46] on div "Person" at bounding box center [361, 44] width 23 height 8
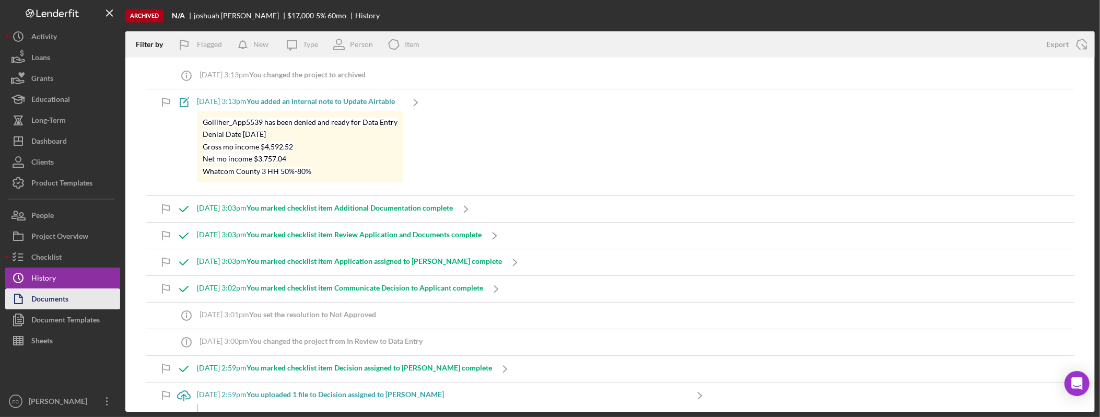
click at [34, 304] on div "Documents" at bounding box center [49, 300] width 37 height 24
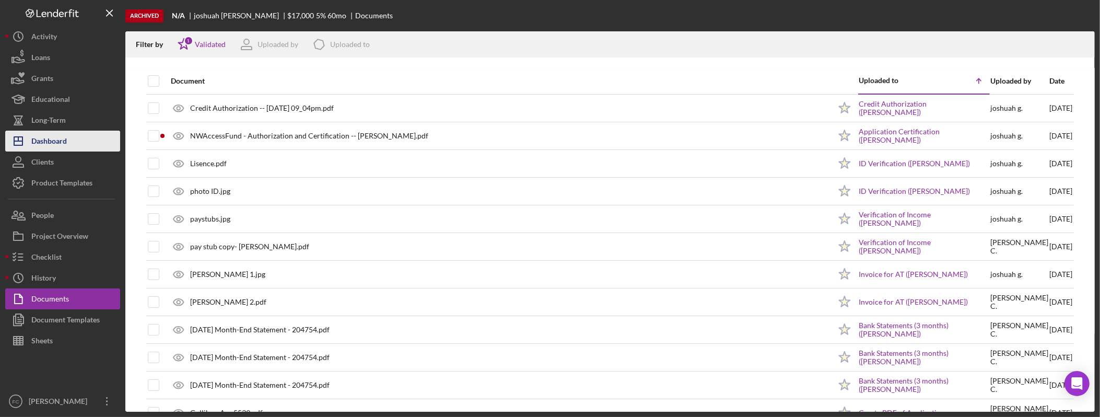
click at [67, 136] on button "Icon/Dashboard Dashboard" at bounding box center [62, 141] width 115 height 21
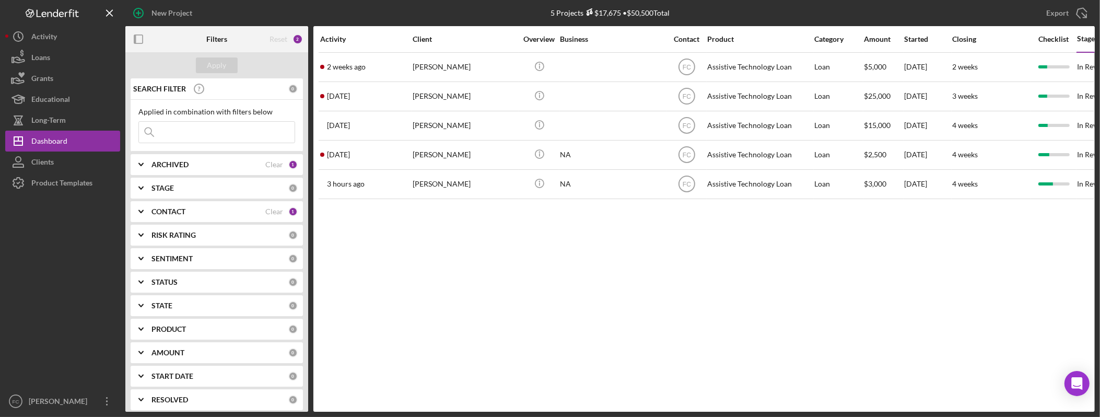
click at [237, 129] on input at bounding box center [217, 132] width 156 height 21
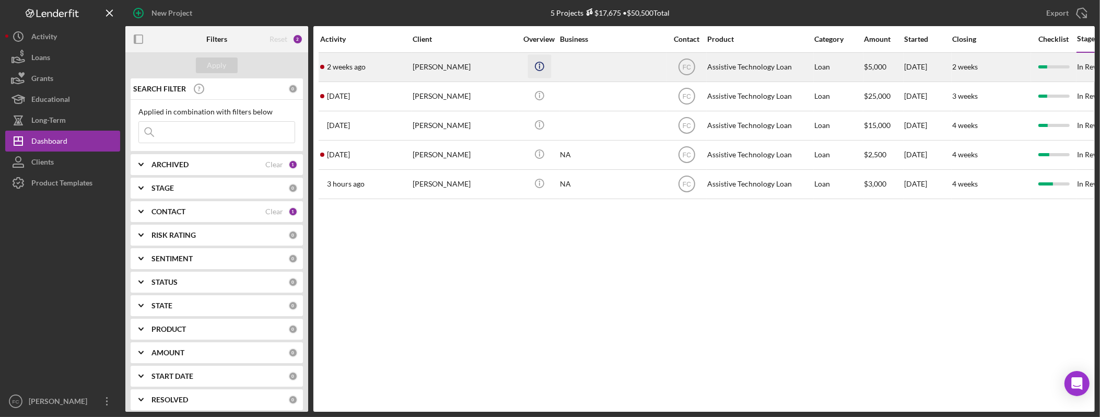
click at [543, 69] on icon "Icon/Info" at bounding box center [540, 66] width 24 height 24
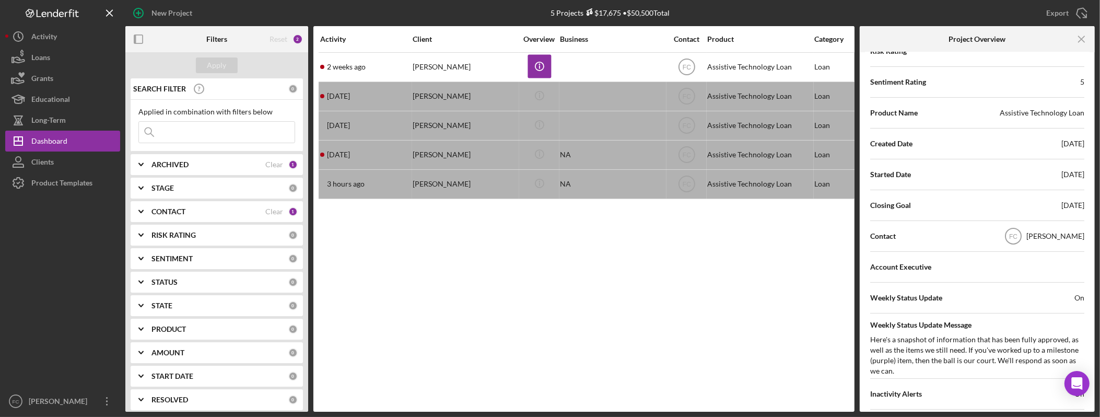
scroll to position [157, 0]
click at [1018, 234] on text "FC" at bounding box center [1014, 233] width 8 height 7
click at [1038, 235] on div "[PERSON_NAME]" at bounding box center [1056, 233] width 58 height 10
click at [1063, 234] on div "[PERSON_NAME]" at bounding box center [1056, 233] width 58 height 10
click at [1010, 237] on circle at bounding box center [1014, 234] width 16 height 16
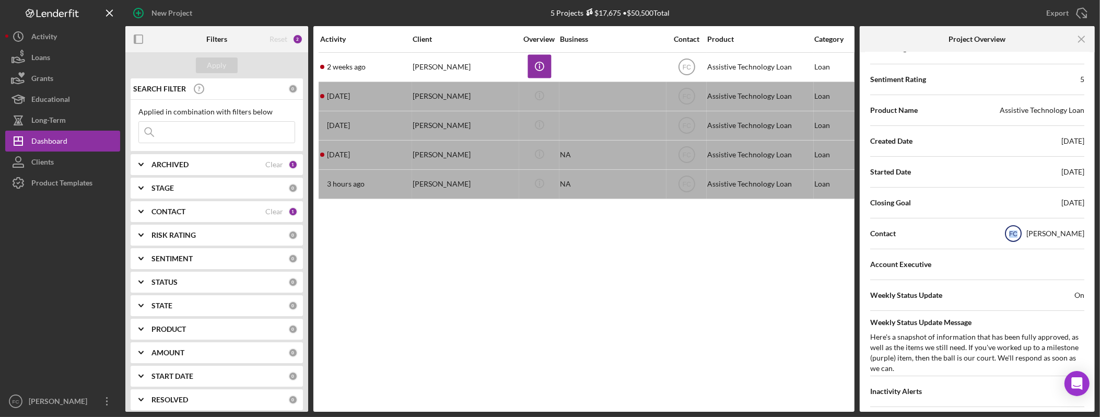
click at [1010, 237] on circle at bounding box center [1014, 234] width 16 height 16
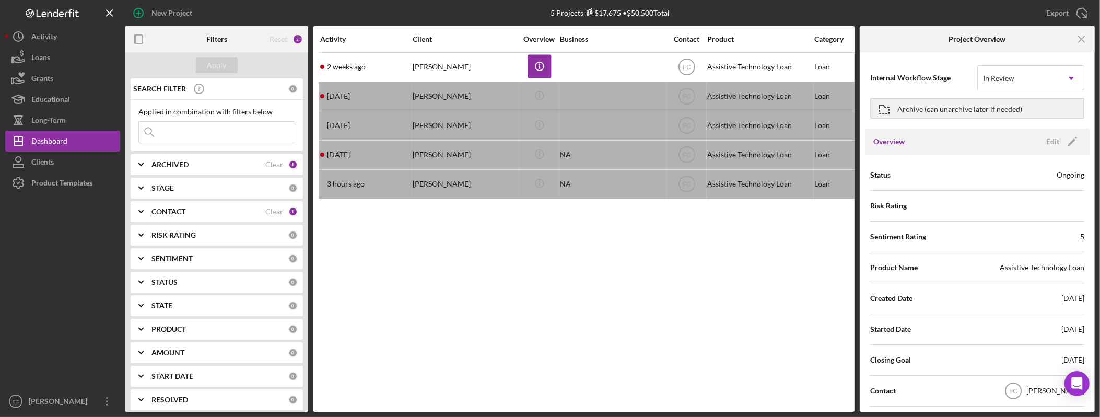
click at [185, 125] on input at bounding box center [217, 132] width 156 height 21
click at [202, 135] on input at bounding box center [217, 132] width 156 height 21
type input "joshua"
click at [184, 156] on div "ARCHIVED Clear 1" at bounding box center [225, 164] width 146 height 21
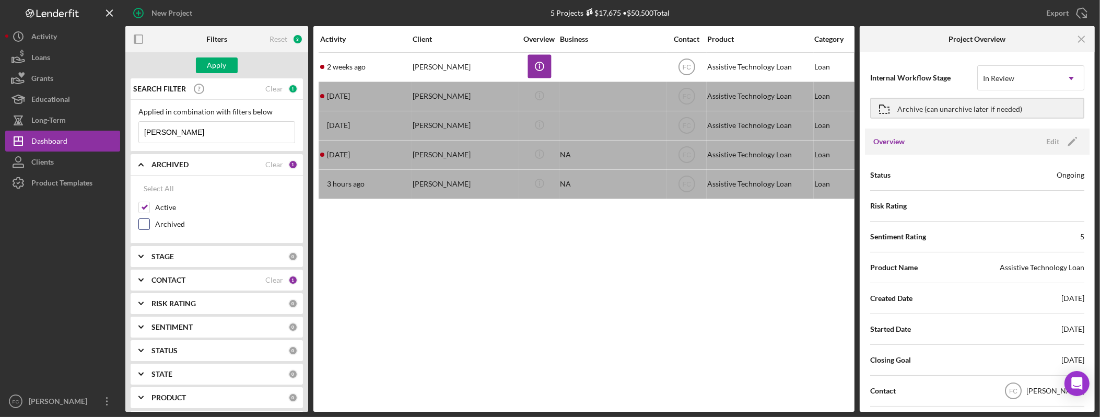
click at [166, 225] on label "Archived" at bounding box center [225, 224] width 140 height 10
click at [149, 225] on input "Archived" at bounding box center [144, 224] width 10 height 10
checkbox input "true"
click at [210, 68] on div "Apply" at bounding box center [216, 65] width 19 height 16
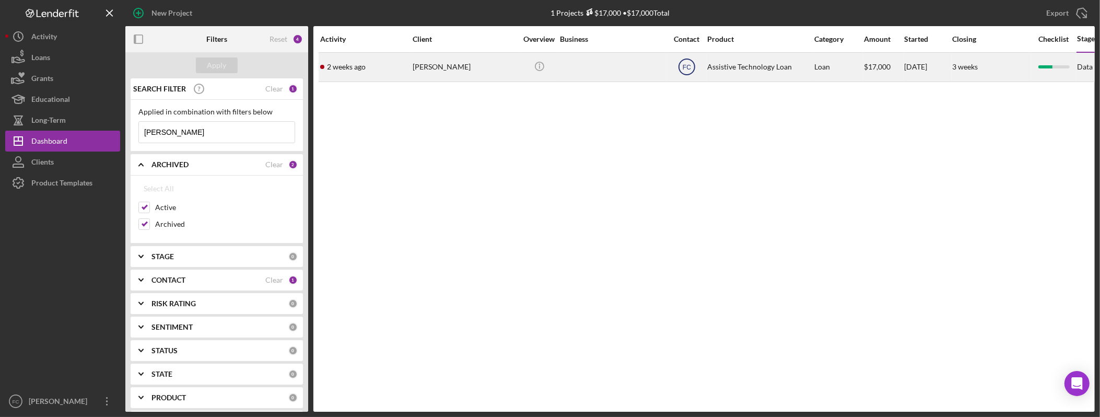
click at [683, 67] on text "FC" at bounding box center [687, 67] width 8 height 7
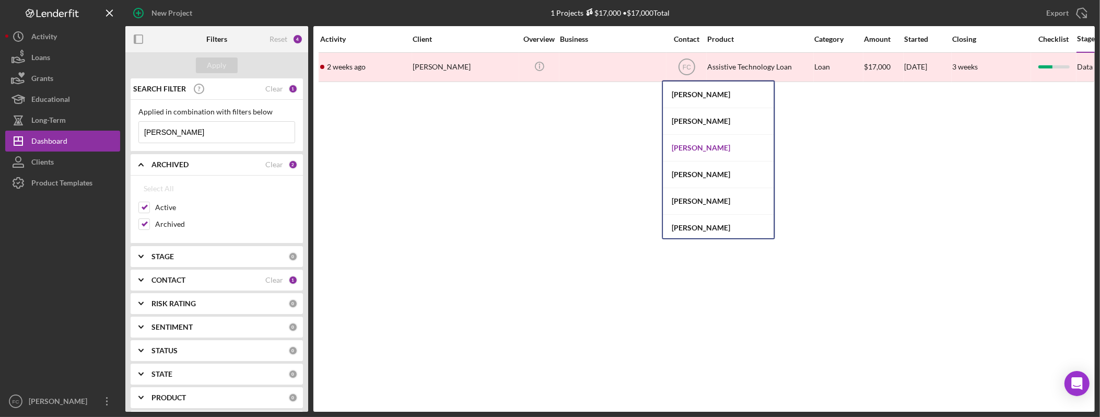
click at [717, 148] on div "[PERSON_NAME]" at bounding box center [719, 148] width 111 height 27
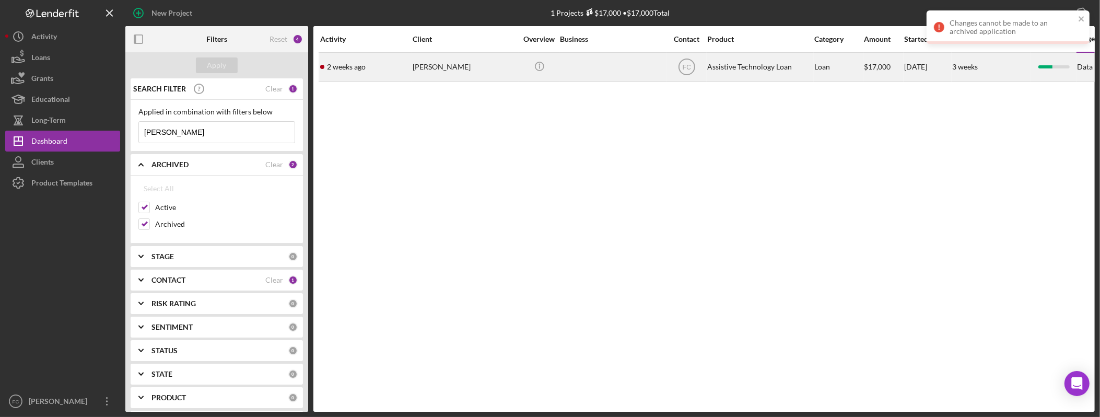
click at [411, 64] on div "2 weeks ago joshuah golliher" at bounding box center [365, 67] width 91 height 28
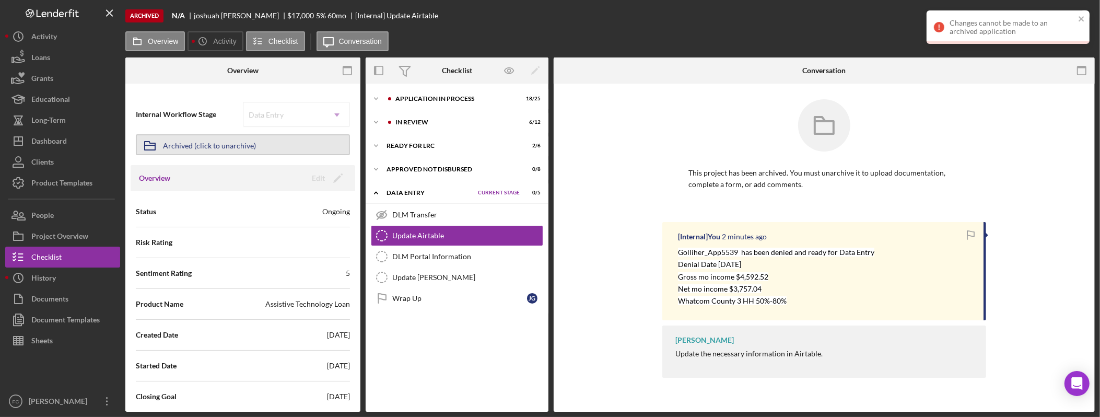
click at [220, 141] on div "Archived (click to unarchive)" at bounding box center [209, 144] width 93 height 19
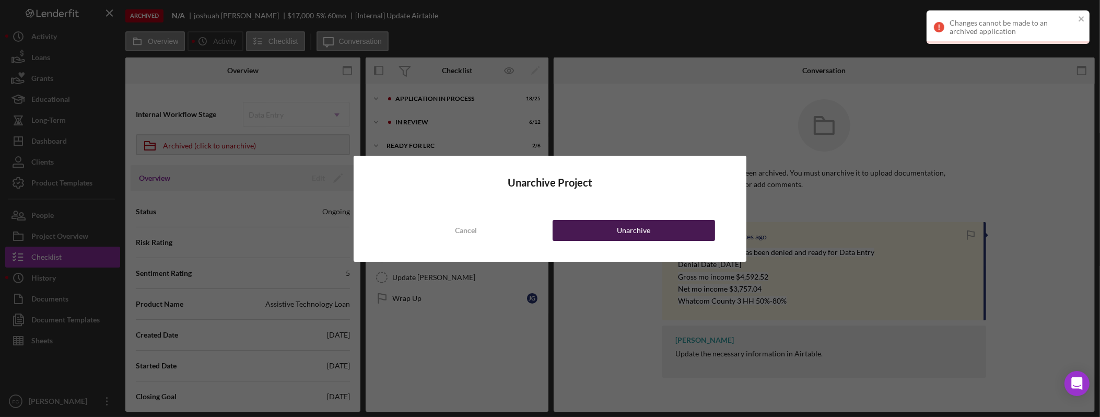
click at [662, 231] on button "Unarchive" at bounding box center [634, 230] width 163 height 21
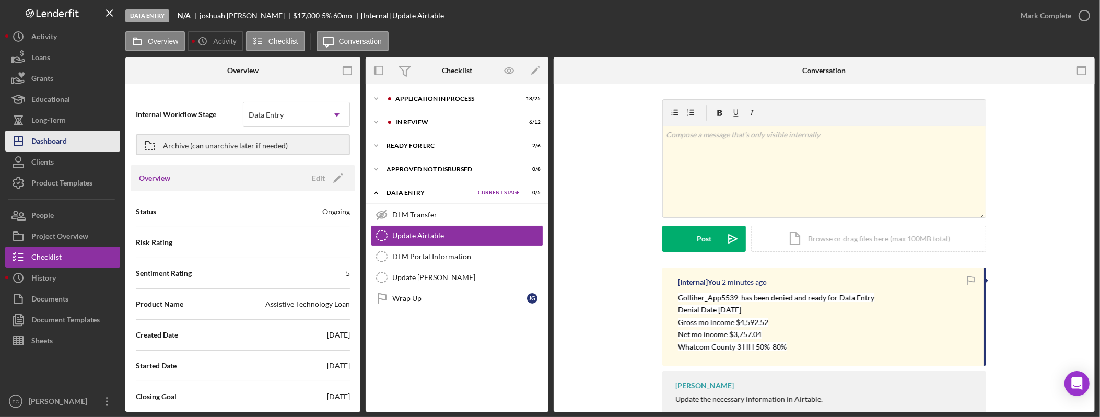
click at [63, 140] on div "Dashboard" at bounding box center [49, 143] width 36 height 24
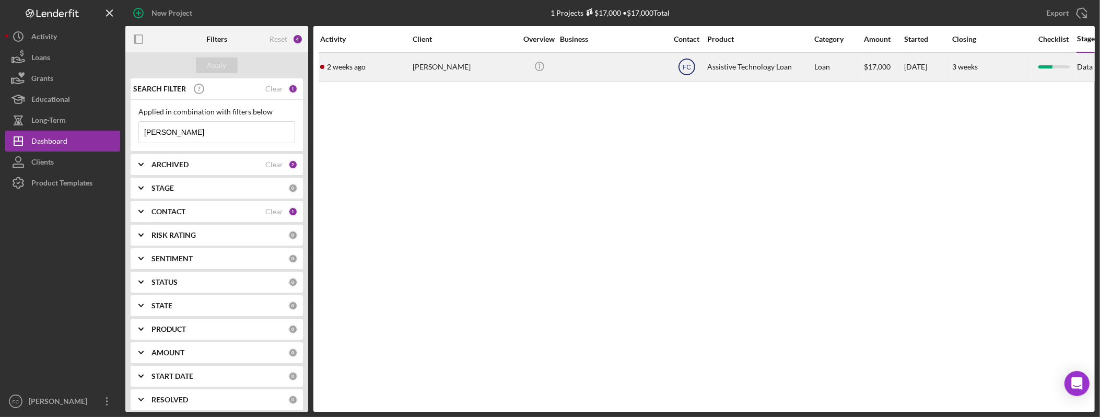
click at [690, 67] on text "FC" at bounding box center [687, 67] width 8 height 7
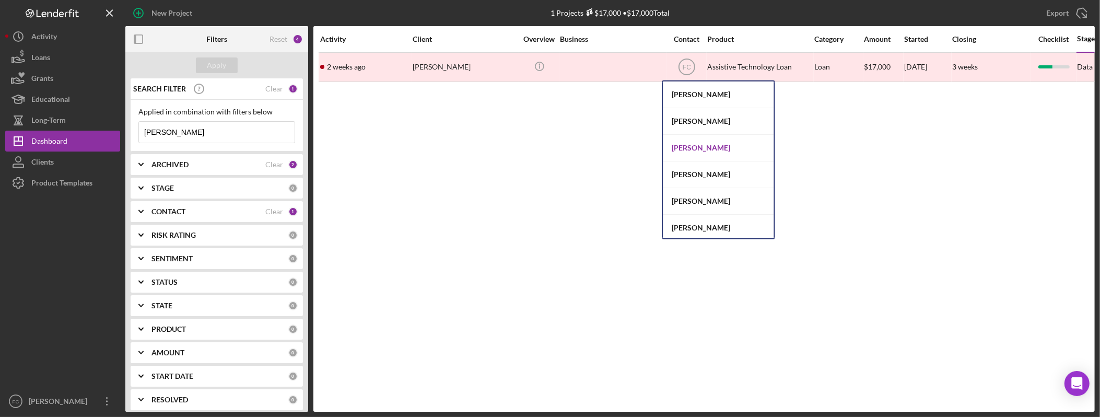
click at [713, 147] on div "[PERSON_NAME]" at bounding box center [719, 148] width 111 height 27
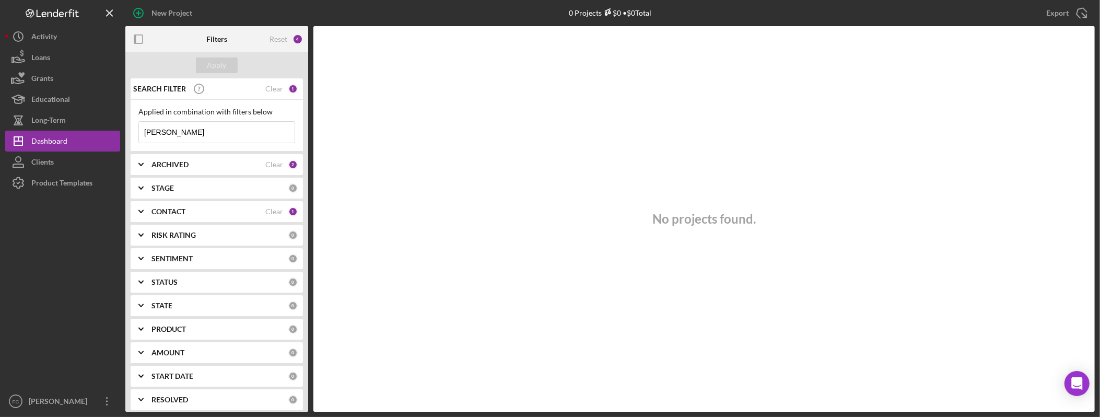
click at [243, 168] on div "ARCHIVED" at bounding box center [209, 164] width 114 height 8
click at [146, 222] on input "Archived" at bounding box center [144, 224] width 10 height 10
checkbox input "false"
click at [228, 68] on button "Apply" at bounding box center [217, 65] width 42 height 16
drag, startPoint x: 188, startPoint y: 134, endPoint x: 124, endPoint y: 129, distance: 64.0
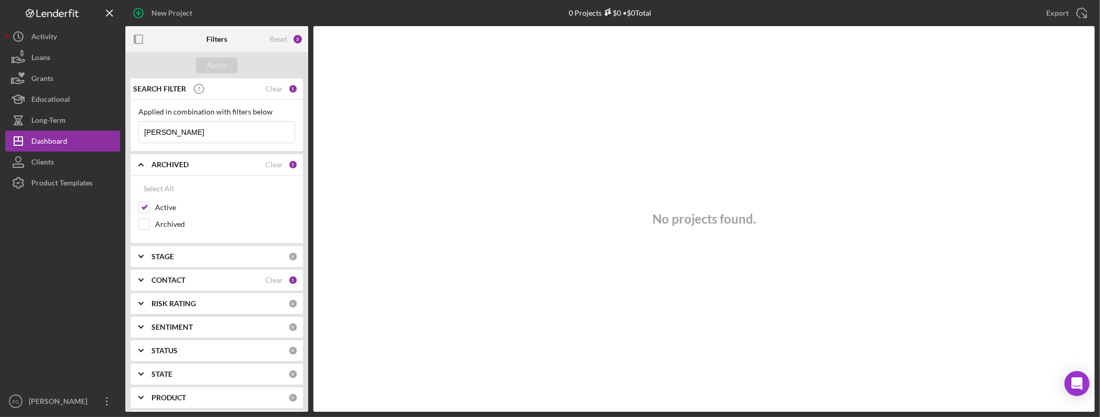
click at [121, 131] on div "New Project 0 Projects $0 • $0 Total joshua Export Icon/Export Filters Reset 3 …" at bounding box center [550, 206] width 1090 height 412
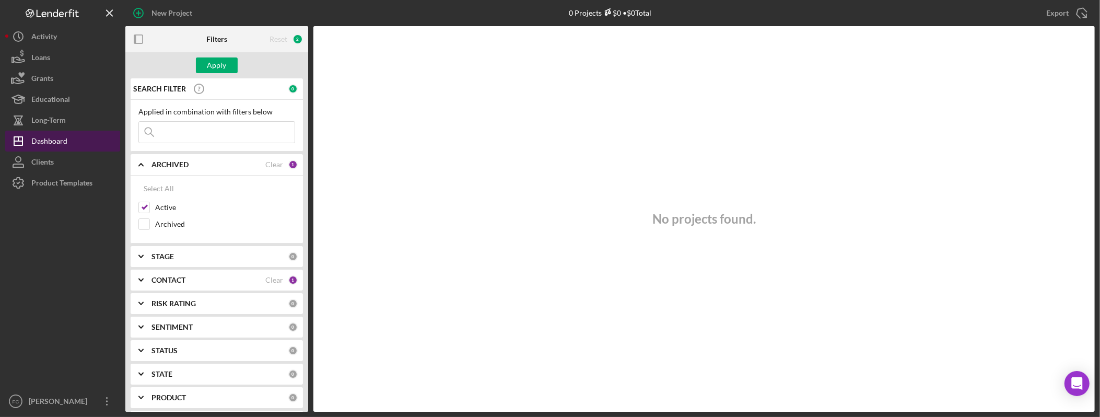
click at [60, 138] on div "Dashboard" at bounding box center [49, 143] width 36 height 24
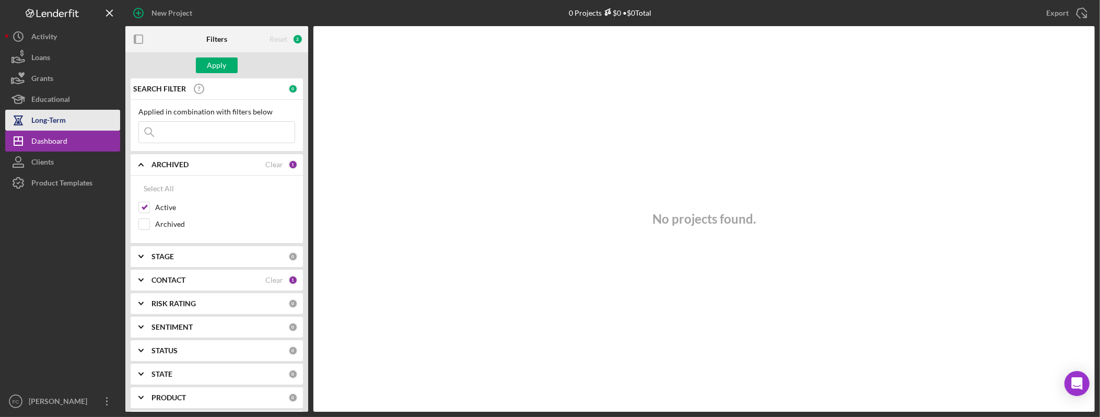
click at [50, 123] on div "Long-Term" at bounding box center [48, 122] width 34 height 24
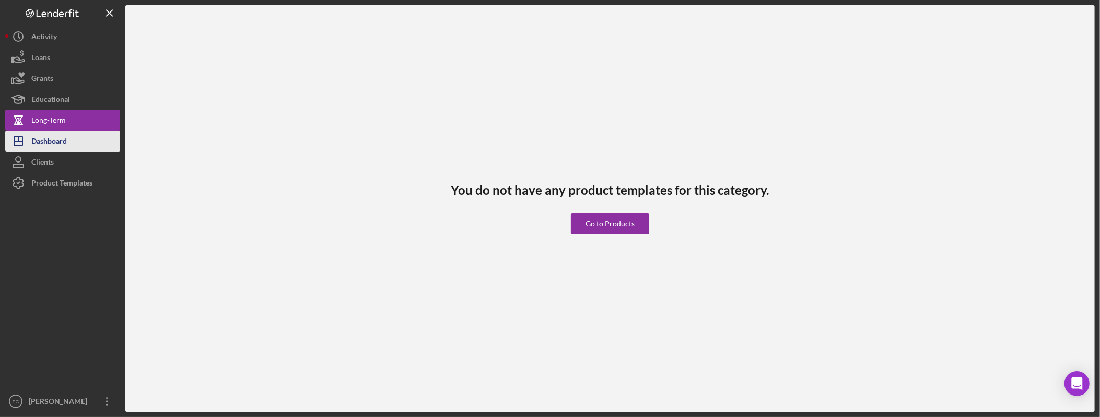
click at [71, 130] on div "Icon/History Activity Loans Grants Educational Long-Term Icon/Dashboard Dashboa…" at bounding box center [62, 219] width 115 height 386
click at [72, 137] on button "Icon/Dashboard Dashboard" at bounding box center [62, 141] width 115 height 21
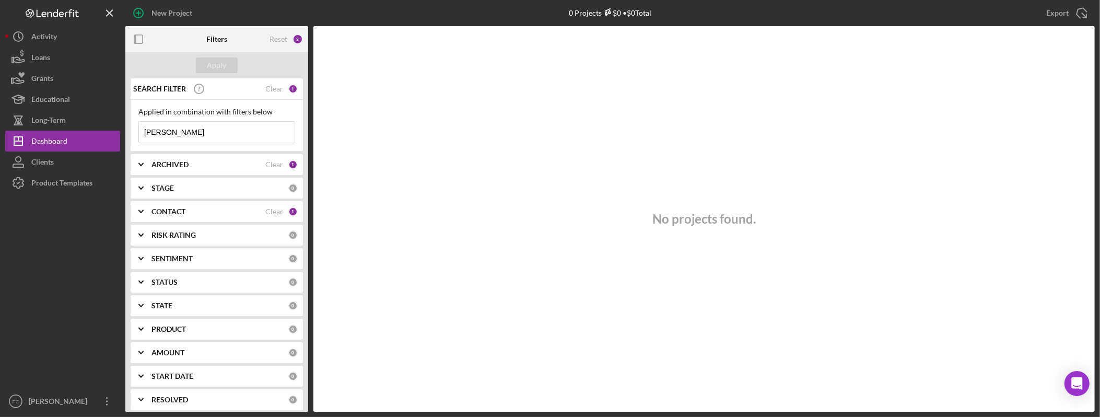
drag, startPoint x: 202, startPoint y: 139, endPoint x: 140, endPoint y: 131, distance: 62.7
click at [140, 131] on input "joshua" at bounding box center [217, 132] width 156 height 21
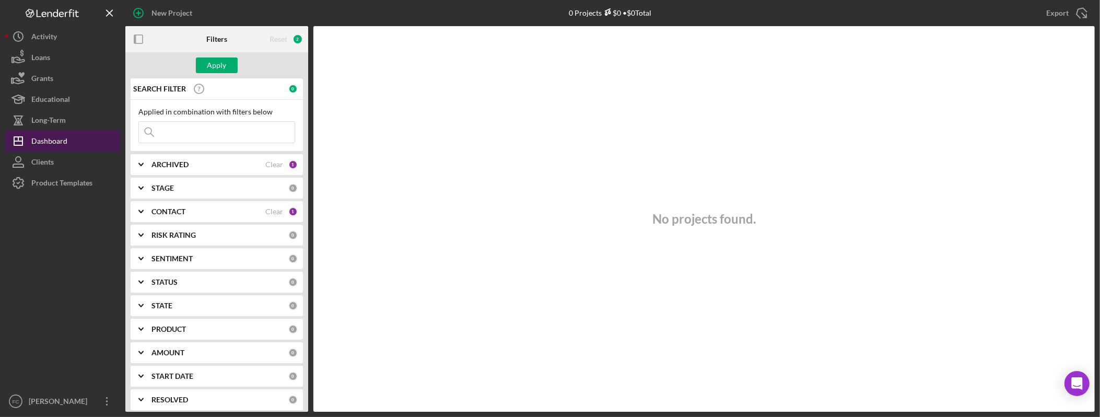
click at [72, 135] on button "Icon/Dashboard Dashboard" at bounding box center [62, 141] width 115 height 21
click at [64, 142] on div "Dashboard" at bounding box center [49, 143] width 36 height 24
click at [214, 143] on div "Icon/Menu Close" at bounding box center [216, 132] width 157 height 22
click at [214, 135] on input at bounding box center [217, 132] width 156 height 21
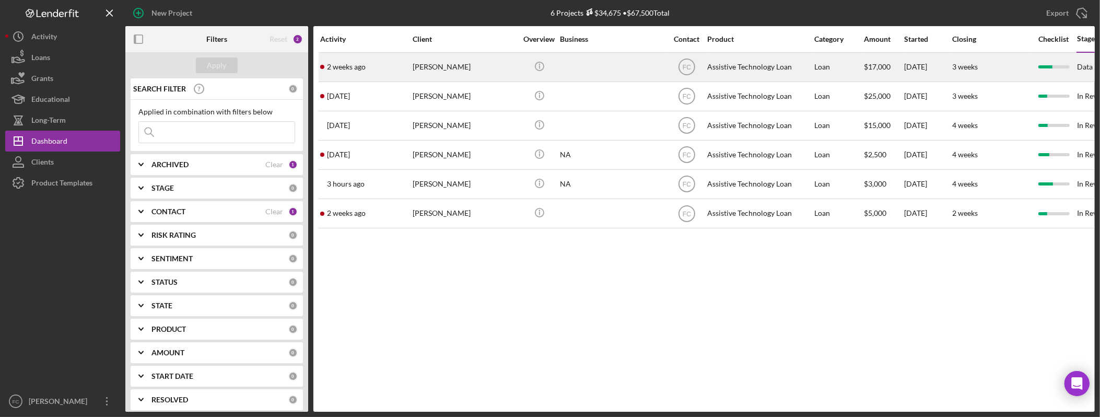
click at [451, 63] on div "[PERSON_NAME]" at bounding box center [465, 67] width 105 height 28
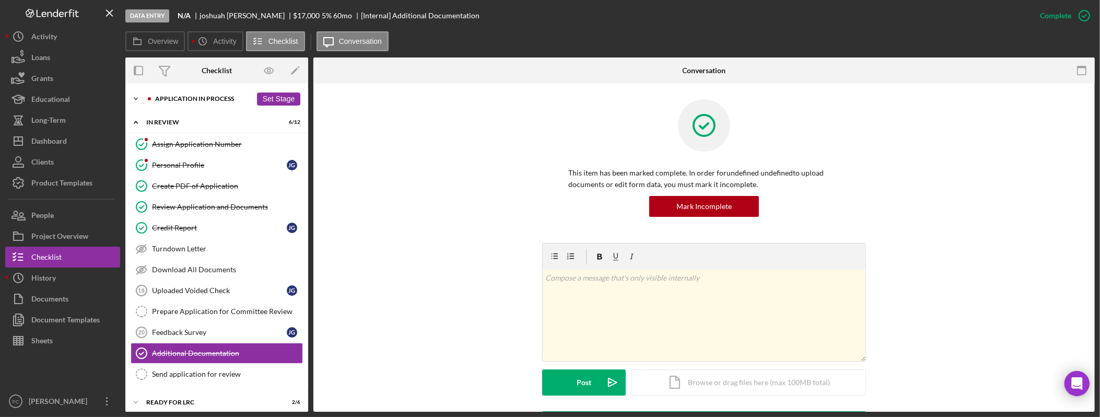
click at [176, 96] on div "Application In Process" at bounding box center [203, 99] width 97 height 6
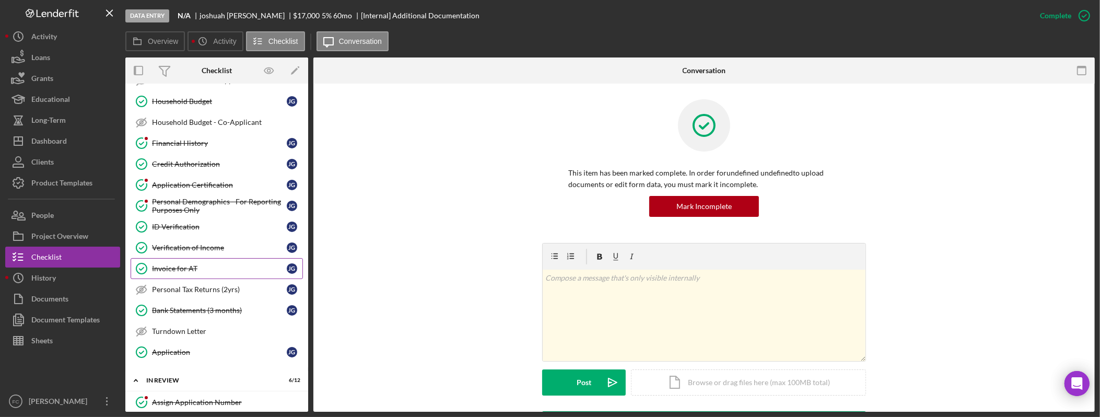
scroll to position [282, 0]
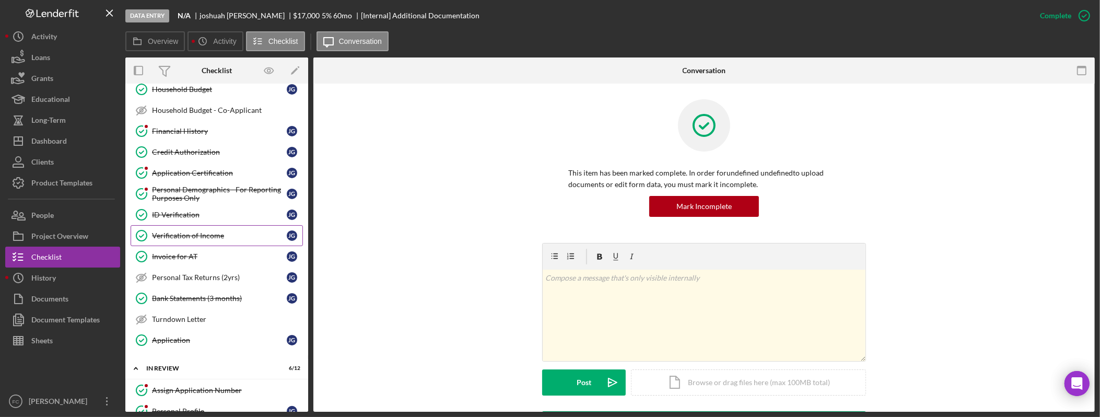
click at [206, 240] on div "Verification of Income" at bounding box center [219, 235] width 135 height 8
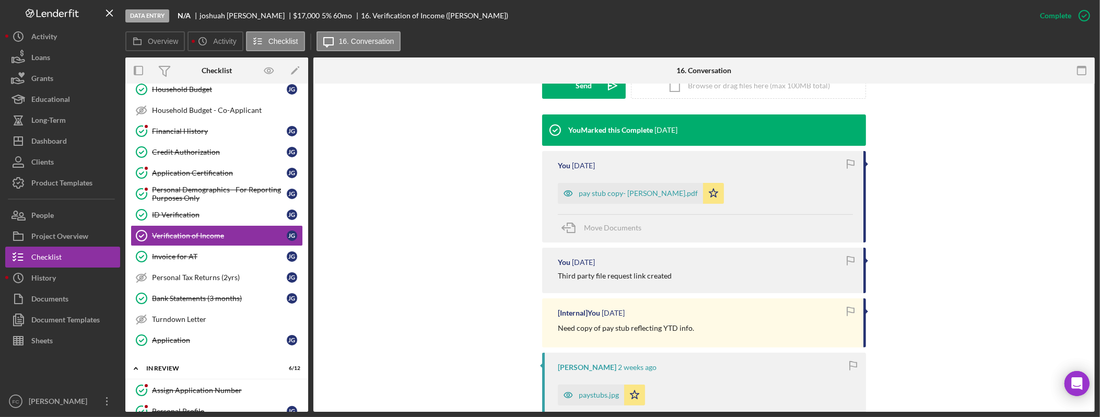
scroll to position [575, 0]
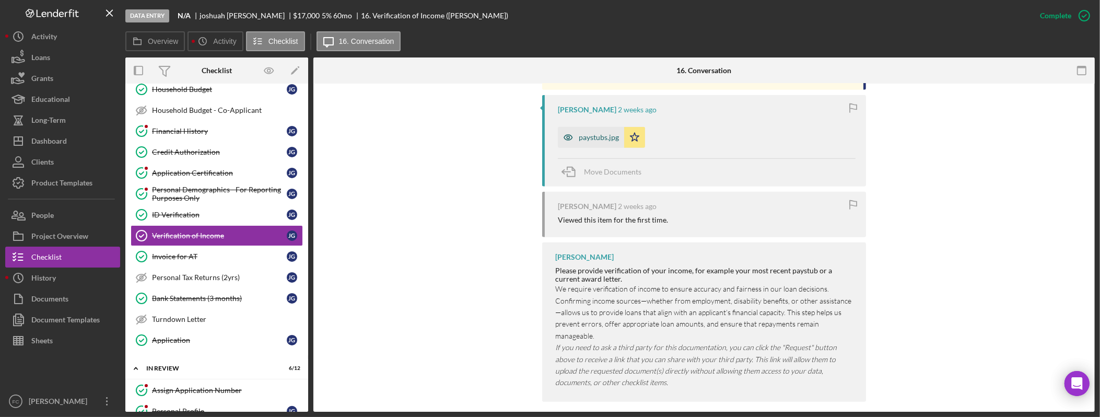
click at [595, 136] on div "paystubs.jpg" at bounding box center [599, 137] width 40 height 8
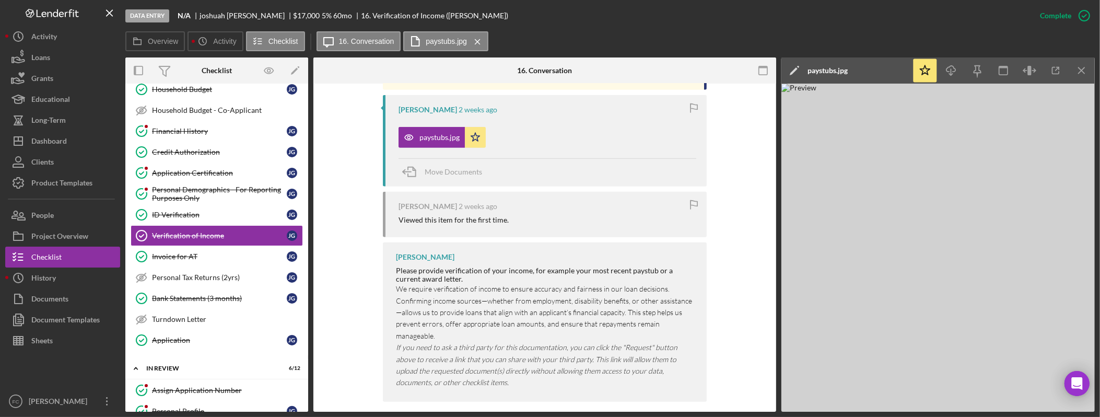
click at [755, 202] on div "You Marked this Complete 1 week ago You 1 week ago pay stub copy- Golliher.pdf …" at bounding box center [545, 132] width 432 height 550
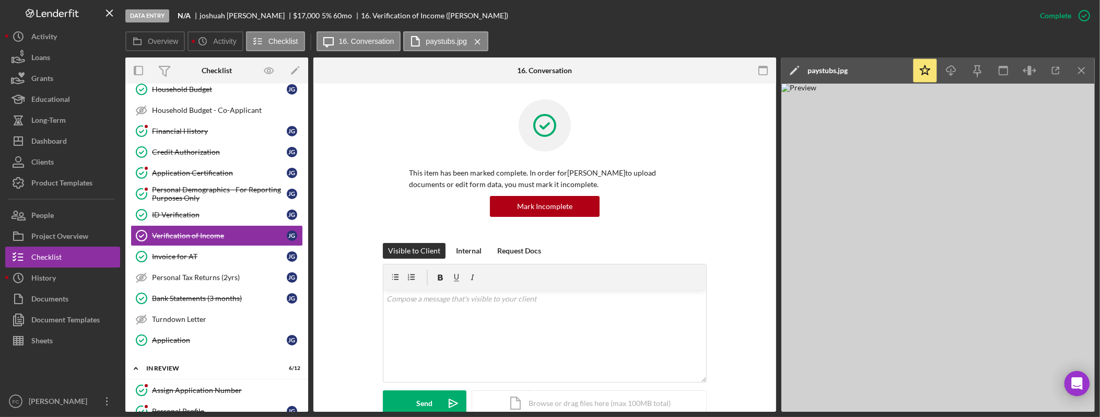
scroll to position [367, 0]
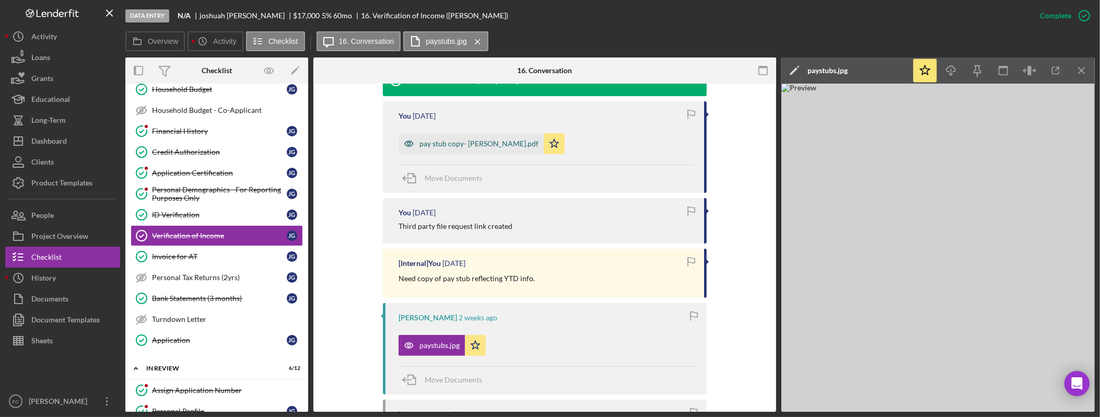
click at [463, 145] on div "pay stub copy- Golliher.pdf" at bounding box center [479, 144] width 119 height 8
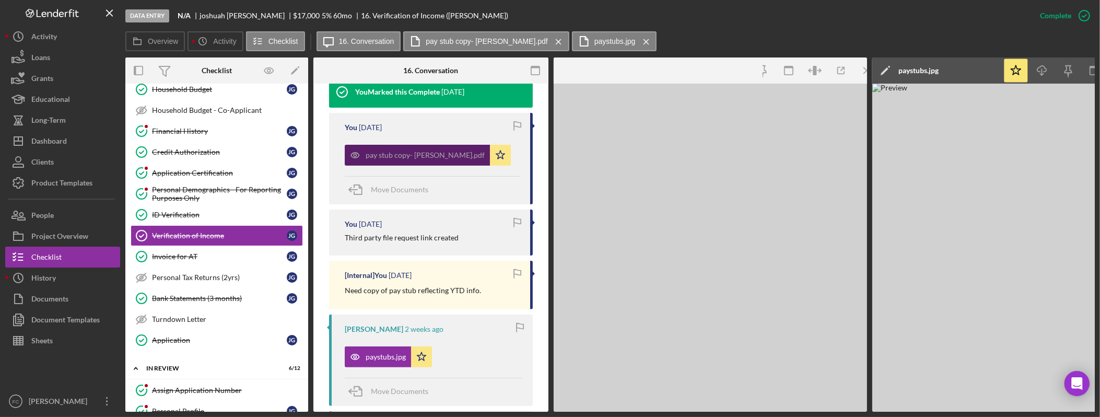
scroll to position [379, 0]
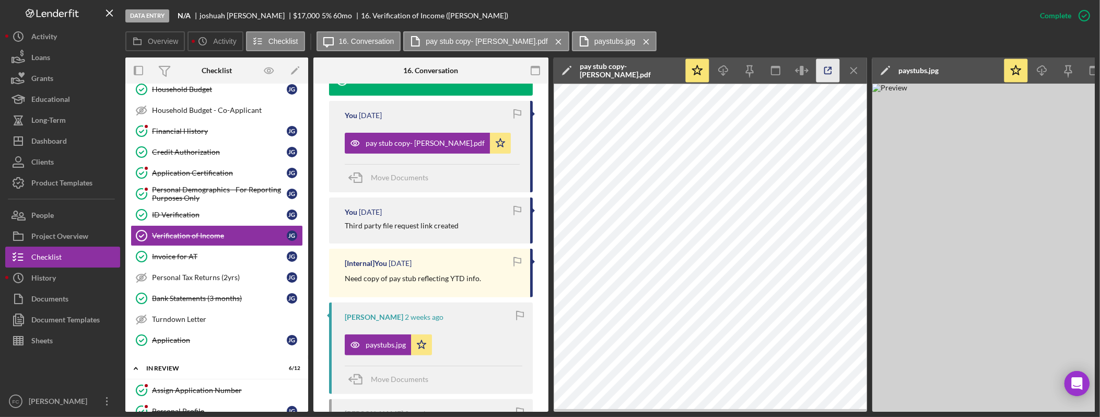
click at [825, 71] on icon "button" at bounding box center [828, 70] width 7 height 7
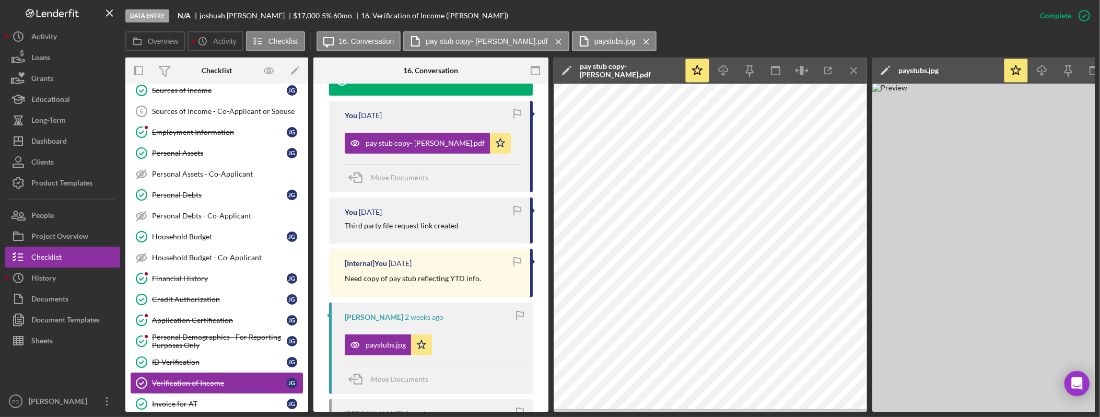
scroll to position [0, 0]
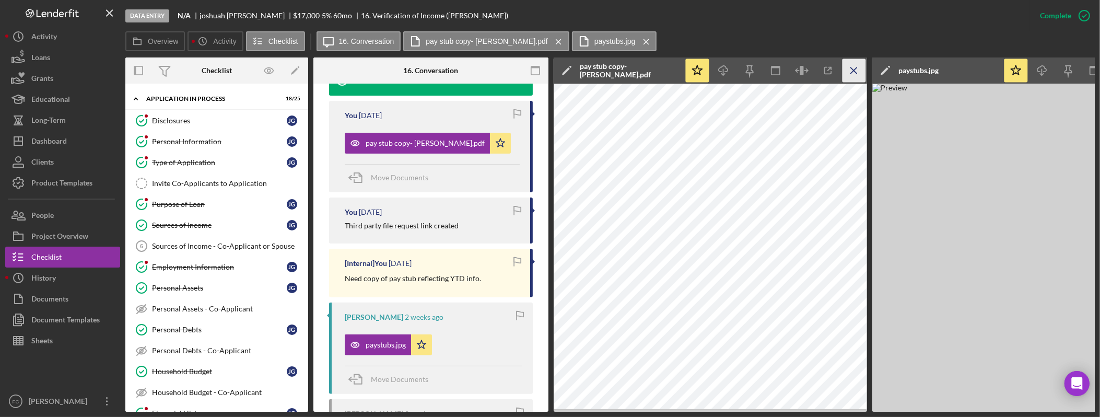
click at [862, 72] on icon "Icon/Menu Close" at bounding box center [855, 71] width 24 height 24
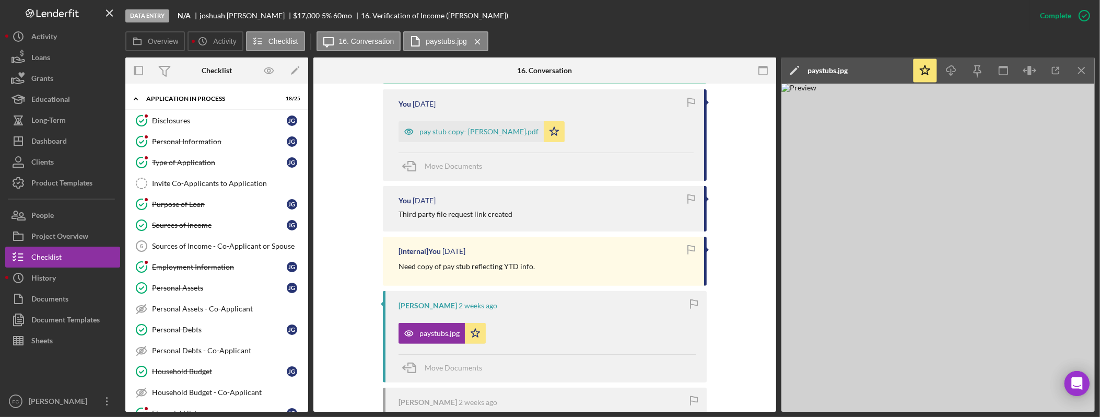
scroll to position [367, 0]
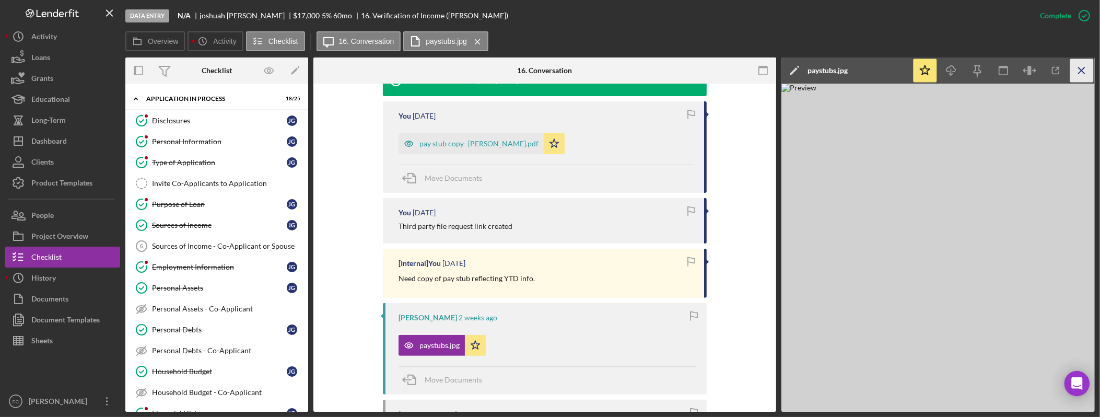
click at [1091, 73] on icon "Icon/Menu Close" at bounding box center [1083, 71] width 24 height 24
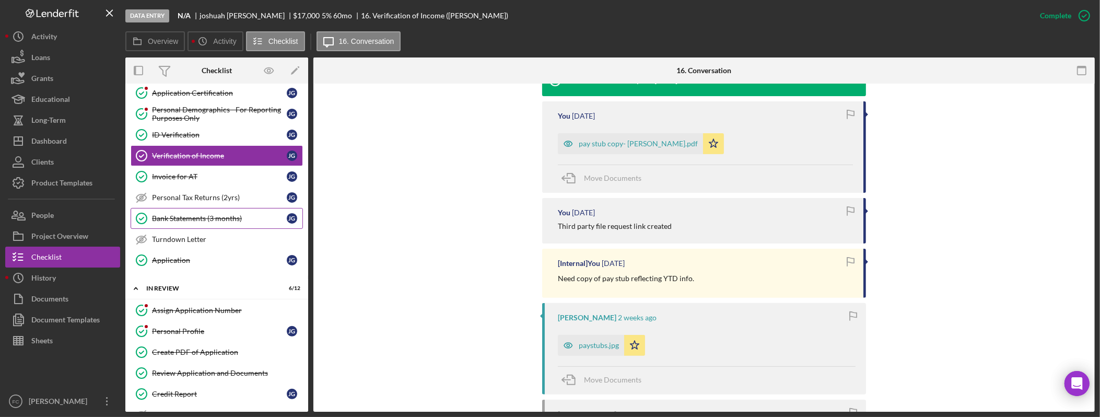
scroll to position [377, 0]
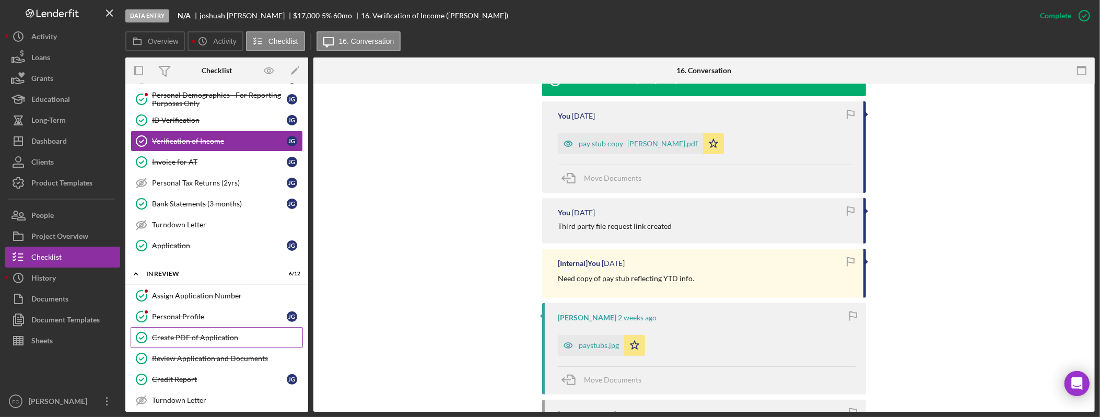
click at [230, 342] on div "Create PDF of Application" at bounding box center [227, 337] width 150 height 8
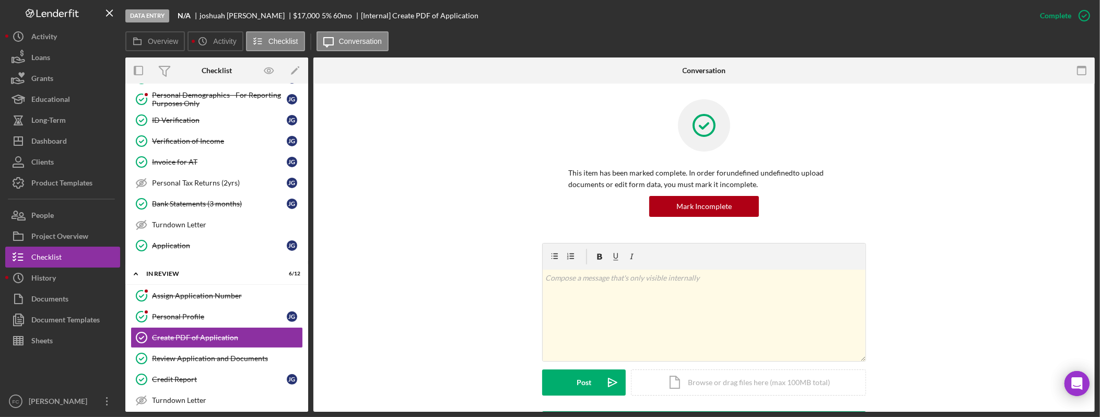
scroll to position [196, 0]
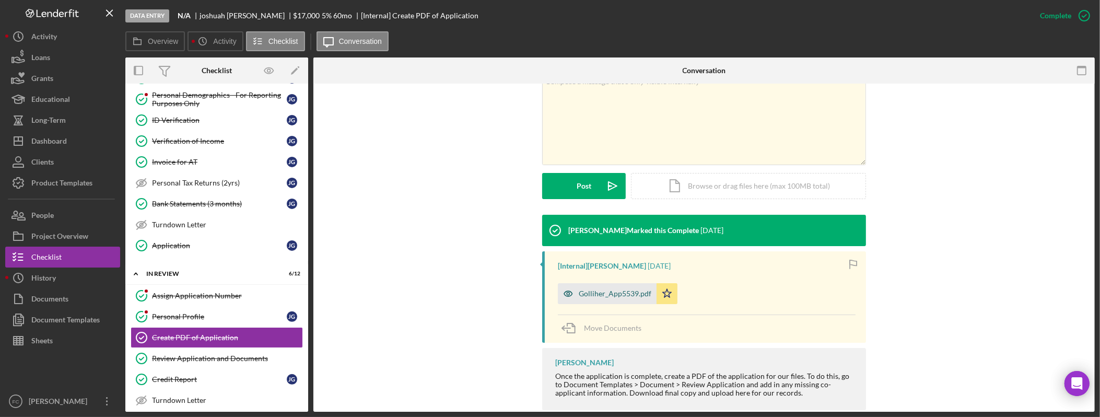
click at [616, 291] on div "Golliher_App5539.pdf" at bounding box center [615, 293] width 73 height 8
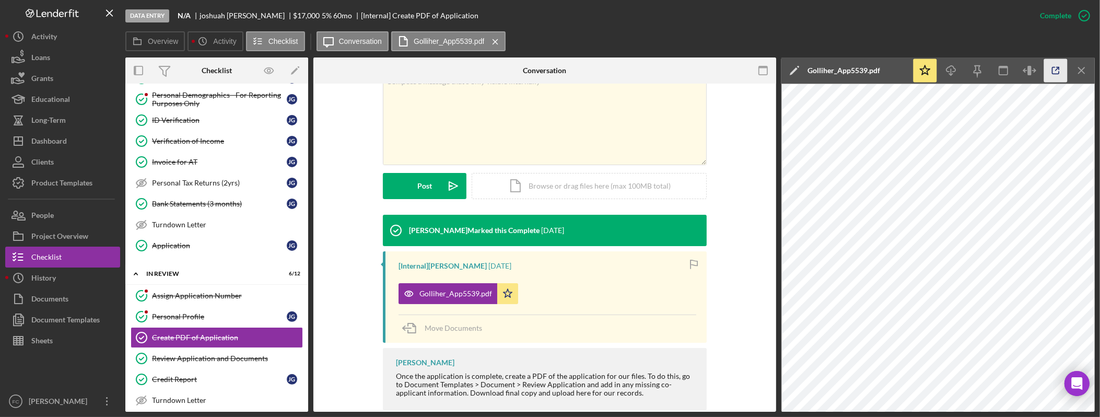
click at [1062, 71] on icon "button" at bounding box center [1057, 71] width 24 height 24
click at [50, 140] on div "Dashboard" at bounding box center [49, 143] width 36 height 24
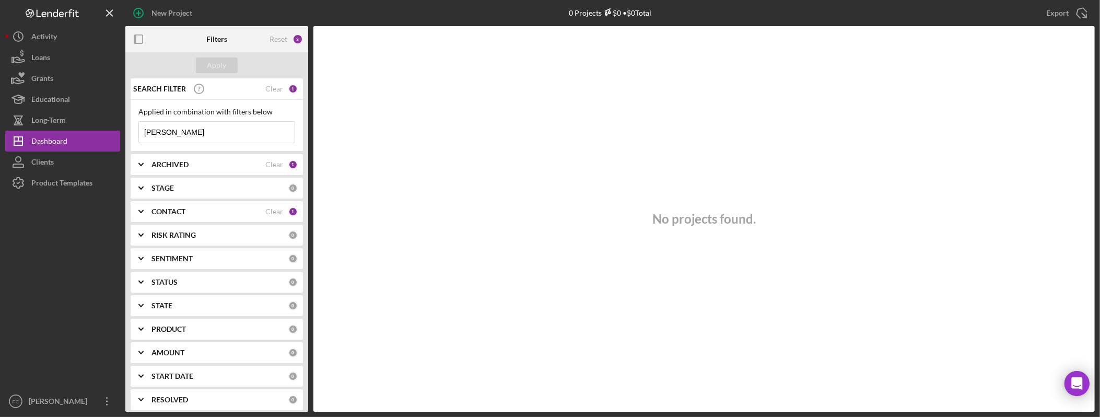
click at [289, 46] on div "Reset 3" at bounding box center [286, 39] width 33 height 26
click at [277, 40] on div "Reset" at bounding box center [279, 39] width 18 height 8
click at [206, 163] on div "ARCHIVED" at bounding box center [209, 164] width 114 height 8
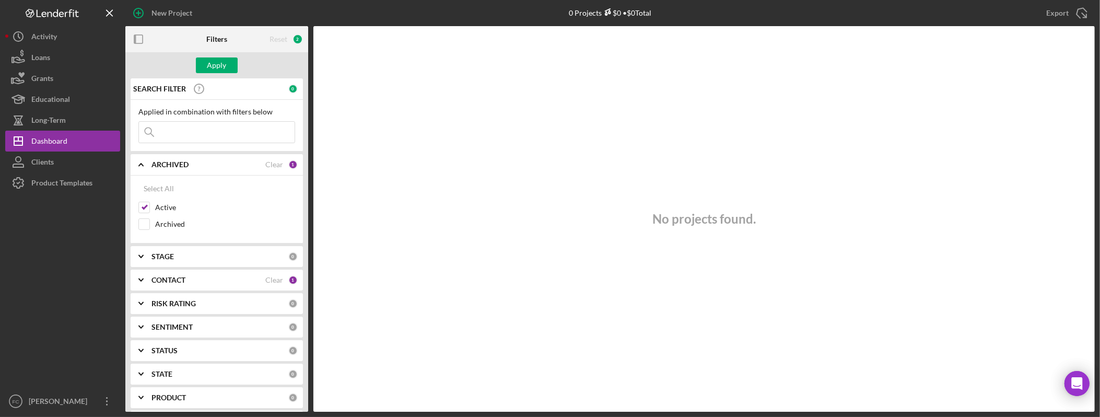
click at [192, 286] on div "CONTACT Clear 1" at bounding box center [225, 280] width 146 height 21
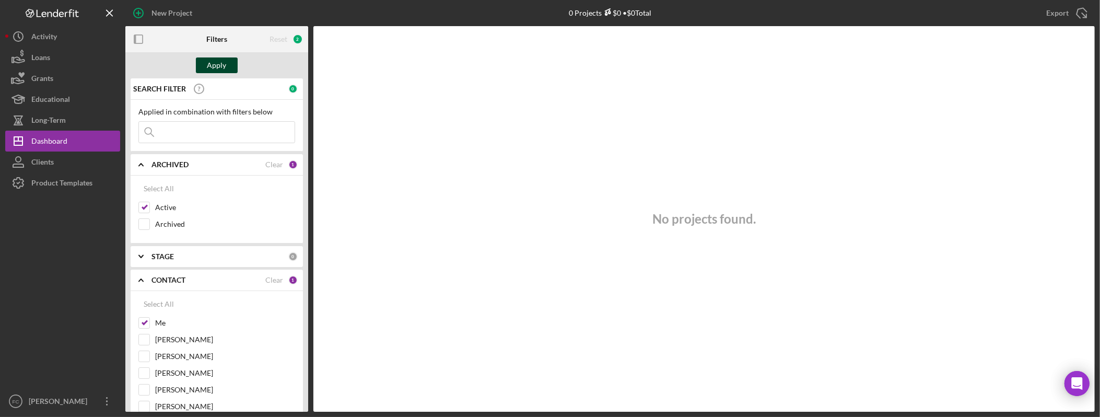
click at [230, 66] on button "Apply" at bounding box center [217, 65] width 42 height 16
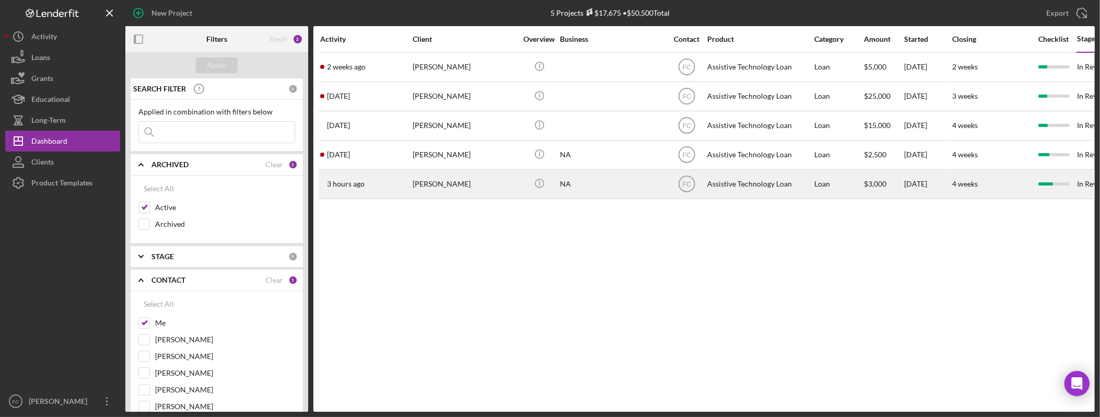
click at [438, 188] on div "[PERSON_NAME]" at bounding box center [465, 184] width 105 height 28
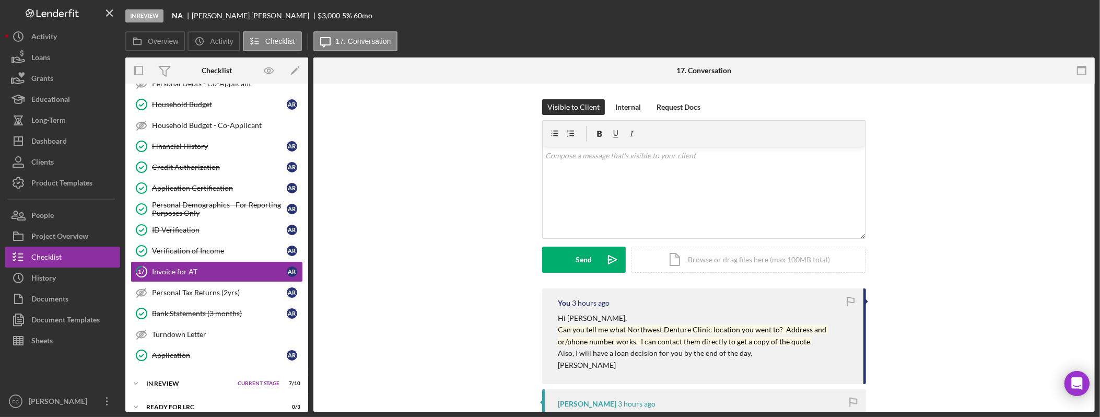
scroll to position [296, 0]
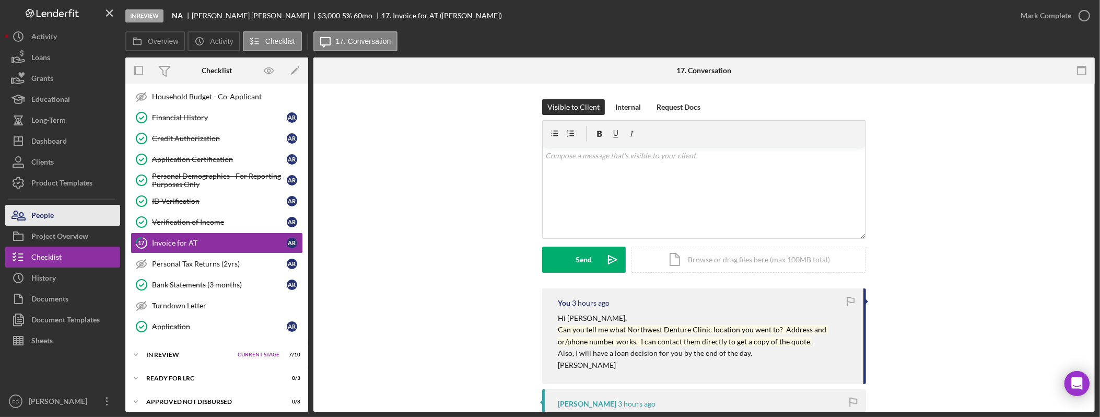
click at [65, 212] on button "People" at bounding box center [62, 215] width 115 height 21
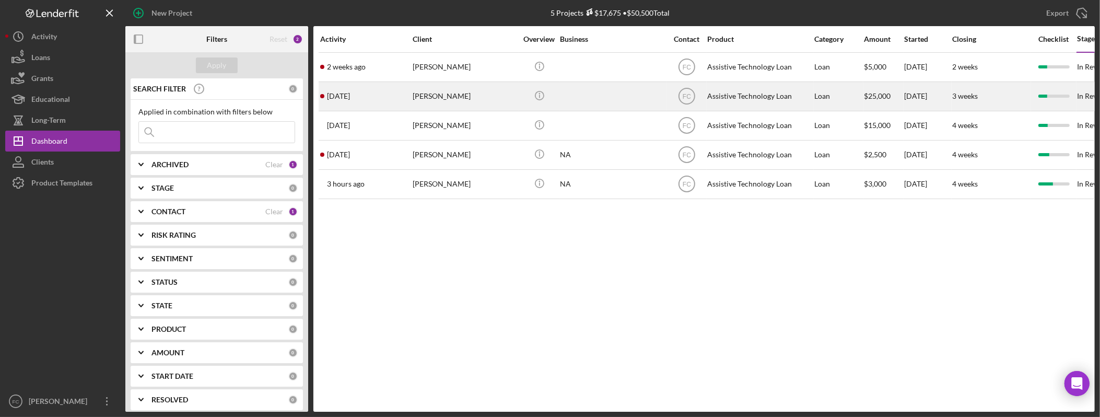
click at [445, 92] on div "[PERSON_NAME]" at bounding box center [465, 97] width 105 height 28
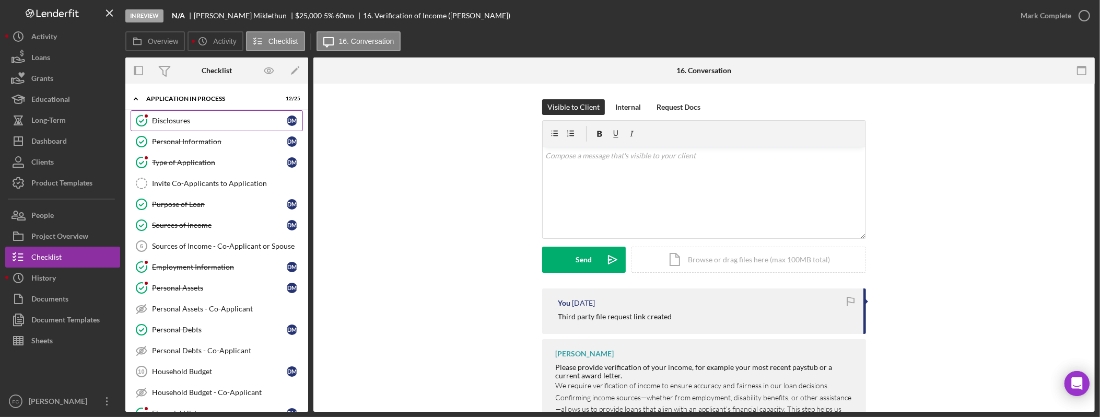
click at [185, 119] on div "Disclosures" at bounding box center [219, 121] width 135 height 8
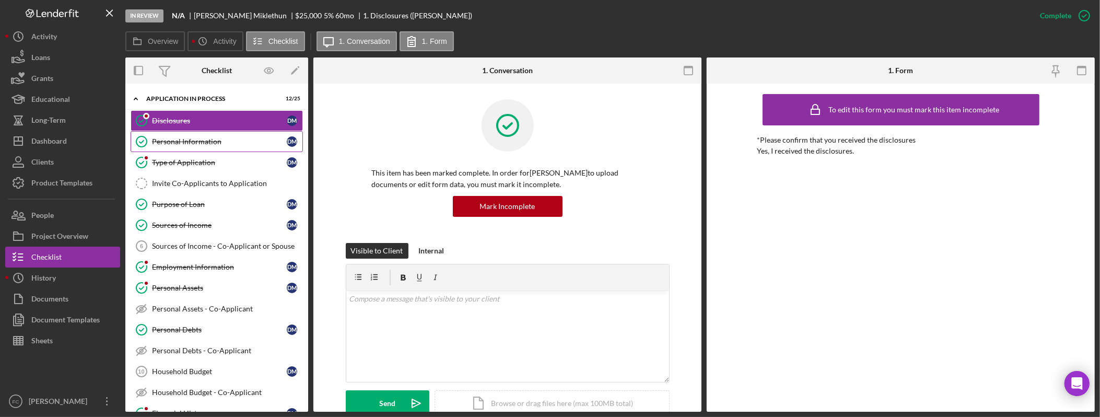
click at [207, 140] on div "Personal Information" at bounding box center [219, 141] width 135 height 8
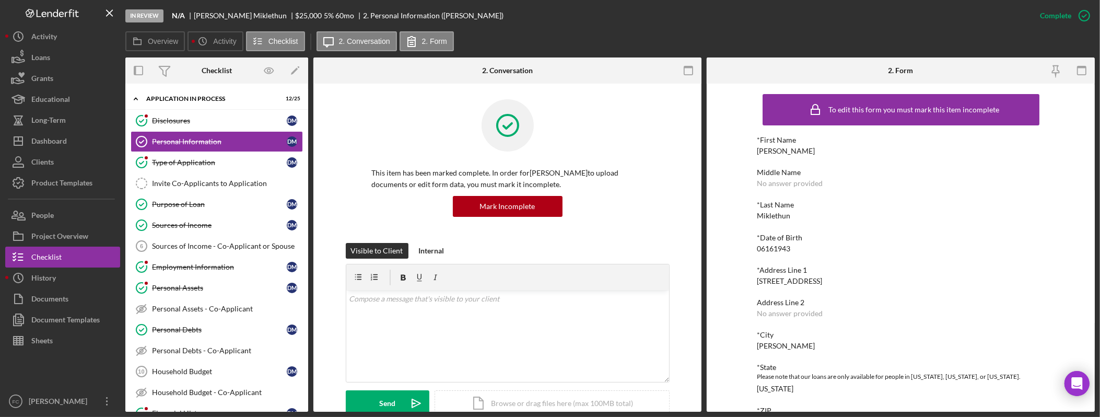
scroll to position [3, 0]
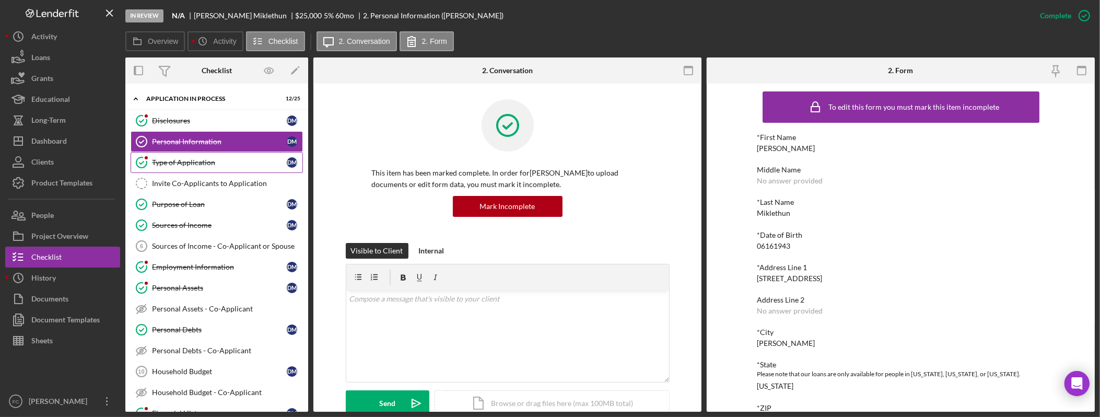
click at [227, 164] on div "Type of Application" at bounding box center [219, 162] width 135 height 8
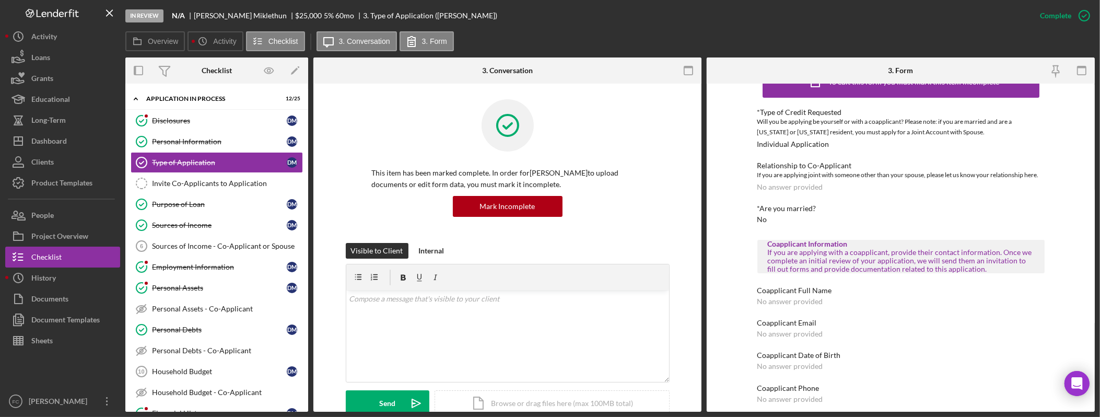
scroll to position [34, 0]
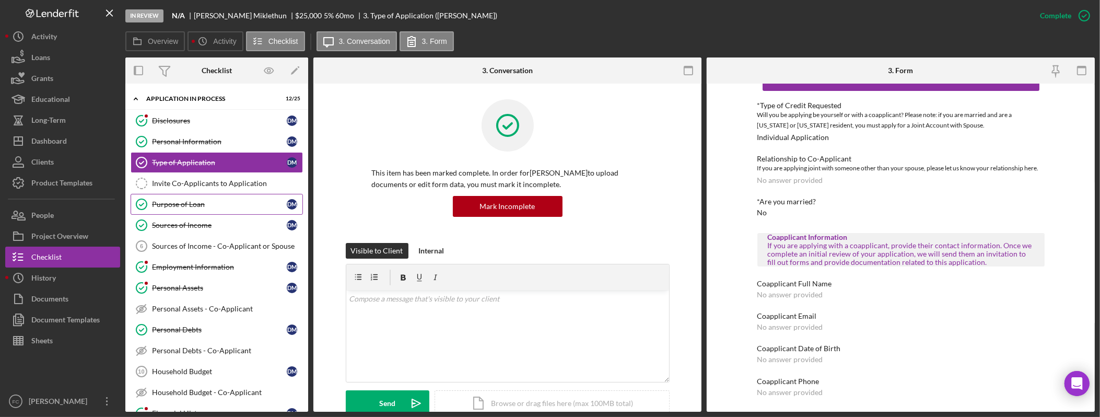
click at [211, 208] on div "Purpose of Loan" at bounding box center [219, 204] width 135 height 8
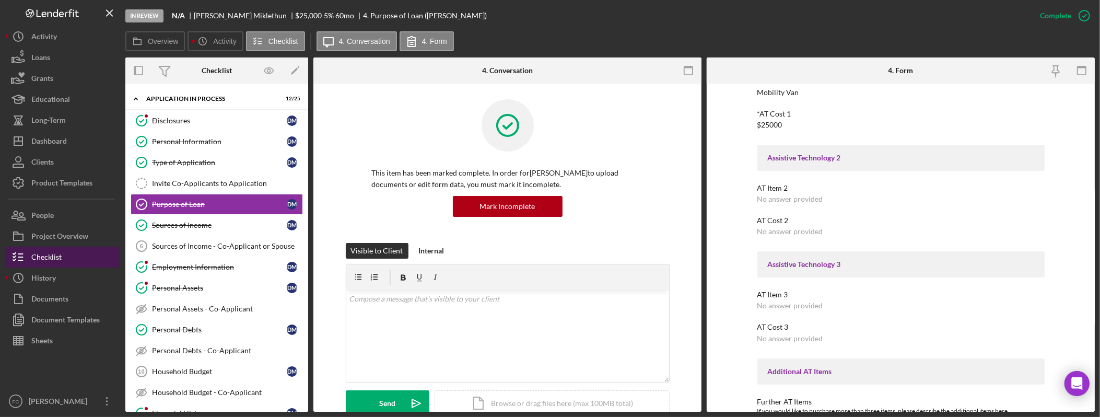
click at [70, 257] on button "Checklist" at bounding box center [62, 257] width 115 height 21
